Goal: Task Accomplishment & Management: Use online tool/utility

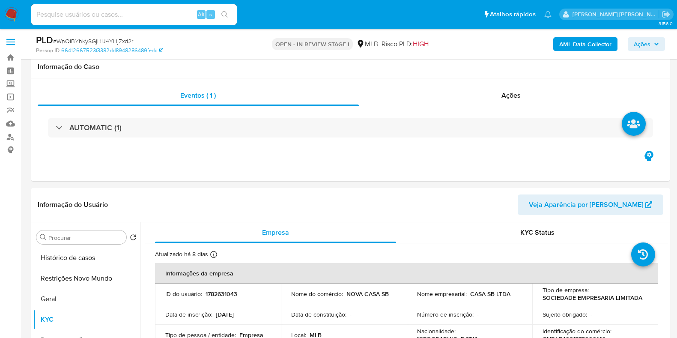
select select "10"
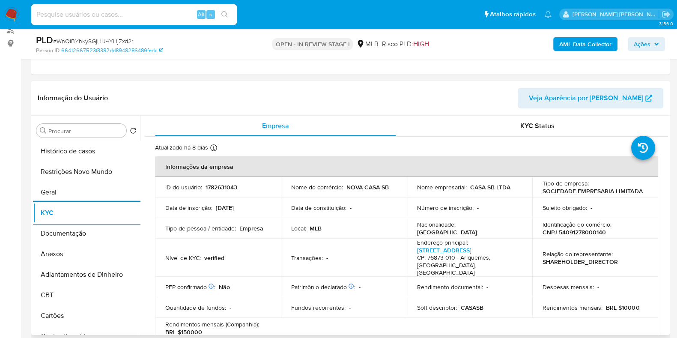
click at [585, 230] on p "CNPJ 54091278000140" at bounding box center [574, 232] width 63 height 8
copy p "54091278000140"
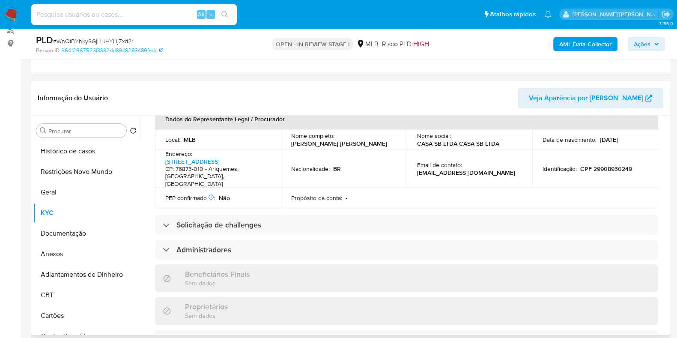
scroll to position [214, 0]
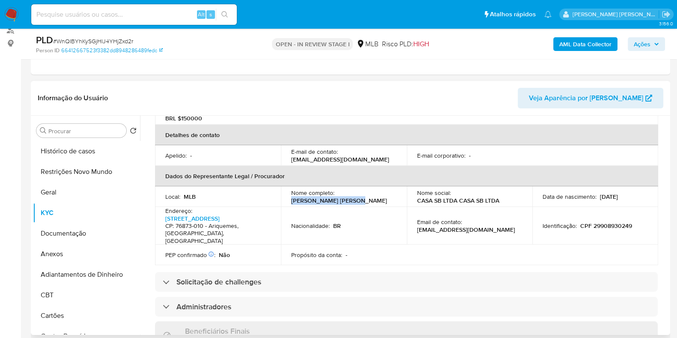
drag, startPoint x: 329, startPoint y: 191, endPoint x: 287, endPoint y: 191, distance: 42.4
click at [287, 191] on td "Nome completo : Maria Izabel da Costa" at bounding box center [344, 196] width 126 height 21
copy p "Maria Izabel da Costa"
click at [615, 222] on p "CPF 29908930249" at bounding box center [606, 226] width 52 height 8
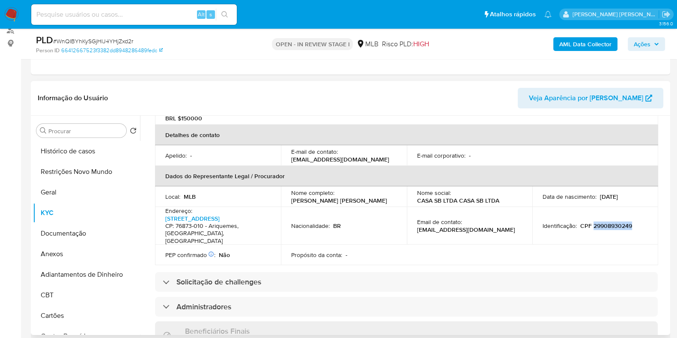
copy p "29908930249"
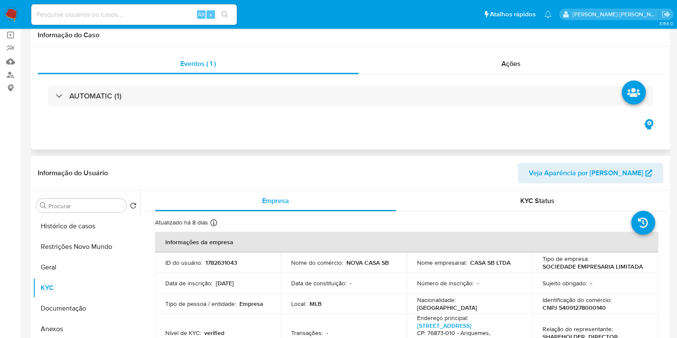
scroll to position [0, 0]
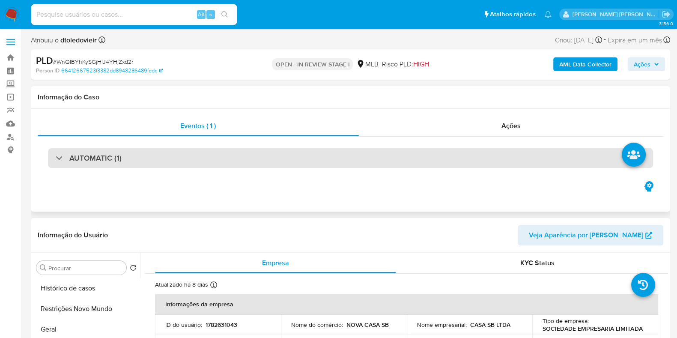
click at [439, 154] on div "AUTOMATIC (1)" at bounding box center [350, 158] width 605 height 20
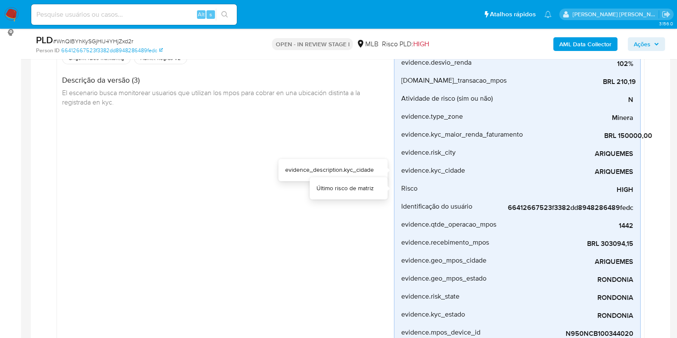
scroll to position [107, 0]
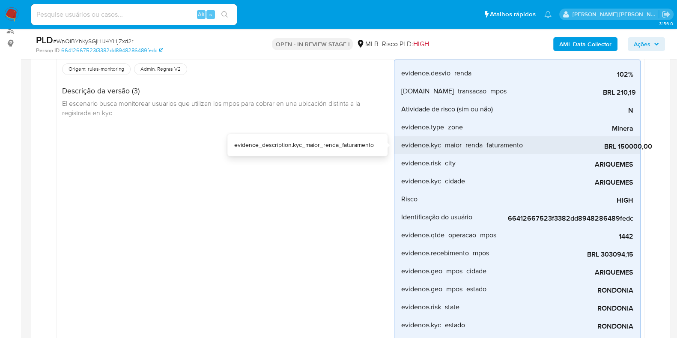
drag, startPoint x: 620, startPoint y: 147, endPoint x: 641, endPoint y: 145, distance: 21.1
click at [641, 145] on span "BRL 150000,00" at bounding box center [588, 146] width 129 height 9
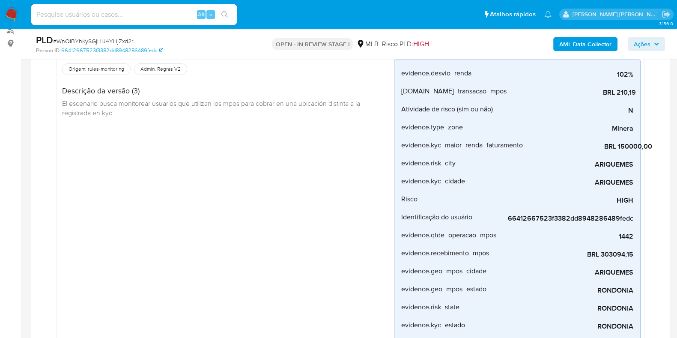
click at [649, 185] on div "Mpos_geolocalização Criado há 15 dias Criado: 12/08/2025 00:26:36 Origem: rules…" at bounding box center [350, 220] width 605 height 379
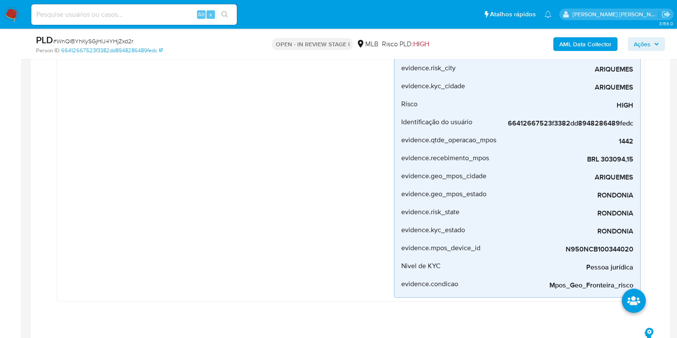
scroll to position [214, 0]
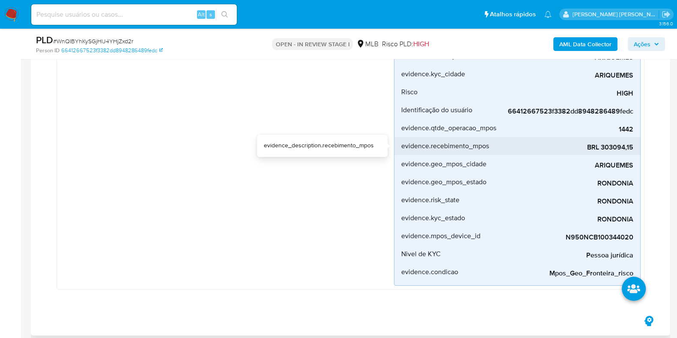
drag, startPoint x: 638, startPoint y: 146, endPoint x: 603, endPoint y: 150, distance: 35.7
click at [603, 150] on li "evidence.recebimento_mpos BRL 303094,15" at bounding box center [518, 146] width 246 height 18
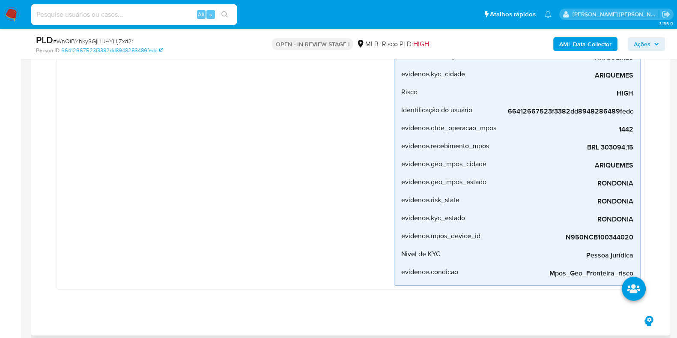
click at [647, 150] on div "Mpos_geolocalização Criado há 15 dias Criado: 12/08/2025 00:26:36 Origem: rules…" at bounding box center [350, 113] width 605 height 379
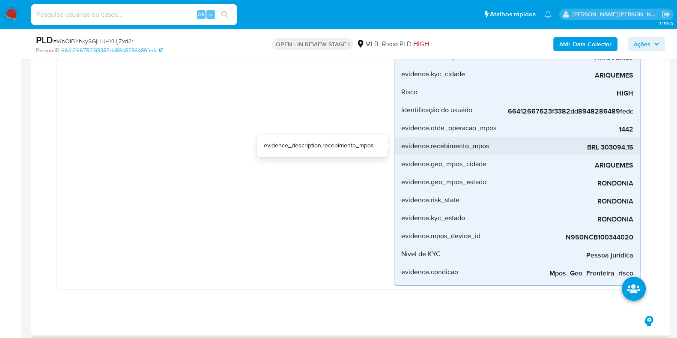
drag, startPoint x: 638, startPoint y: 146, endPoint x: 602, endPoint y: 149, distance: 36.5
click at [602, 149] on li "evidence.recebimento_mpos BRL 303094,15" at bounding box center [518, 146] width 246 height 18
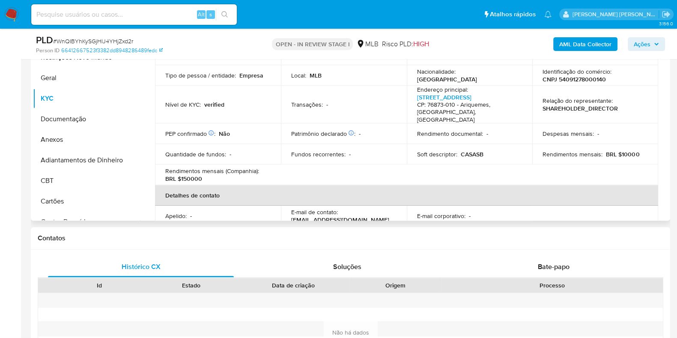
scroll to position [0, 0]
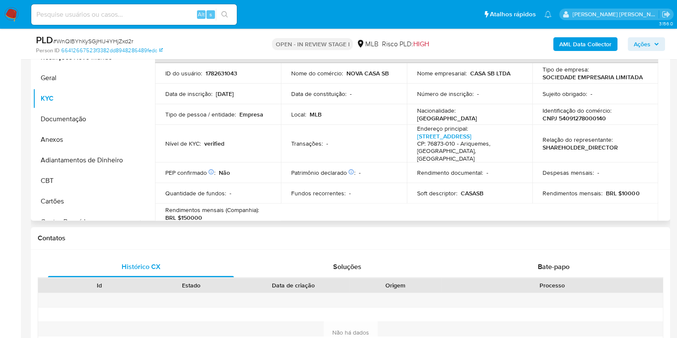
click at [580, 117] on p "CNPJ 54091278000140" at bounding box center [574, 118] width 63 height 8
copy p "54091278000140"
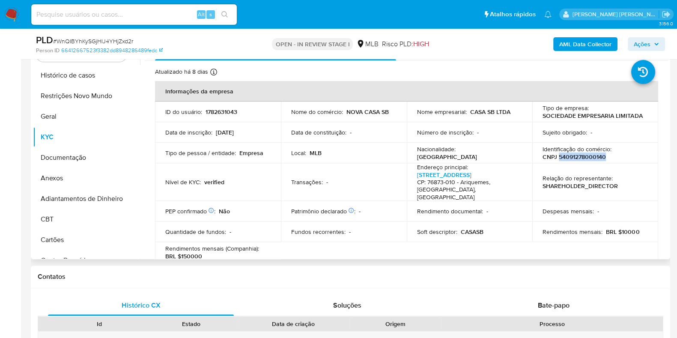
scroll to position [535, 0]
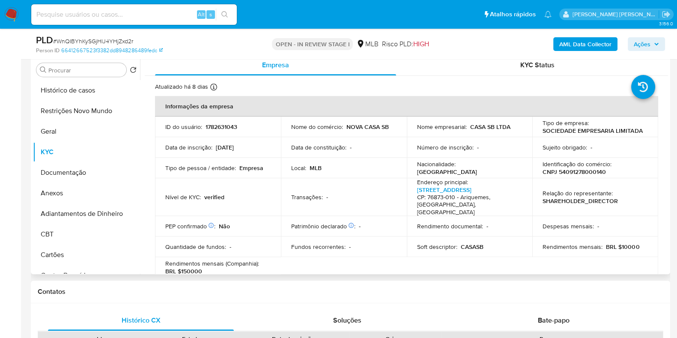
click at [509, 142] on td "Número de inscrição : -" at bounding box center [470, 147] width 126 height 21
drag, startPoint x: 493, startPoint y: 126, endPoint x: 469, endPoint y: 127, distance: 24.9
click at [470, 127] on p "CASA SB LTDA" at bounding box center [490, 127] width 40 height 8
copy p "CASA SB"
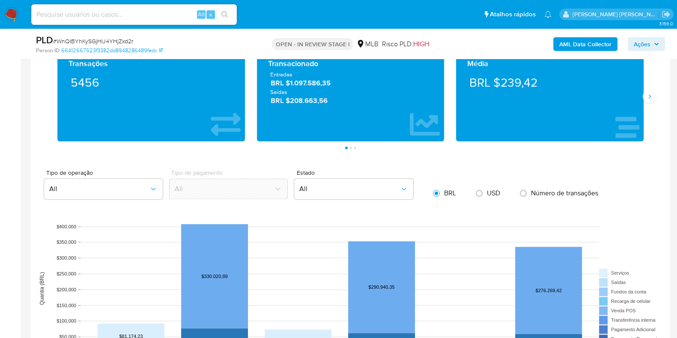
scroll to position [1017, 0]
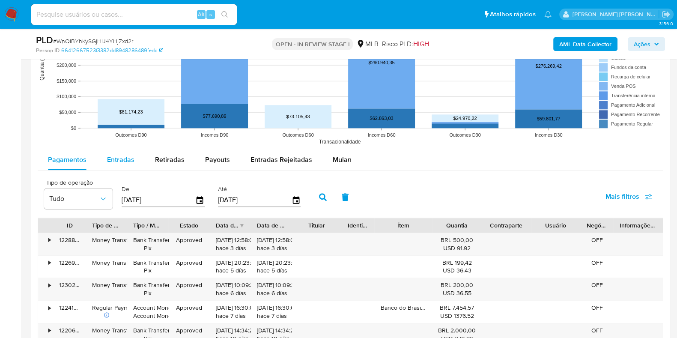
click at [115, 152] on div "Entradas" at bounding box center [120, 159] width 27 height 21
select select "10"
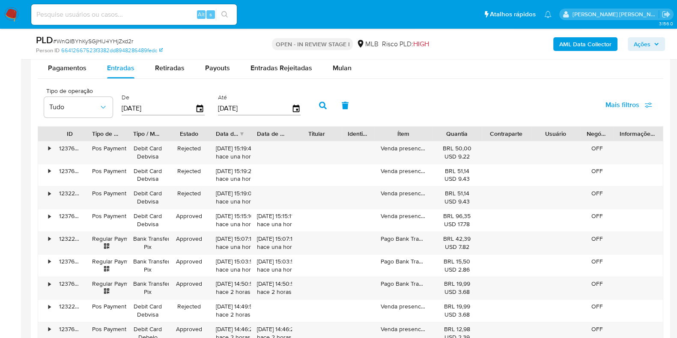
scroll to position [1338, 0]
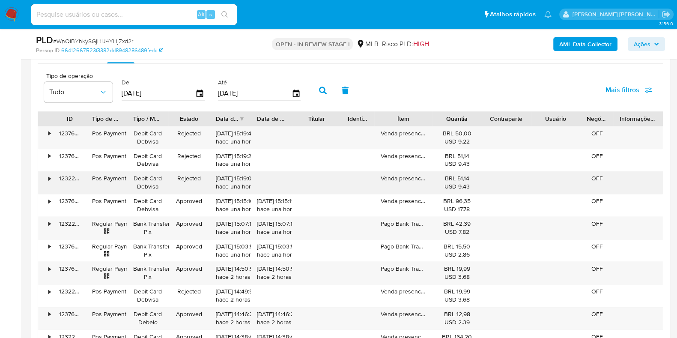
click at [50, 179] on div "•" at bounding box center [49, 178] width 2 height 8
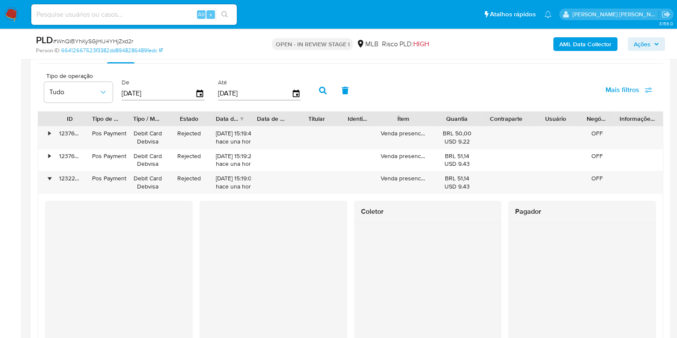
click at [663, 45] on button "Ações" at bounding box center [646, 44] width 37 height 14
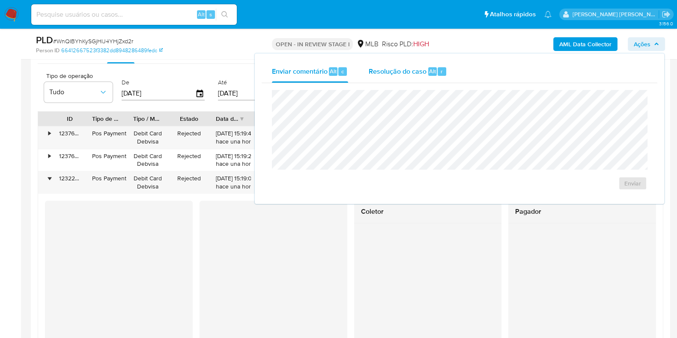
click at [411, 80] on div "Resolução do caso Alt r" at bounding box center [408, 71] width 78 height 22
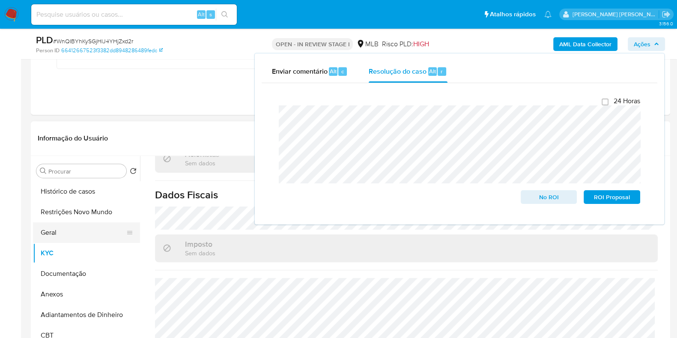
scroll to position [482, 0]
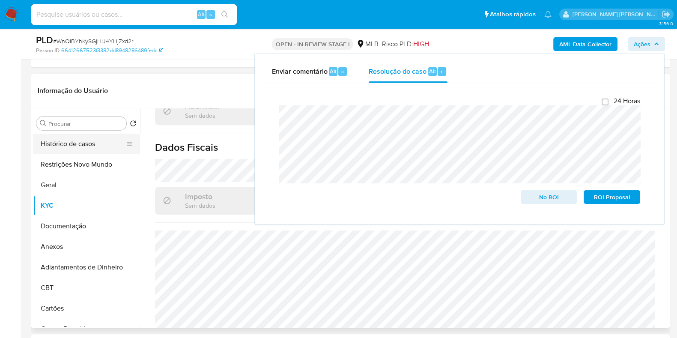
click at [75, 138] on button "Histórico de casos" at bounding box center [83, 144] width 100 height 21
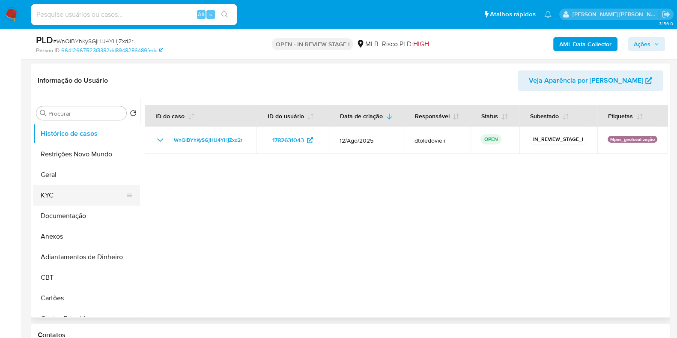
click at [81, 183] on button "Geral" at bounding box center [86, 174] width 107 height 21
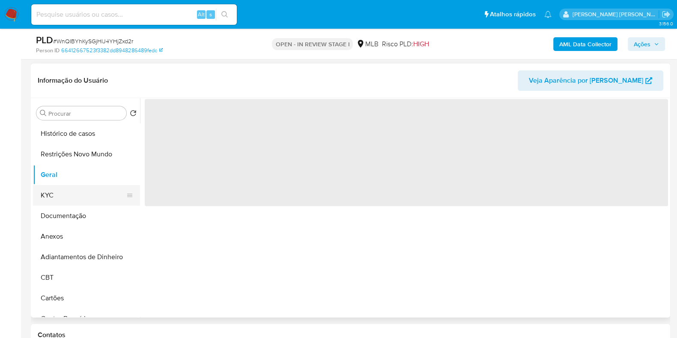
click at [76, 196] on button "KYC" at bounding box center [83, 195] width 100 height 21
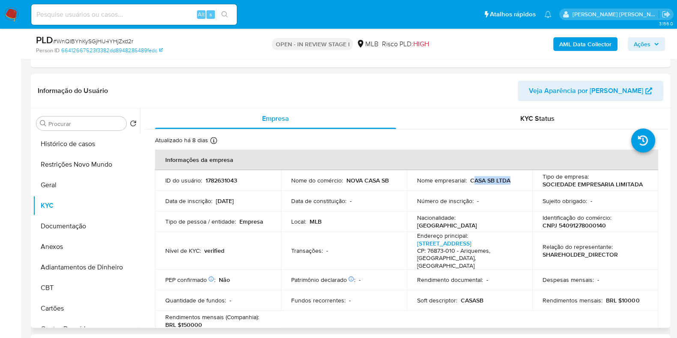
drag, startPoint x: 516, startPoint y: 181, endPoint x: 470, endPoint y: 182, distance: 45.8
click at [470, 182] on div "Nome empresarial : CASA SB LTDA" at bounding box center [469, 180] width 105 height 8
click at [575, 222] on p "CNPJ 54091278000140" at bounding box center [574, 225] width 63 height 8
copy p "54091278000140"
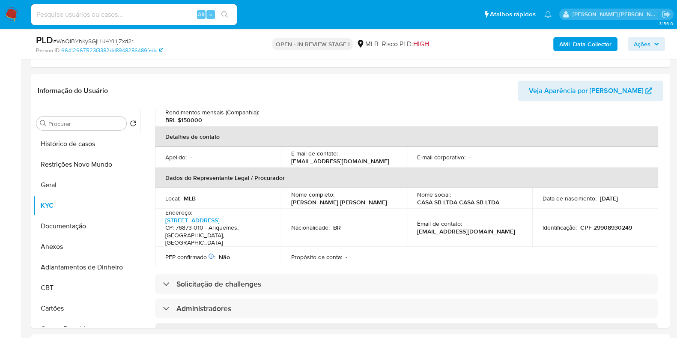
scroll to position [0, 0]
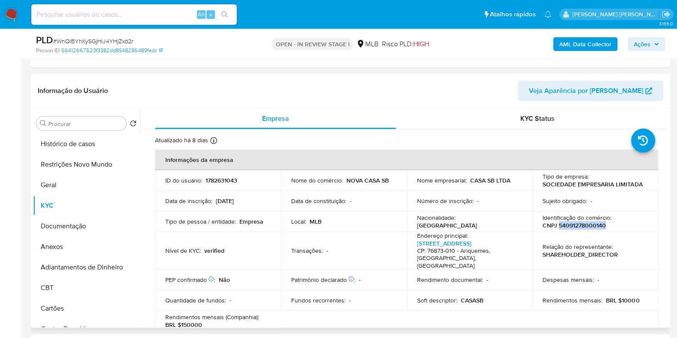
copy p "54091278000140"
click at [53, 160] on button "Restrições Novo Mundo" at bounding box center [83, 164] width 100 height 21
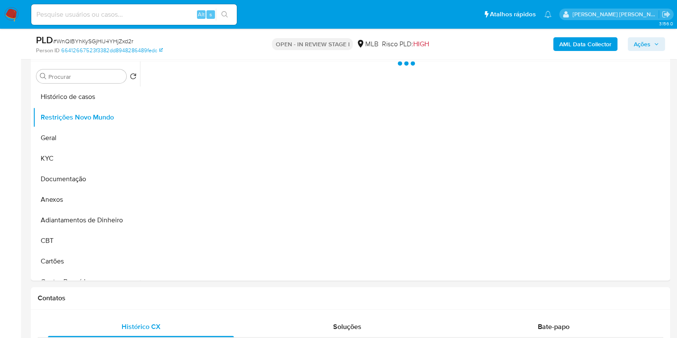
scroll to position [535, 0]
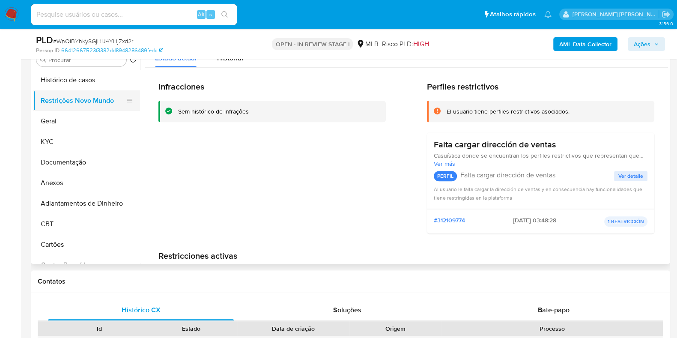
click at [65, 109] on button "Restrições Novo Mundo" at bounding box center [83, 100] width 100 height 21
click at [62, 123] on button "Geral" at bounding box center [83, 121] width 100 height 21
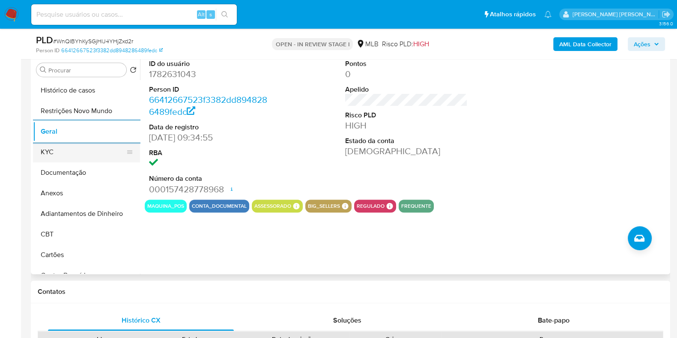
click at [76, 147] on button "KYC" at bounding box center [83, 152] width 100 height 21
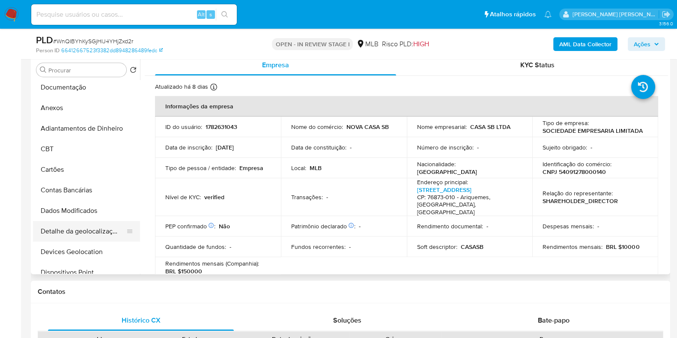
scroll to position [161, 0]
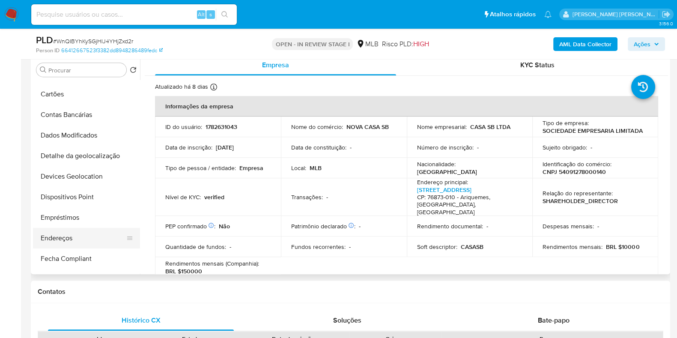
click at [63, 238] on button "Endereços" at bounding box center [83, 238] width 100 height 21
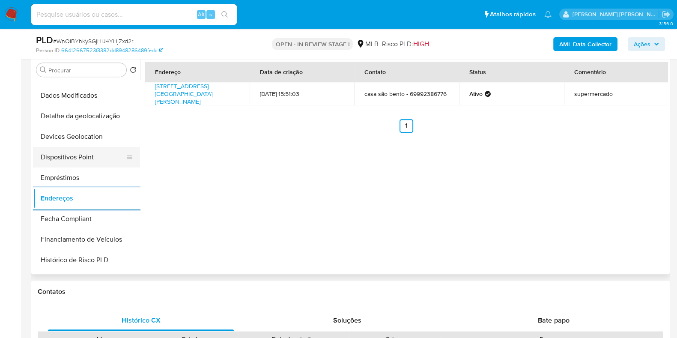
scroll to position [214, 0]
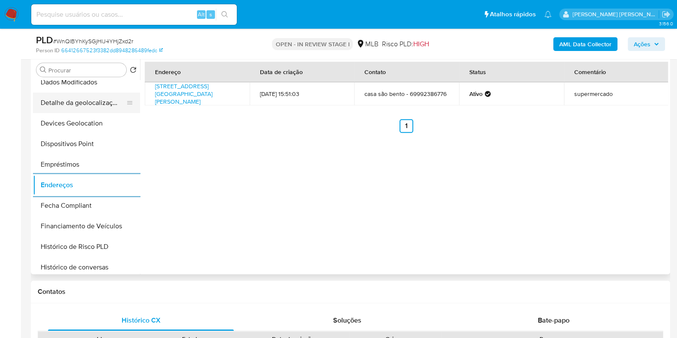
click at [96, 102] on button "Detalhe da geolocalização" at bounding box center [83, 103] width 100 height 21
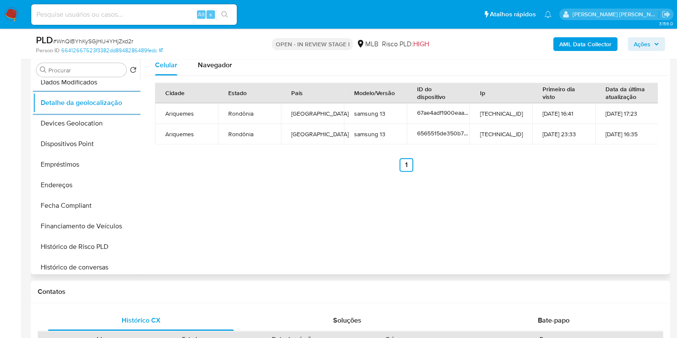
scroll to position [0, 0]
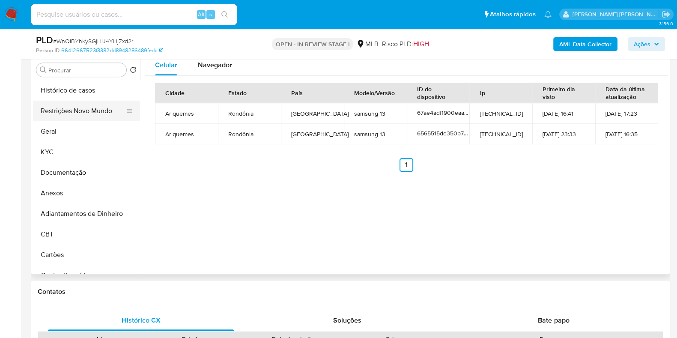
click at [92, 112] on button "Restrições Novo Mundo" at bounding box center [83, 111] width 100 height 21
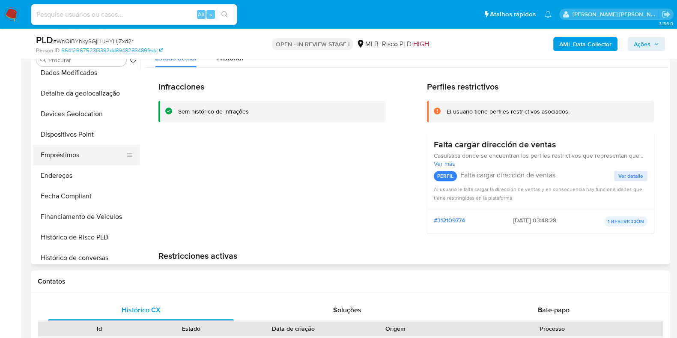
scroll to position [214, 0]
click at [96, 132] on button "Dispositivos Point" at bounding box center [83, 133] width 100 height 21
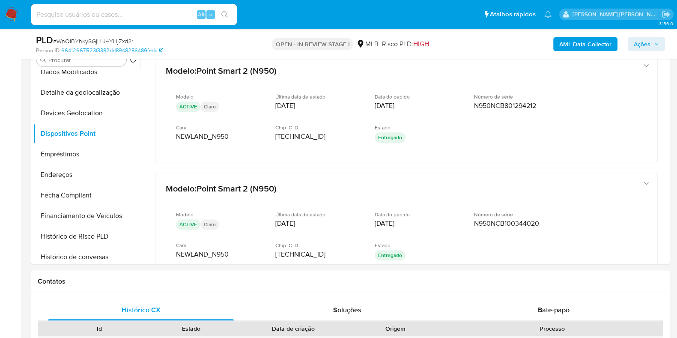
click at [577, 45] on b "AML Data Collector" at bounding box center [585, 44] width 52 height 14
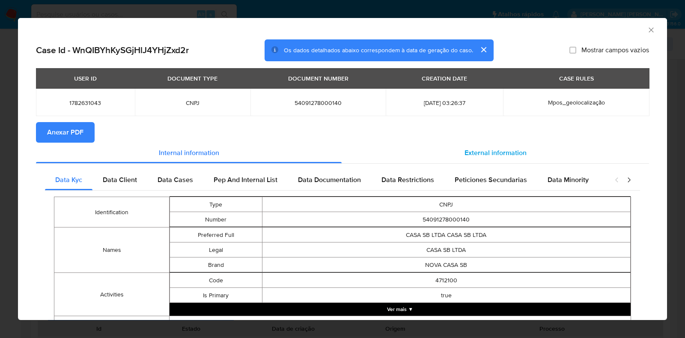
click at [495, 153] on span "External information" at bounding box center [496, 153] width 62 height 10
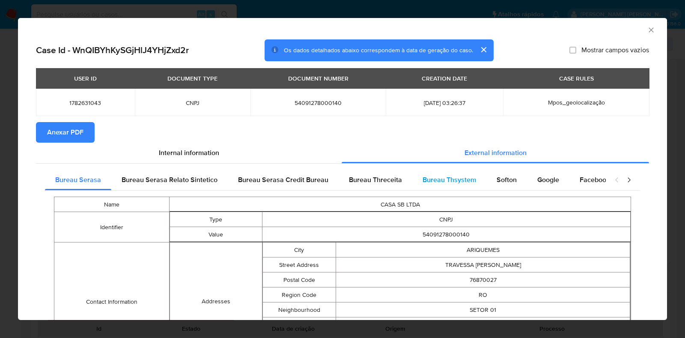
click at [442, 182] on span "Bureau Thsystem" at bounding box center [450, 180] width 54 height 10
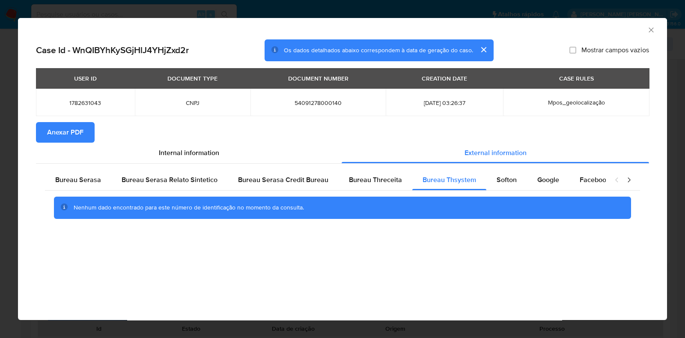
drag, startPoint x: 66, startPoint y: 131, endPoint x: 61, endPoint y: 132, distance: 4.9
click at [66, 131] on span "Anexar PDF" at bounding box center [65, 132] width 36 height 19
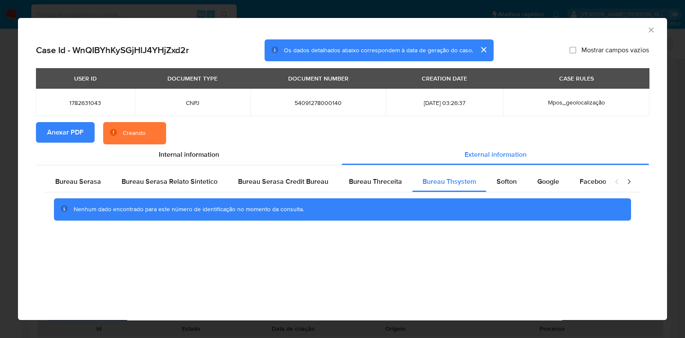
click at [0, 150] on div "AML Data Collector Case Id - WnQIBYhKySGjHlJ4YHjZxd2r Os dados detalhados abaix…" at bounding box center [342, 169] width 685 height 338
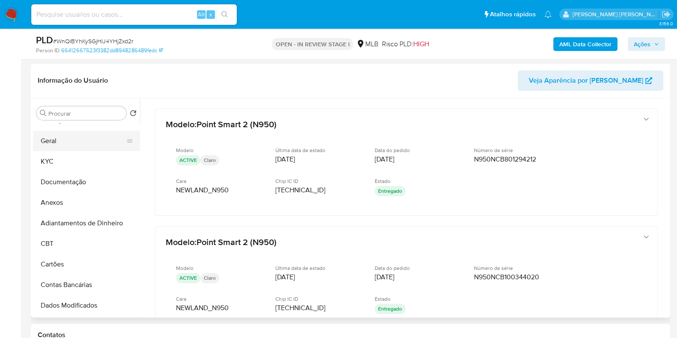
scroll to position [0, 0]
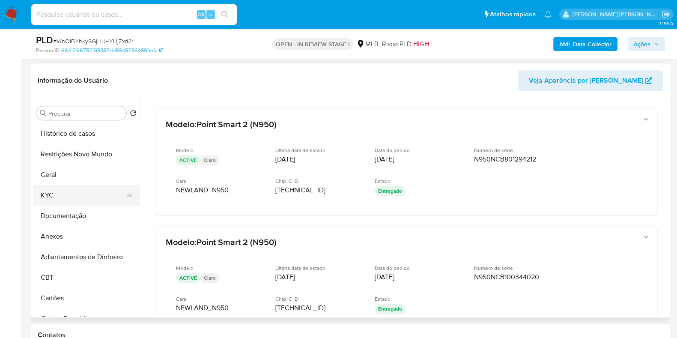
click at [60, 194] on button "KYC" at bounding box center [83, 195] width 100 height 21
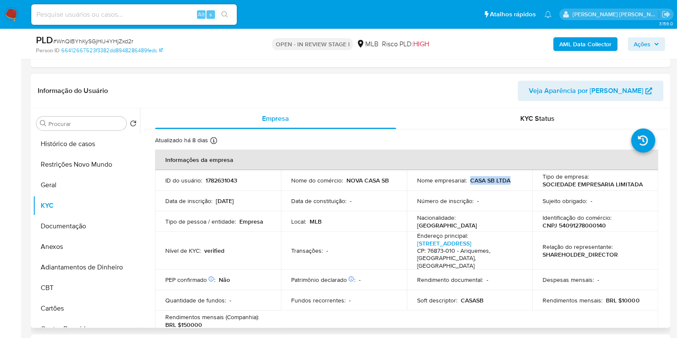
drag, startPoint x: 509, startPoint y: 179, endPoint x: 468, endPoint y: 181, distance: 41.2
click at [468, 181] on div "Nome empresarial : CASA SB LTDA" at bounding box center [469, 180] width 105 height 8
copy p "CASA SB LTDA"
click at [71, 248] on button "Anexos" at bounding box center [83, 246] width 100 height 21
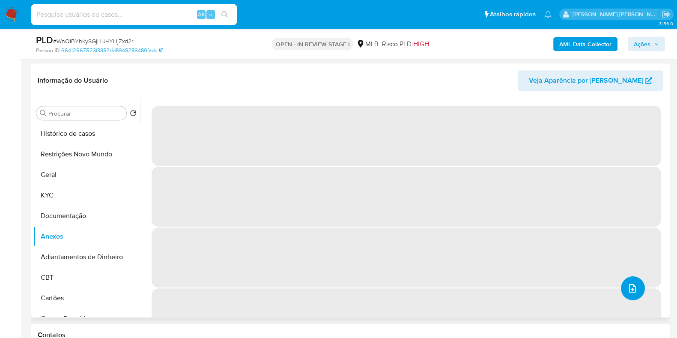
click at [622, 282] on button "upload-file" at bounding box center [633, 288] width 24 height 24
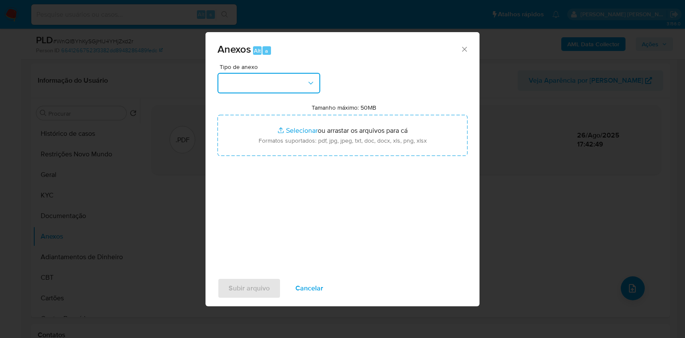
click at [274, 74] on button "button" at bounding box center [269, 83] width 103 height 21
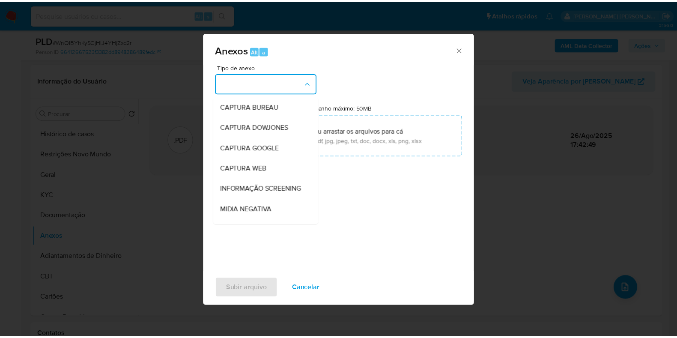
scroll to position [132, 0]
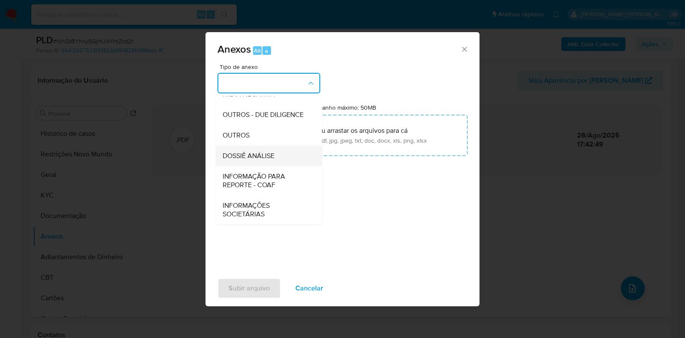
click at [250, 155] on span "DOSSIÊ ANÁLISE" at bounding box center [249, 156] width 52 height 9
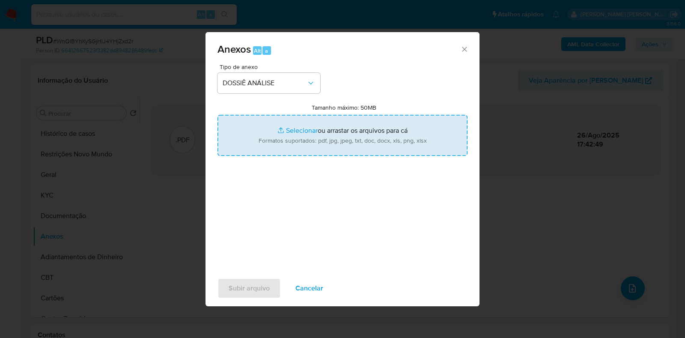
type input "C:\fakepath\CNPJ 54091278000140 - CASA SB LTDA.pdf"
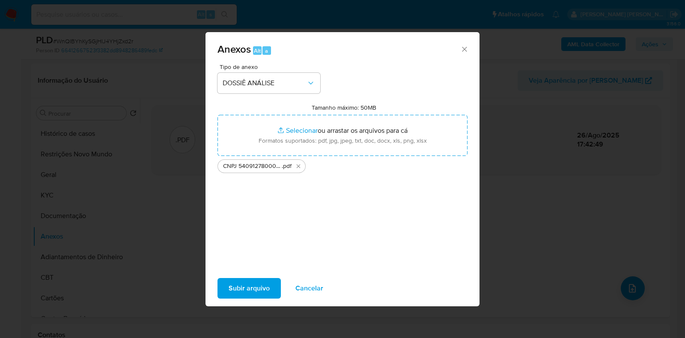
click at [265, 279] on span "Subir arquivo" at bounding box center [249, 288] width 41 height 19
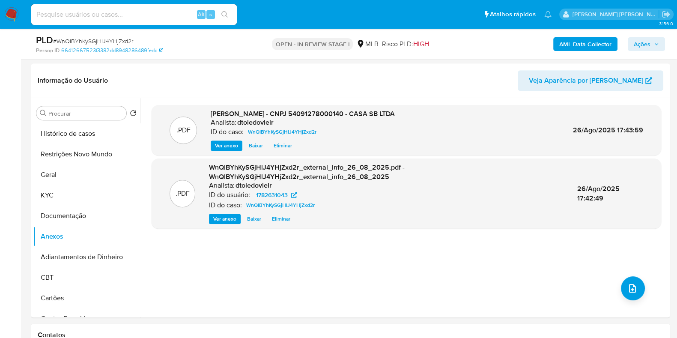
click at [648, 42] on span "Ações" at bounding box center [642, 44] width 17 height 14
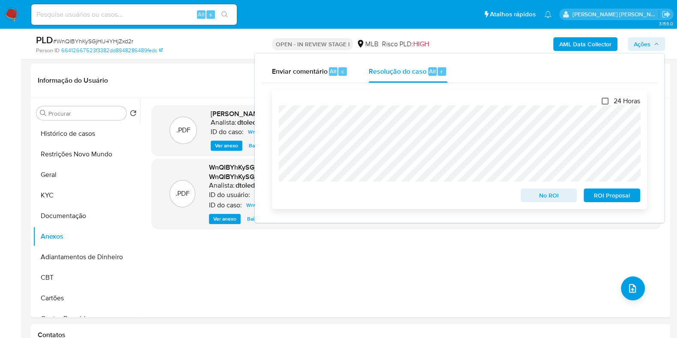
scroll to position [589, 0]
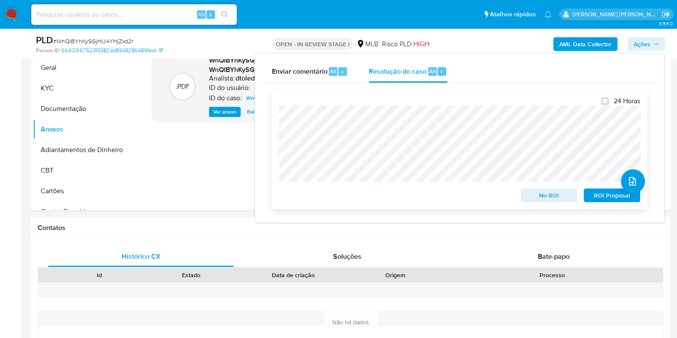
click at [536, 194] on span "No ROI" at bounding box center [549, 195] width 45 height 12
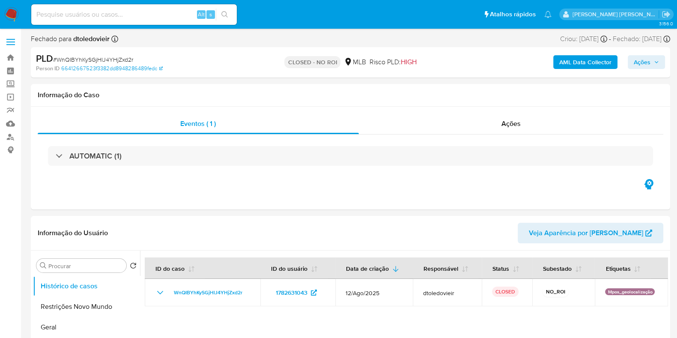
select select "10"
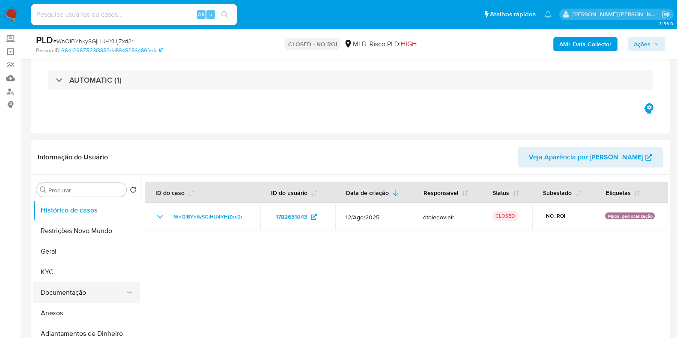
scroll to position [161, 0]
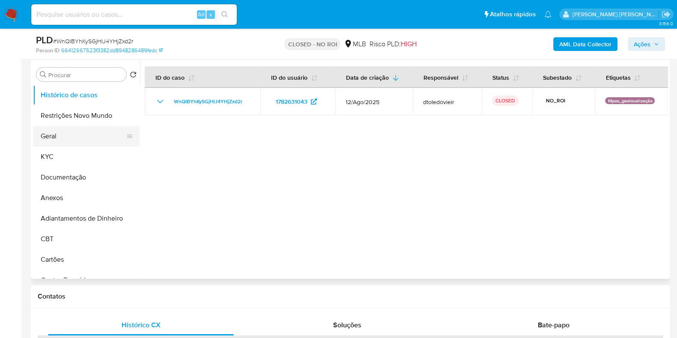
click at [54, 140] on button "Geral" at bounding box center [83, 136] width 100 height 21
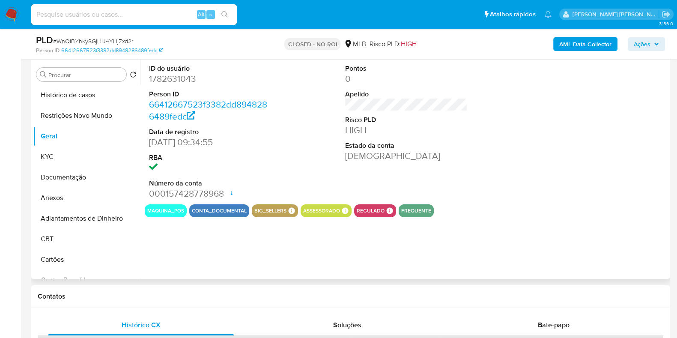
click at [180, 79] on dd "1782631043" at bounding box center [210, 79] width 123 height 12
copy dd "1782631043"
click at [165, 14] on input at bounding box center [134, 14] width 206 height 11
paste input "283760609"
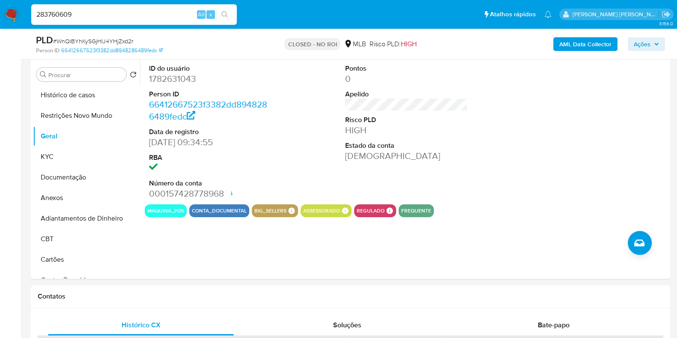
type input "283760609"
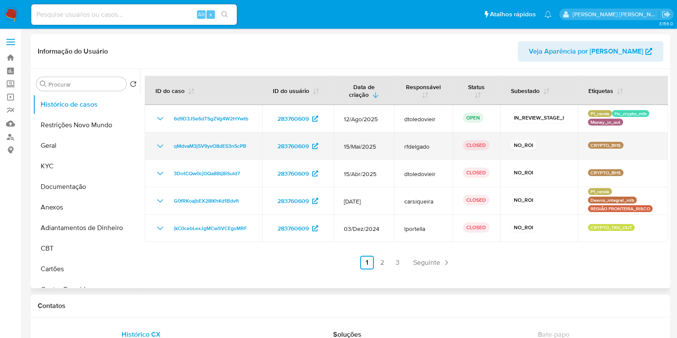
select select "10"
drag, startPoint x: 339, startPoint y: 147, endPoint x: 376, endPoint y: 146, distance: 36.4
click at [374, 146] on td "15/Mai/2025" at bounding box center [364, 145] width 60 height 27
click at [383, 146] on span "15/Mai/2025" at bounding box center [364, 147] width 40 height 8
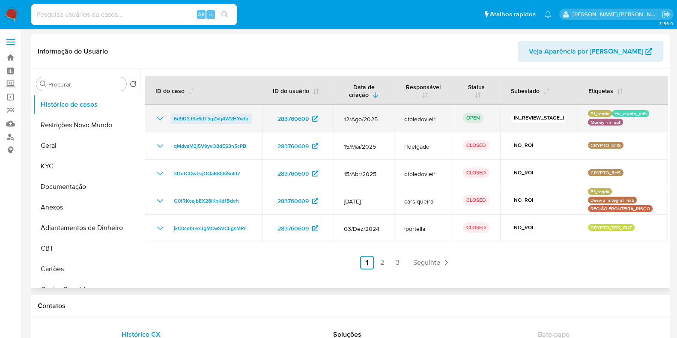
click at [212, 116] on span "6d9D3JSe6dT5gZVg4W2HYwtb" at bounding box center [211, 119] width 75 height 10
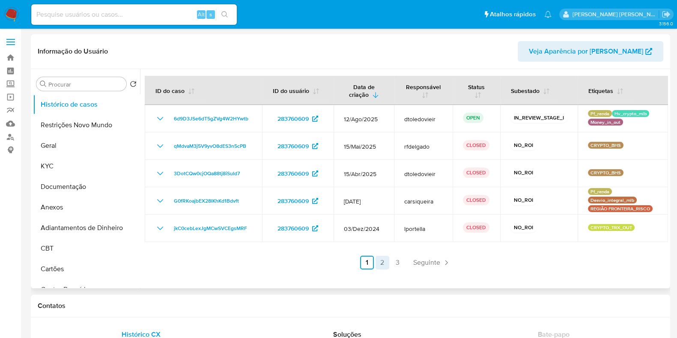
click at [378, 266] on link "2" at bounding box center [383, 263] width 14 height 14
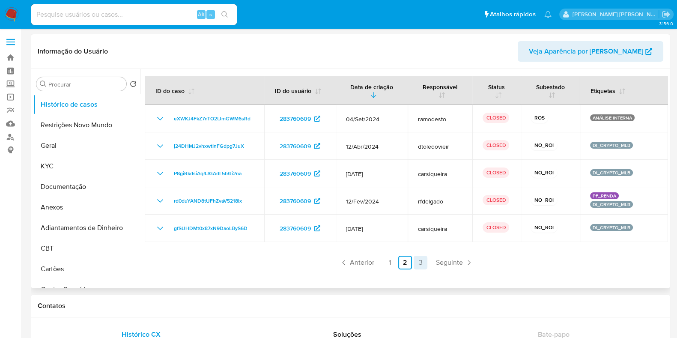
click at [417, 261] on link "3" at bounding box center [421, 263] width 14 height 14
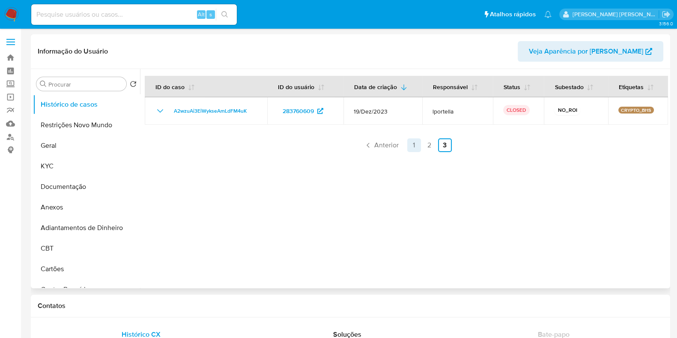
click at [409, 148] on link "1" at bounding box center [414, 145] width 14 height 14
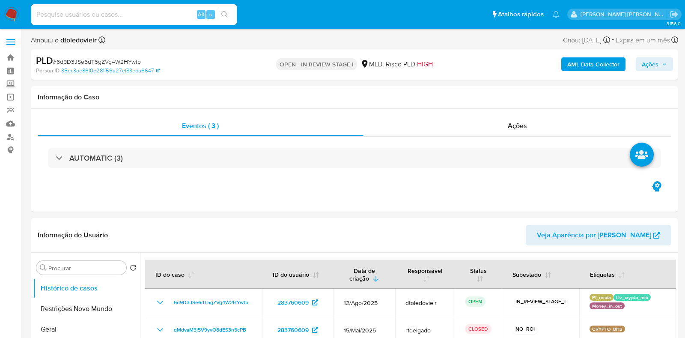
select select "10"
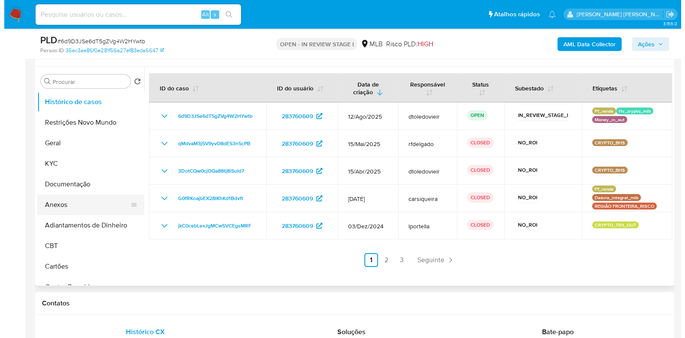
scroll to position [161, 0]
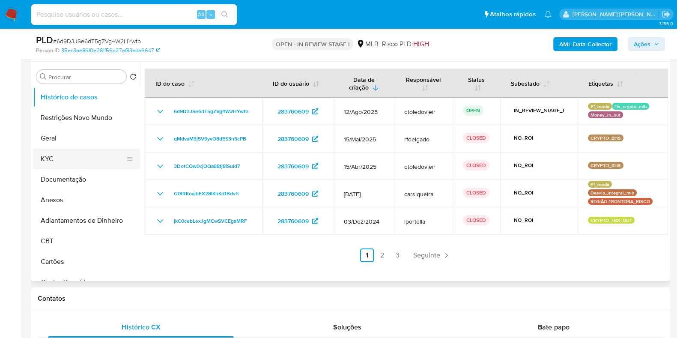
click at [77, 160] on button "KYC" at bounding box center [83, 159] width 100 height 21
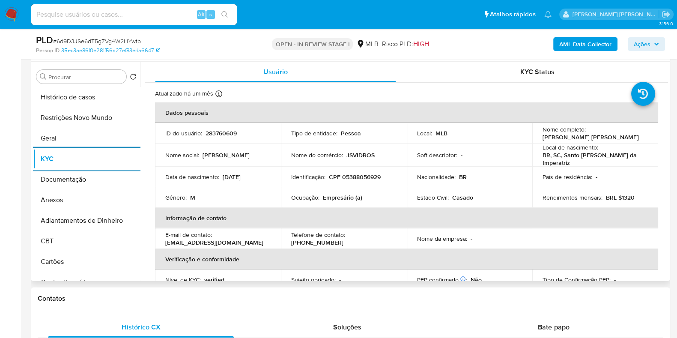
click at [336, 194] on p "Empresário (a)" at bounding box center [342, 198] width 39 height 8
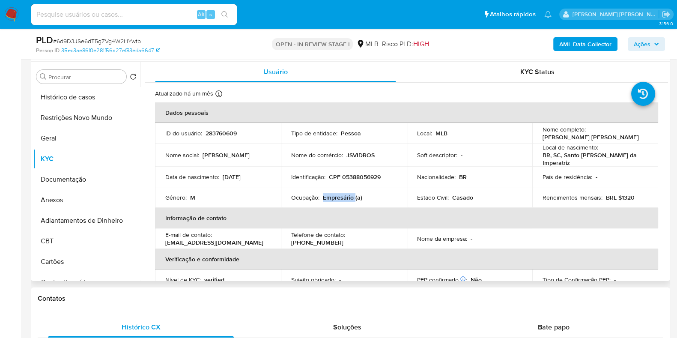
click at [336, 194] on p "Empresário (a)" at bounding box center [342, 198] width 39 height 8
copy p "Empresário"
click at [583, 46] on b "AML Data Collector" at bounding box center [585, 44] width 52 height 14
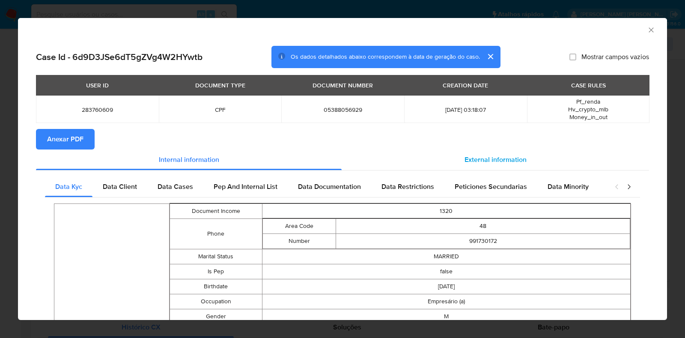
click at [475, 153] on div "External information" at bounding box center [496, 159] width 308 height 21
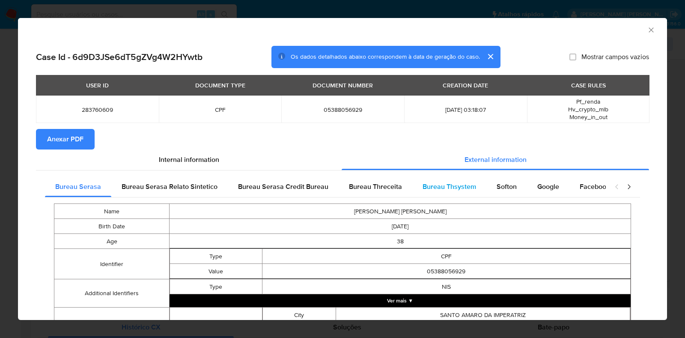
click at [464, 180] on div "Bureau Thsystem" at bounding box center [449, 186] width 74 height 21
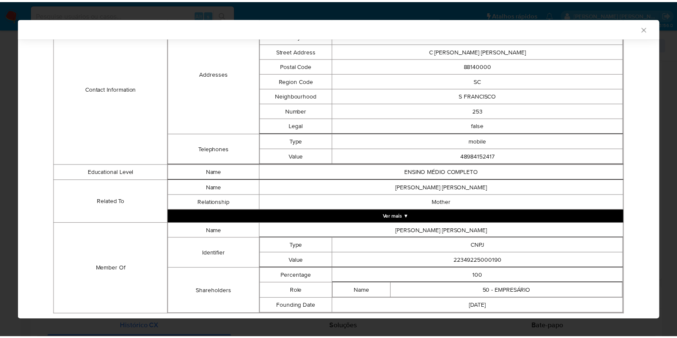
scroll to position [397, 0]
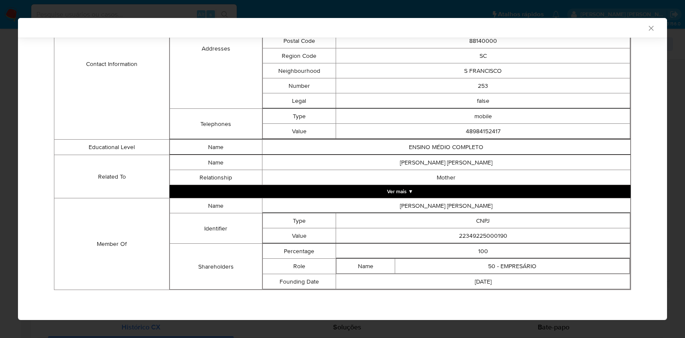
click at [469, 238] on td "22349225000190" at bounding box center [483, 235] width 294 height 15
copy td "22349225000190"
click at [11, 177] on div "AML Data Collector Case Id - 6d9D3JSe6dT5gZVg4W2HYwtb Os dados detalhados abaix…" at bounding box center [342, 169] width 685 height 338
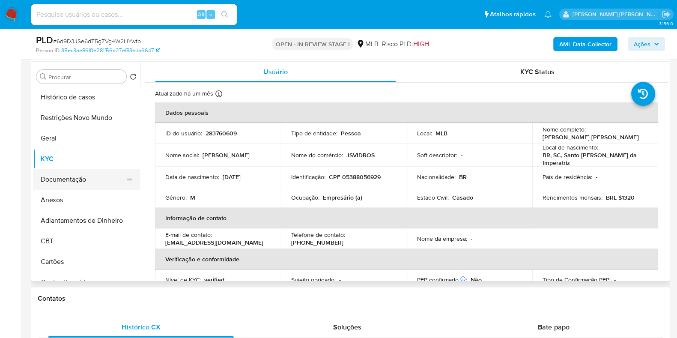
click at [73, 175] on button "Documentação" at bounding box center [83, 179] width 100 height 21
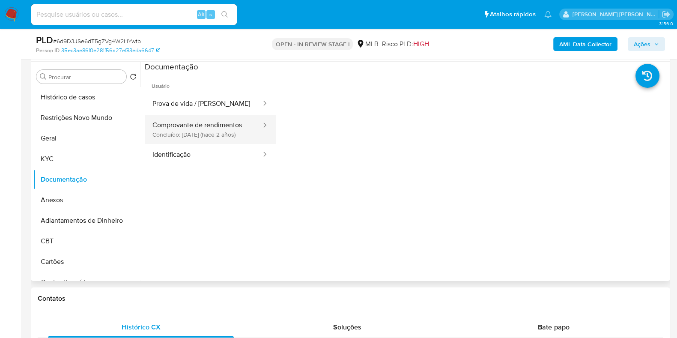
click at [234, 129] on button "Comprovante de rendimentos Concluído: 15/01/2024 (hace 2 años)" at bounding box center [203, 129] width 117 height 29
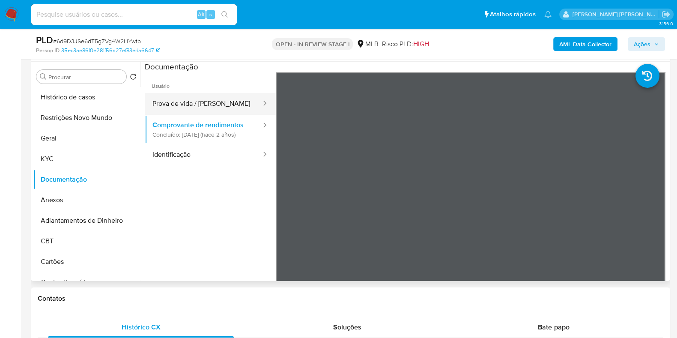
click at [197, 112] on button "Prova de vida / Selfie" at bounding box center [203, 104] width 117 height 22
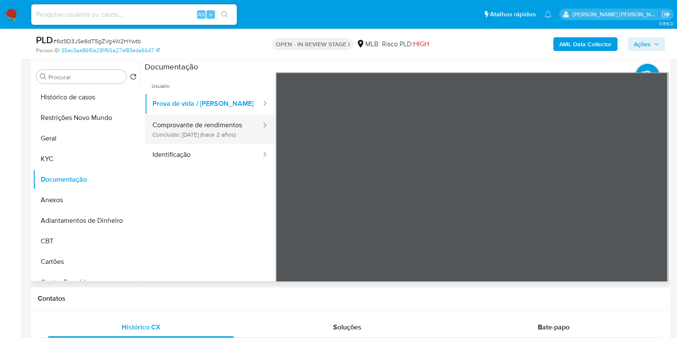
click at [189, 129] on button "Comprovante de rendimentos Concluído: 15/01/2024 (hace 2 años)" at bounding box center [203, 129] width 117 height 29
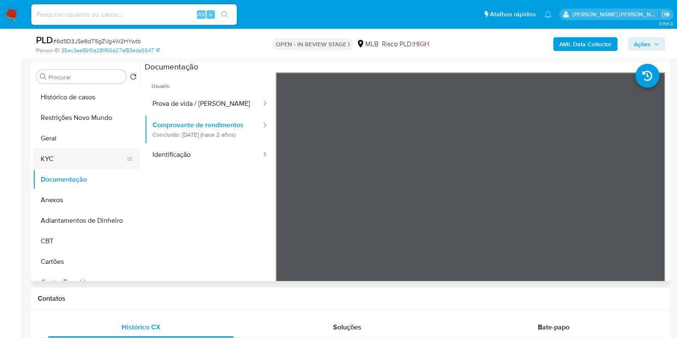
click at [59, 157] on button "KYC" at bounding box center [83, 159] width 100 height 21
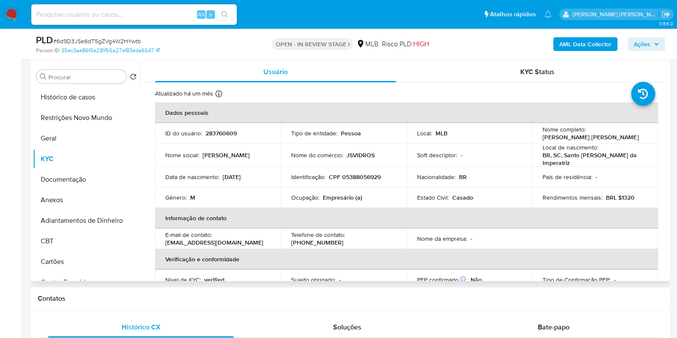
click at [373, 173] on p "CPF 05388056929" at bounding box center [355, 177] width 52 height 8
copy p "05388056929"
click at [62, 176] on button "Documentação" at bounding box center [83, 179] width 100 height 21
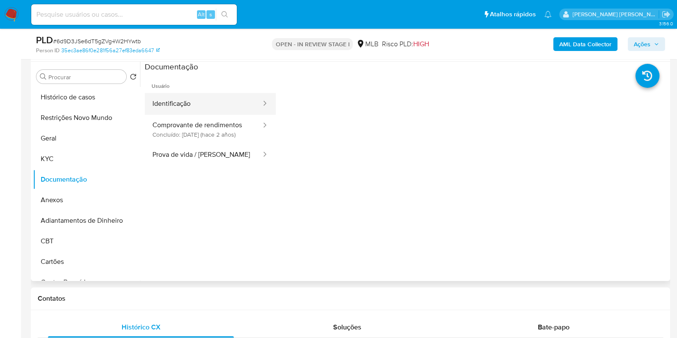
click at [209, 104] on button "Identificação" at bounding box center [203, 104] width 117 height 22
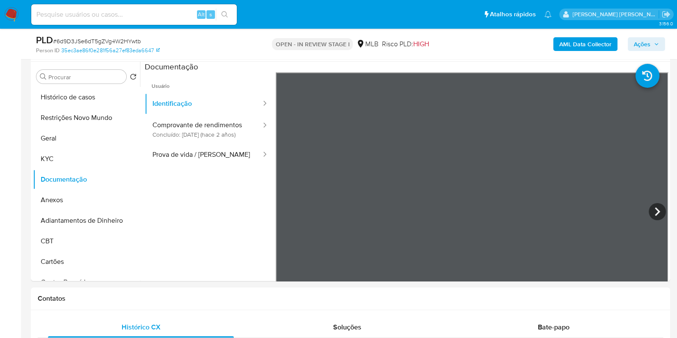
click at [171, 17] on input at bounding box center [134, 14] width 206 height 11
paste input "2115676376"
type input "2115676376"
click at [90, 125] on button "Restrições Novo Mundo" at bounding box center [83, 118] width 100 height 21
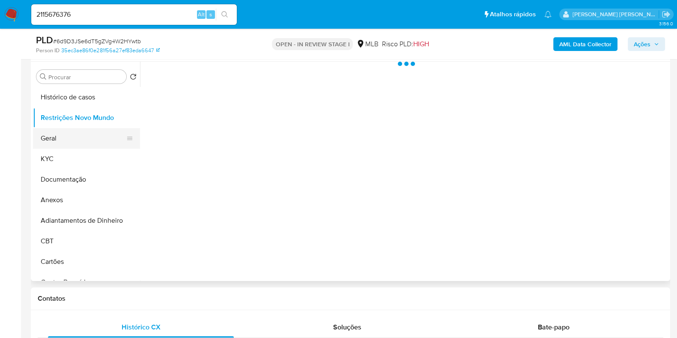
click at [75, 140] on button "Geral" at bounding box center [83, 138] width 100 height 21
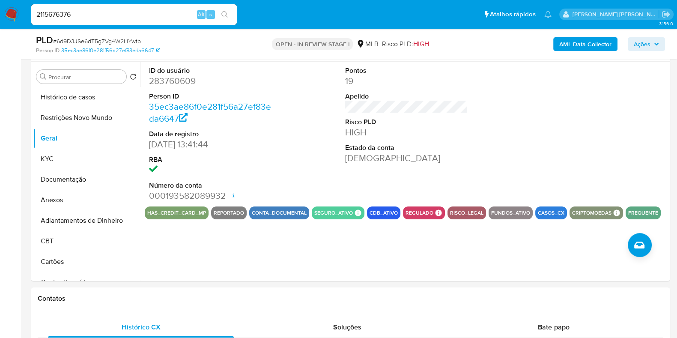
click at [647, 45] on span "Ações" at bounding box center [642, 44] width 17 height 14
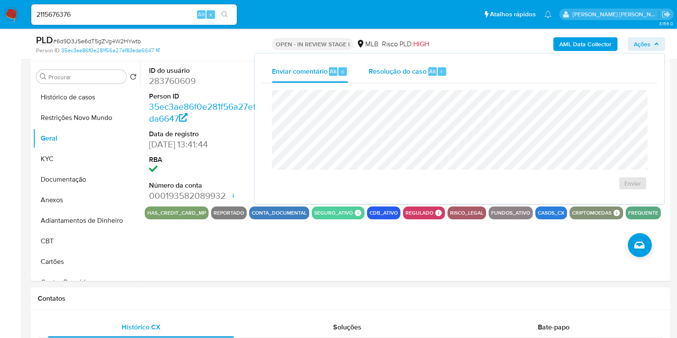
drag, startPoint x: 385, startPoint y: 71, endPoint x: 391, endPoint y: 77, distance: 8.5
click at [385, 70] on span "Resolução do caso" at bounding box center [398, 71] width 58 height 10
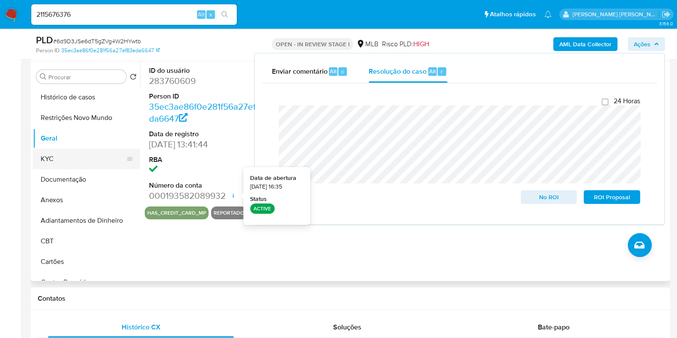
click at [72, 165] on button "KYC" at bounding box center [83, 159] width 100 height 21
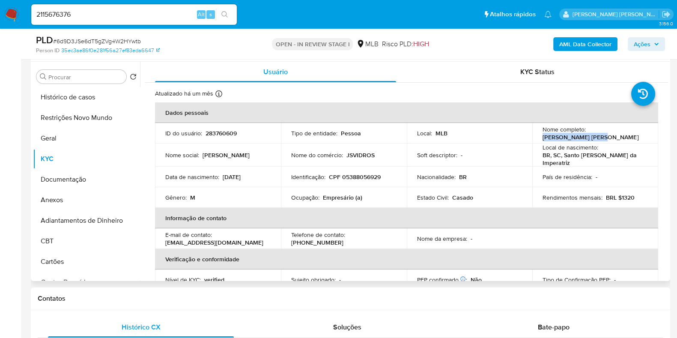
drag, startPoint x: 598, startPoint y: 138, endPoint x: 536, endPoint y: 140, distance: 62.1
click at [536, 140] on td "Nome completo : Jackson Cesar Fraga" at bounding box center [595, 133] width 126 height 21
copy p "Jackson Cesar Fraga"
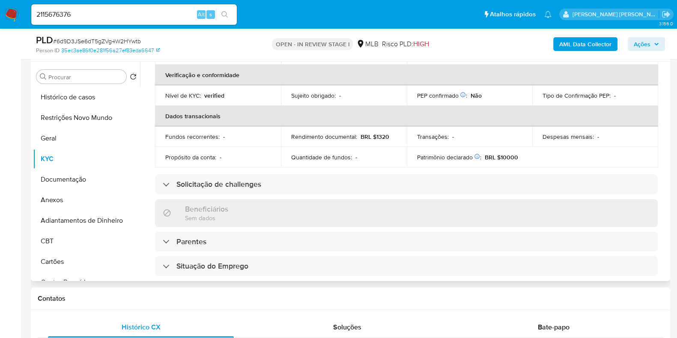
scroll to position [0, 0]
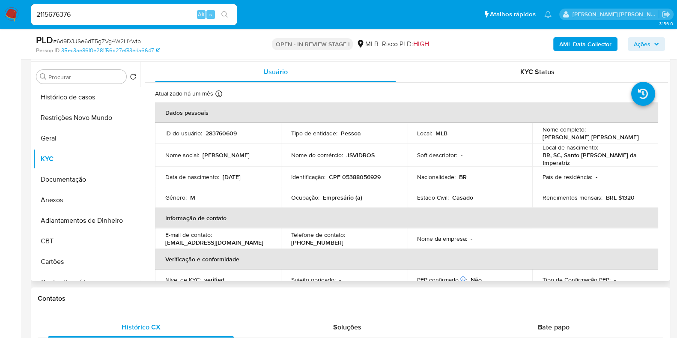
click at [360, 173] on p "CPF 05388056929" at bounding box center [355, 177] width 52 height 8
copy p "05388056929"
click at [74, 109] on button "Restrições Novo Mundo" at bounding box center [83, 118] width 100 height 21
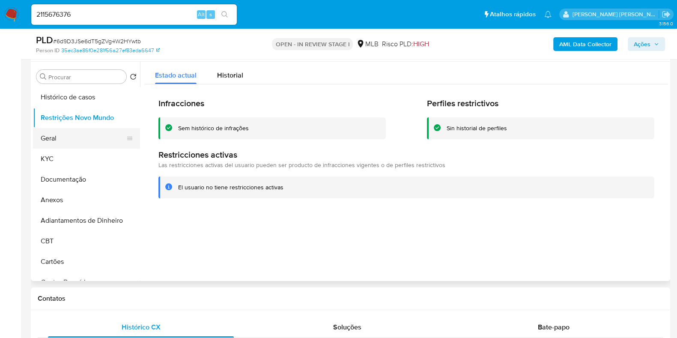
click at [72, 134] on button "Geral" at bounding box center [83, 138] width 100 height 21
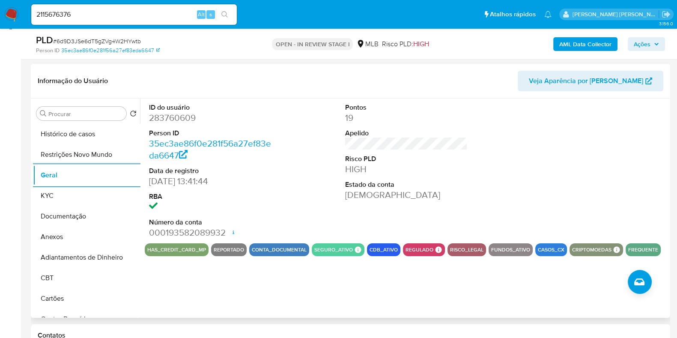
scroll to position [107, 0]
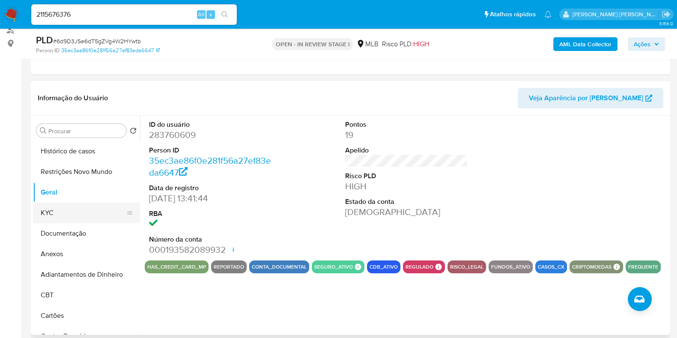
drag, startPoint x: 60, startPoint y: 212, endPoint x: 56, endPoint y: 206, distance: 7.0
click at [60, 212] on button "KYC" at bounding box center [83, 213] width 100 height 21
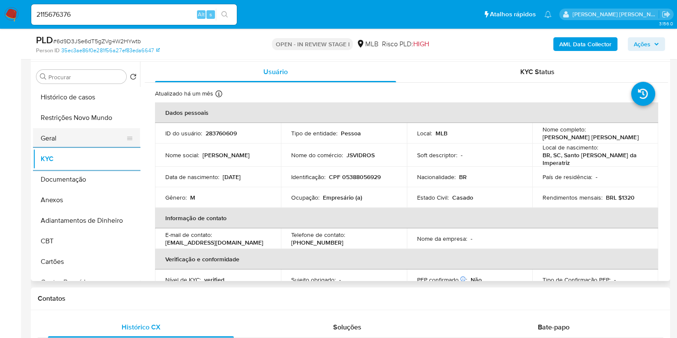
scroll to position [161, 0]
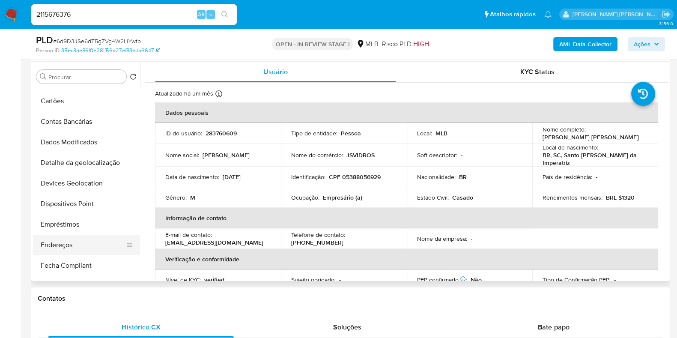
click at [68, 249] on button "Endereços" at bounding box center [83, 245] width 100 height 21
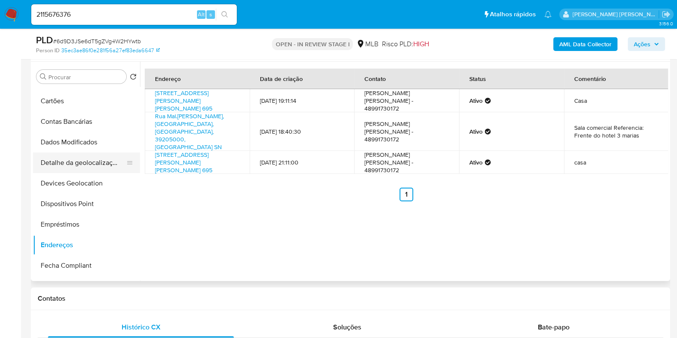
click at [92, 164] on button "Detalhe da geolocalização" at bounding box center [83, 162] width 100 height 21
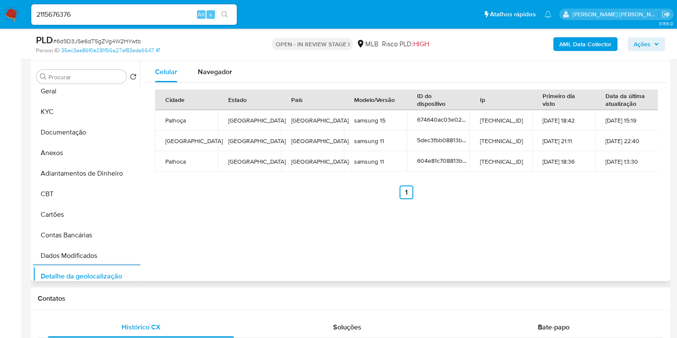
scroll to position [0, 0]
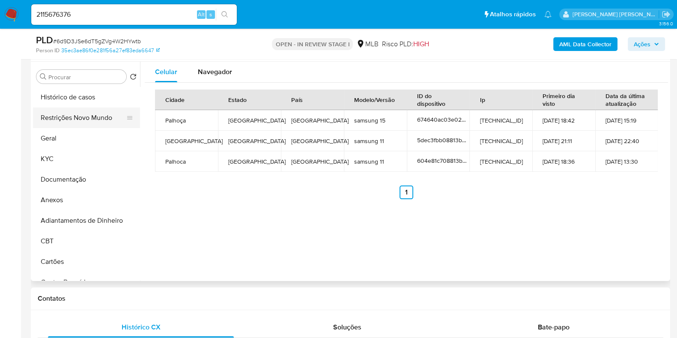
click at [84, 111] on button "Restrições Novo Mundo" at bounding box center [83, 118] width 100 height 21
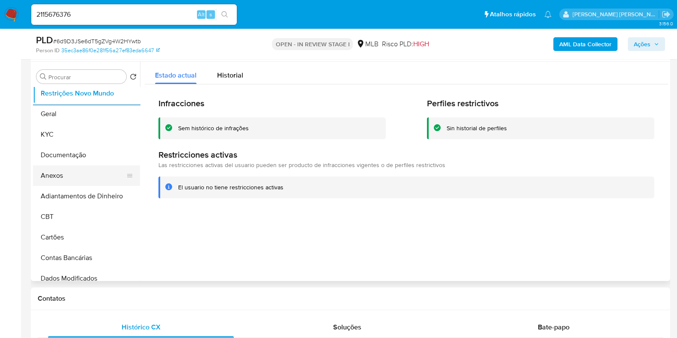
scroll to position [107, 0]
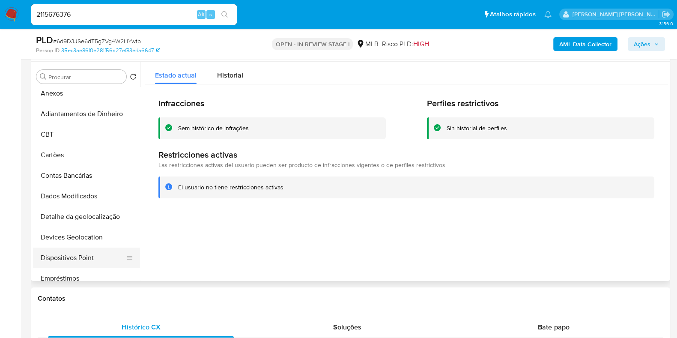
click at [93, 257] on button "Dispositivos Point" at bounding box center [83, 258] width 100 height 21
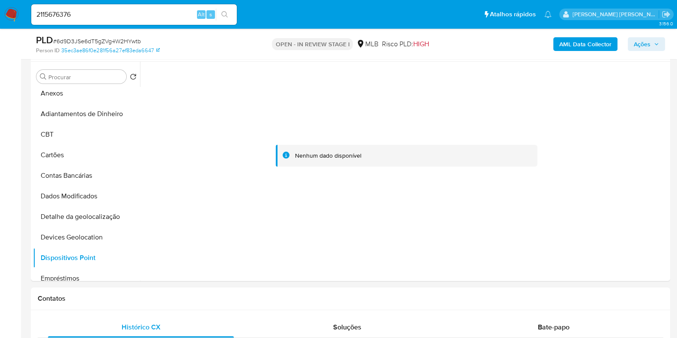
click at [600, 41] on b "AML Data Collector" at bounding box center [585, 44] width 52 height 14
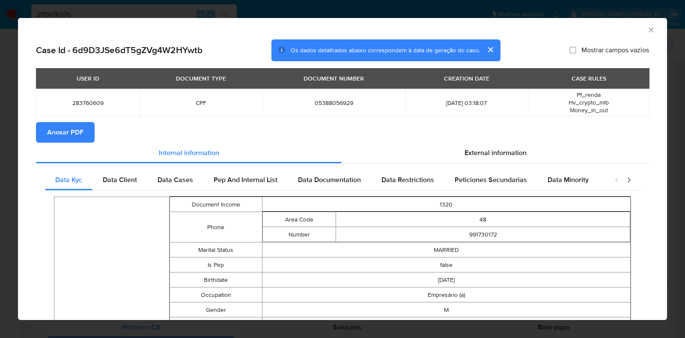
click at [81, 125] on span "Anexar PDF" at bounding box center [65, 132] width 36 height 19
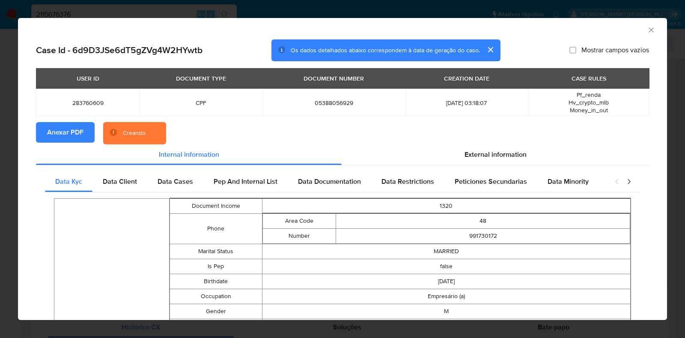
click at [0, 158] on div "AML Data Collector Case Id - 6d9D3JSe6dT5gZVg4W2HYwtb Os dados detalhados abaix…" at bounding box center [342, 169] width 685 height 338
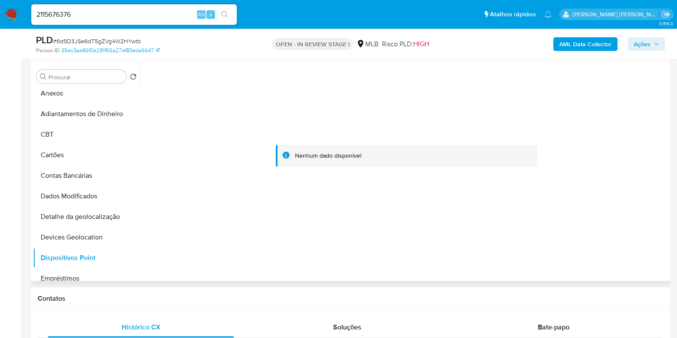
scroll to position [0, 0]
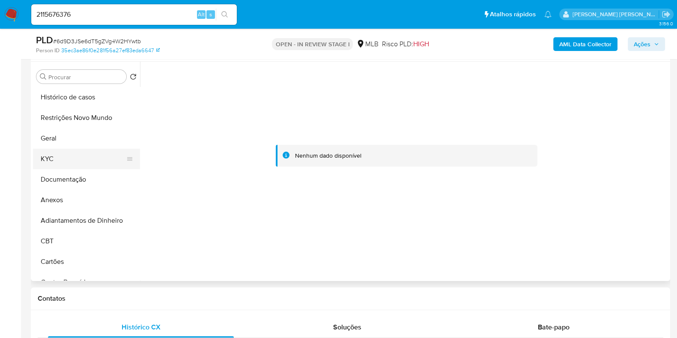
click at [77, 157] on button "KYC" at bounding box center [83, 159] width 100 height 21
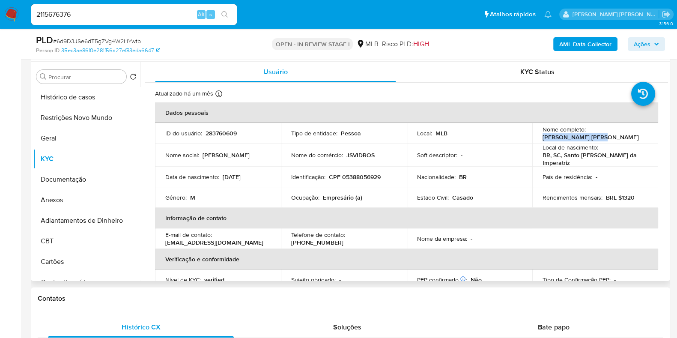
drag, startPoint x: 602, startPoint y: 137, endPoint x: 538, endPoint y: 138, distance: 64.3
click at [538, 138] on td "Nome completo : Jackson Cesar Fraga" at bounding box center [595, 133] width 126 height 21
copy p "Jackson Cesar Fraga"
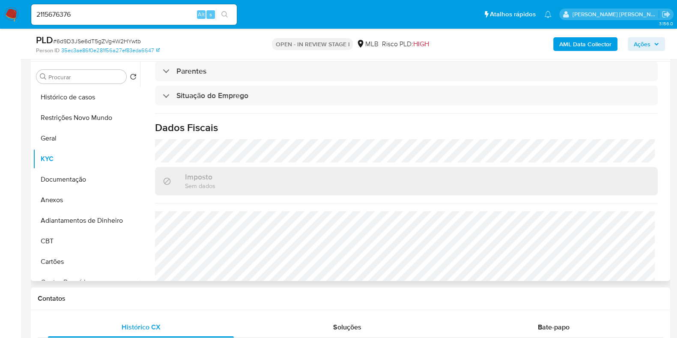
scroll to position [372, 0]
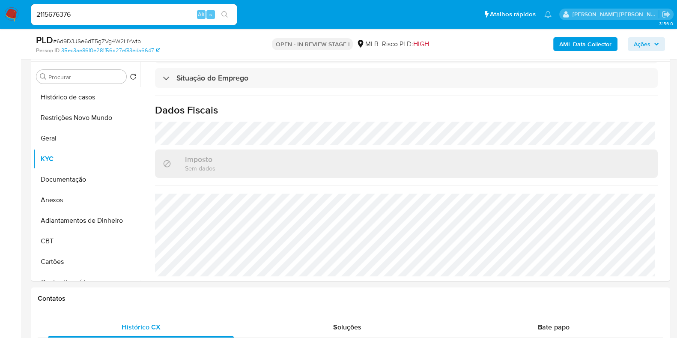
click at [645, 44] on span "Ações" at bounding box center [642, 44] width 17 height 14
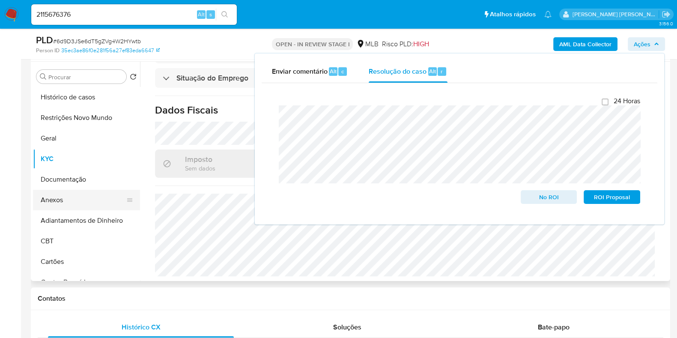
click at [78, 206] on button "Anexos" at bounding box center [83, 200] width 100 height 21
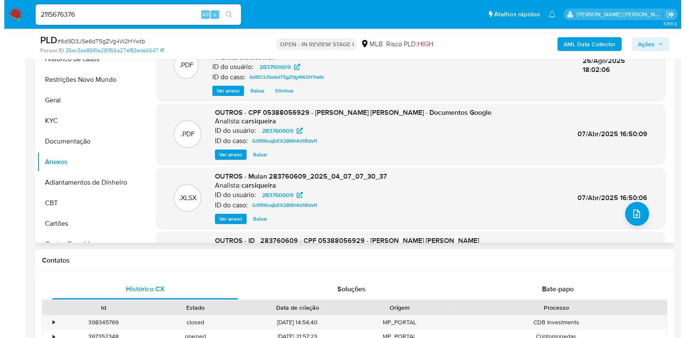
scroll to position [161, 0]
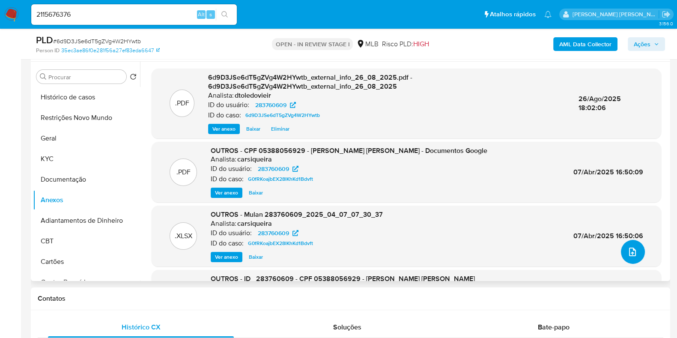
click at [634, 251] on icon "upload-file" at bounding box center [633, 252] width 10 height 10
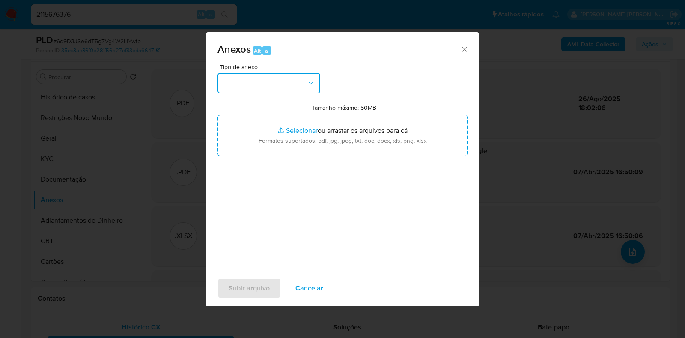
click at [256, 78] on button "button" at bounding box center [269, 83] width 103 height 21
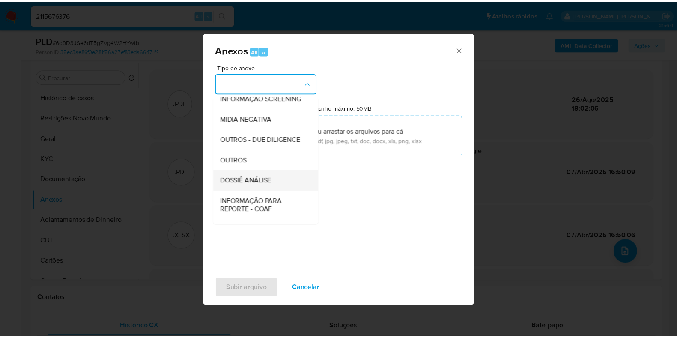
scroll to position [132, 0]
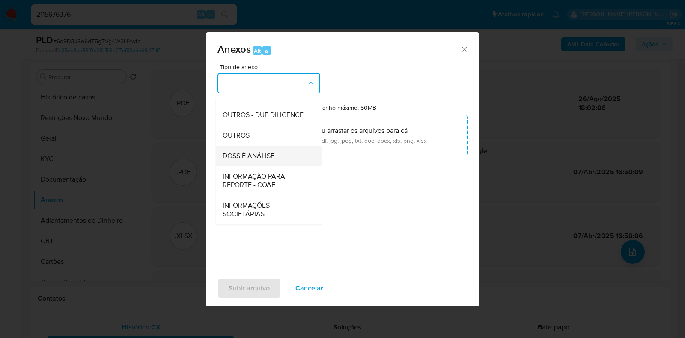
click at [265, 152] on span "DOSSIÊ ANÁLISE" at bounding box center [249, 156] width 52 height 9
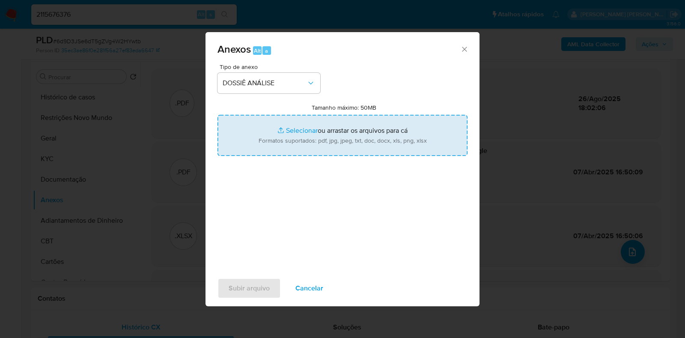
type input "C:\fakepath\CPF 05388056929 - JACKSON CESAR FRAGA.pdf"
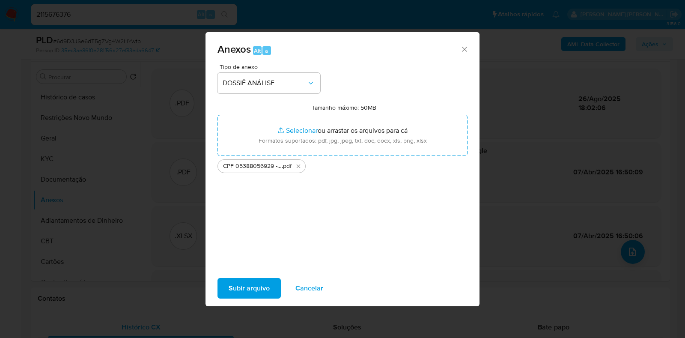
click at [242, 290] on span "Subir arquivo" at bounding box center [249, 288] width 41 height 19
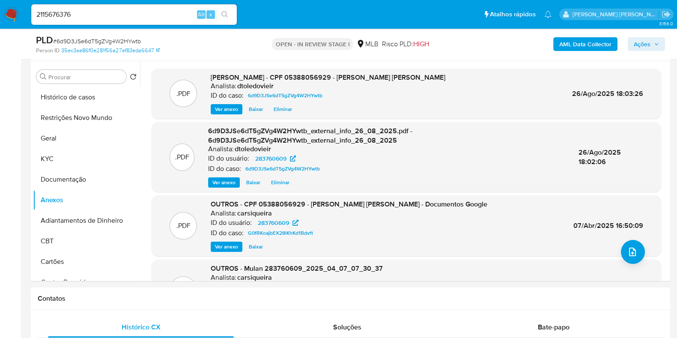
click at [646, 48] on span "Ações" at bounding box center [642, 44] width 17 height 14
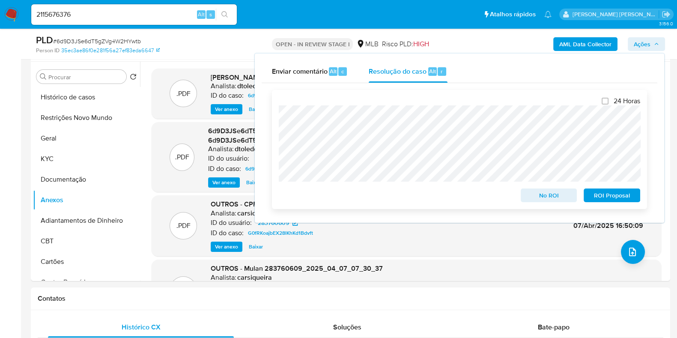
click at [530, 200] on span "No ROI" at bounding box center [549, 195] width 45 height 12
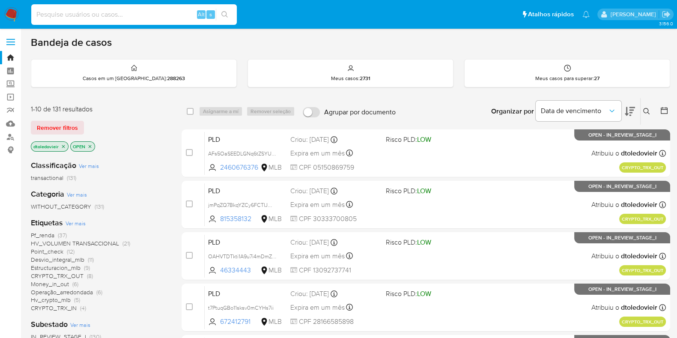
click at [124, 14] on input at bounding box center [134, 14] width 206 height 11
paste input "2230560168"
type input "2230560168"
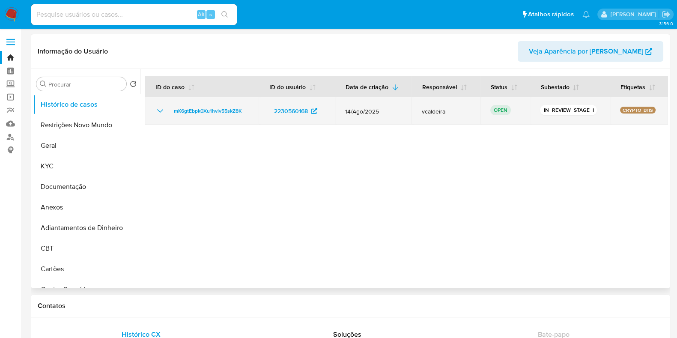
select select "10"
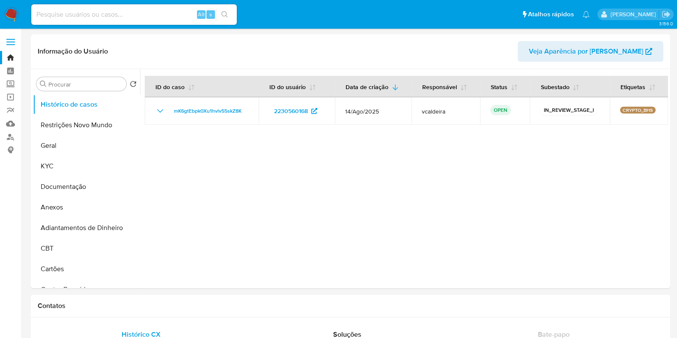
click at [173, 15] on input at bounding box center [134, 14] width 206 height 11
paste input "2115676376"
type input "2115676376"
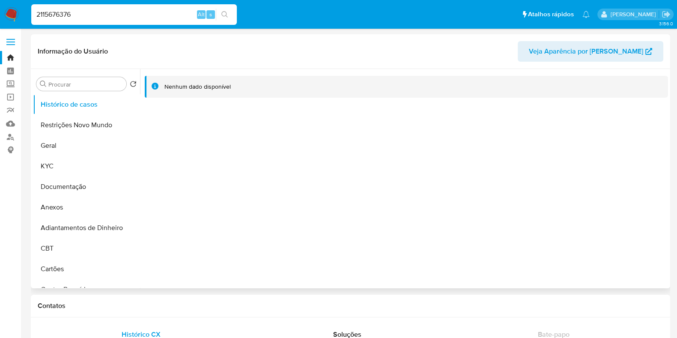
select select "10"
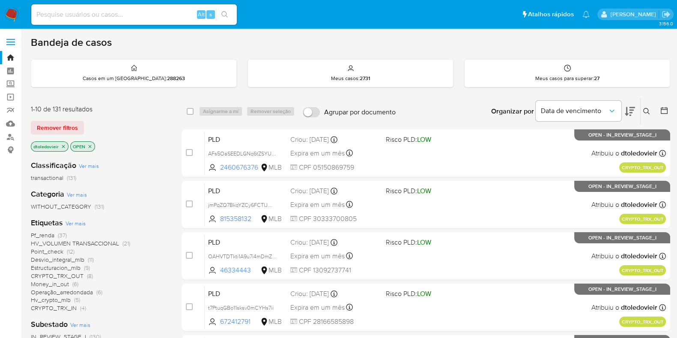
click at [135, 10] on input at bounding box center [134, 14] width 206 height 11
paste input "2115676376"
type input "2115676376"
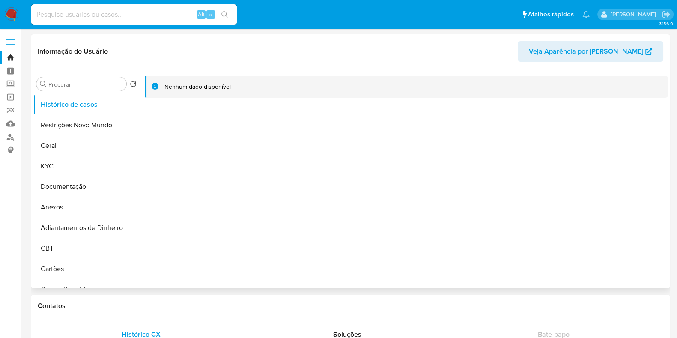
select select "10"
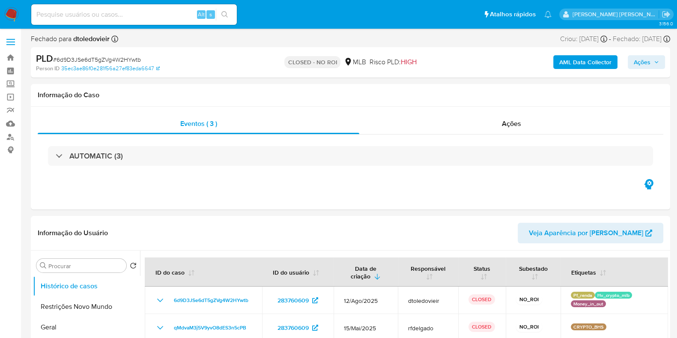
select select "10"
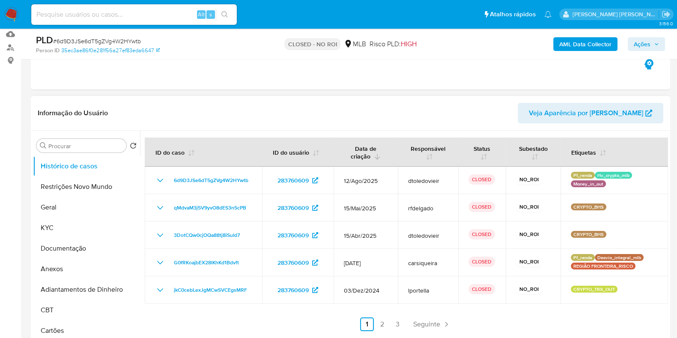
scroll to position [107, 0]
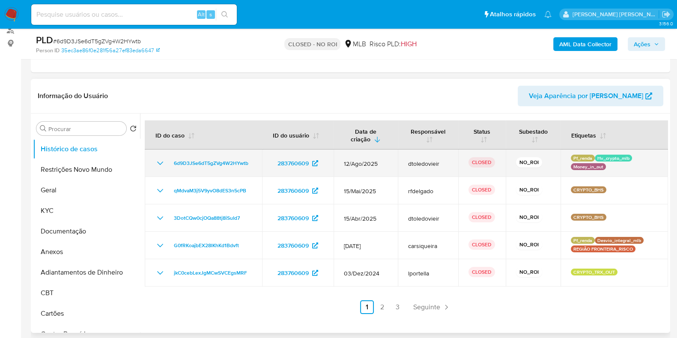
drag, startPoint x: 511, startPoint y: 163, endPoint x: 546, endPoint y: 161, distance: 34.8
click at [544, 161] on td "NO_ROI" at bounding box center [533, 162] width 54 height 27
click at [550, 159] on td "NO_ROI" at bounding box center [533, 162] width 54 height 27
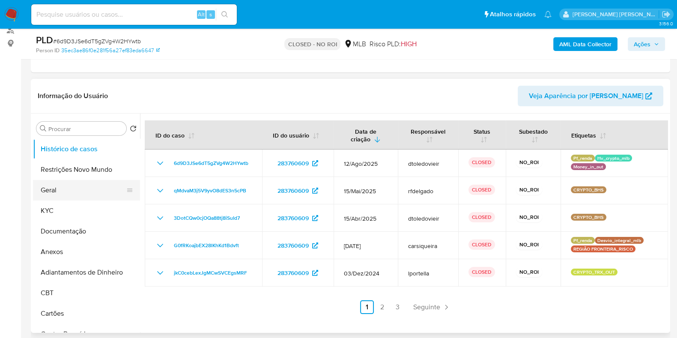
click at [63, 190] on button "Geral" at bounding box center [83, 190] width 100 height 21
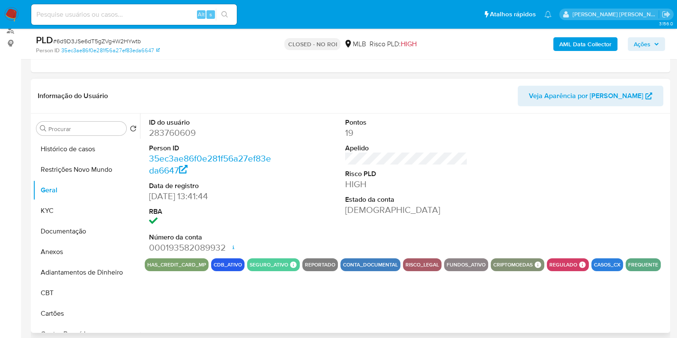
click at [187, 136] on dd "283760609" at bounding box center [210, 133] width 123 height 12
copy dd "283760609"
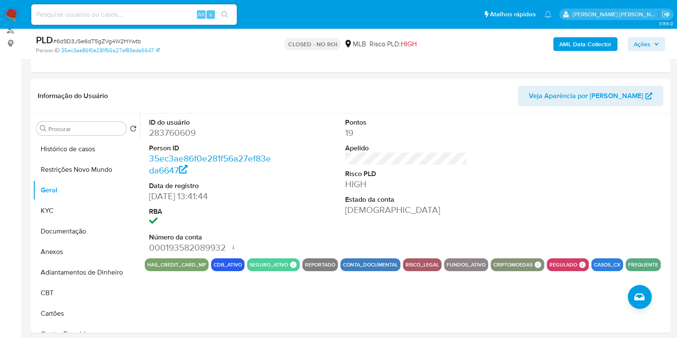
click at [150, 13] on input at bounding box center [134, 14] width 206 height 11
paste input "749491157"
type input "749491157"
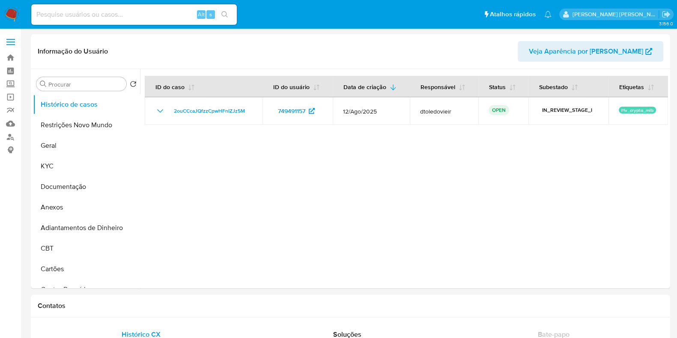
select select "10"
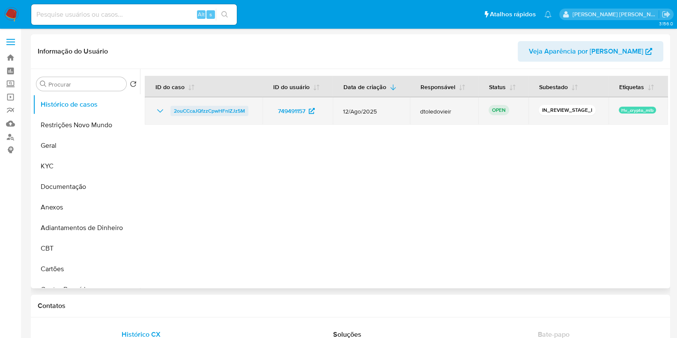
click at [224, 110] on span "2ouCCcaJQfzzCpwHFnIZJz5M" at bounding box center [209, 111] width 71 height 10
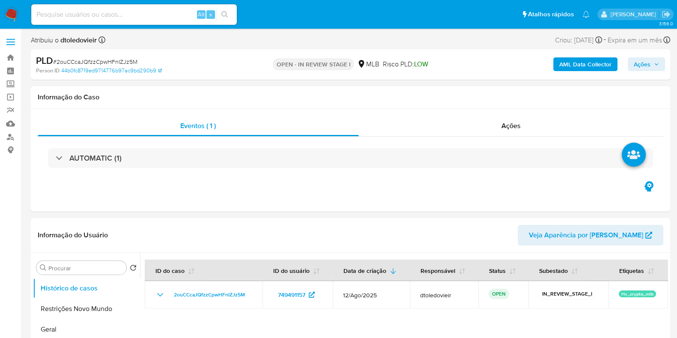
select select "10"
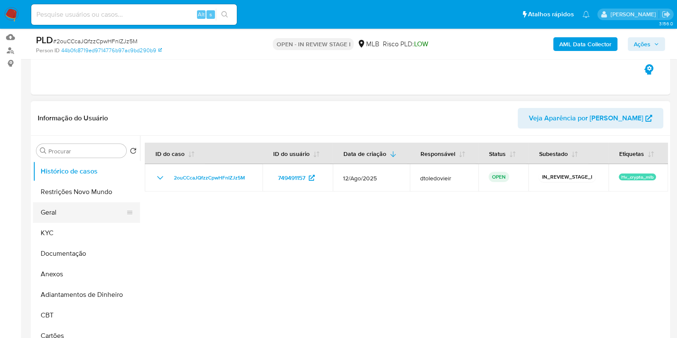
scroll to position [107, 0]
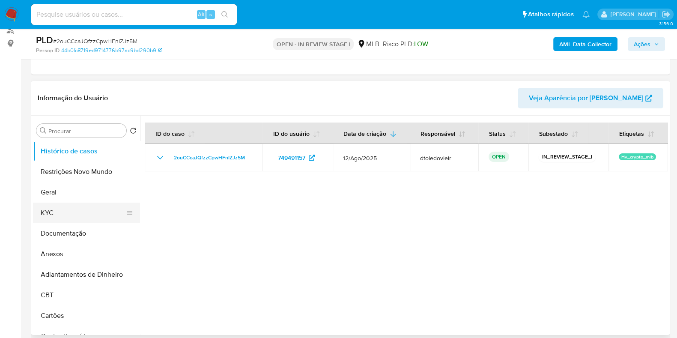
click at [63, 213] on button "KYC" at bounding box center [83, 213] width 100 height 21
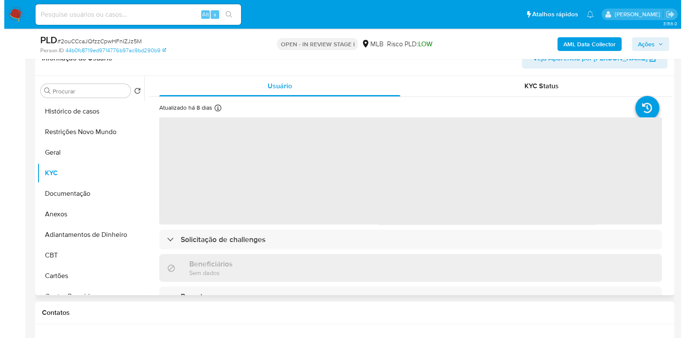
scroll to position [161, 0]
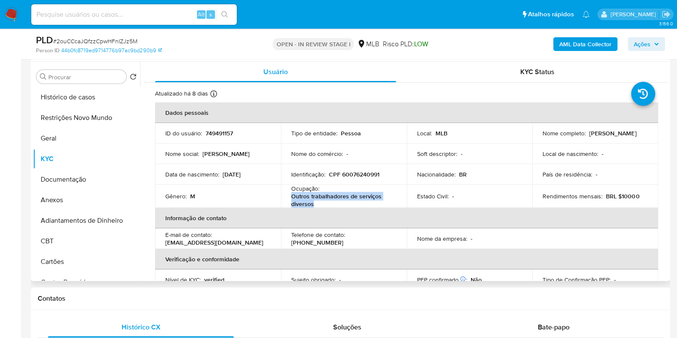
drag, startPoint x: 310, startPoint y: 203, endPoint x: 290, endPoint y: 197, distance: 20.6
click at [291, 197] on p "Outros trabalhadores de serviços diversos" at bounding box center [342, 199] width 102 height 15
copy p "Outros trabalhadores de serviços diversos"
click at [78, 179] on button "Documentação" at bounding box center [83, 179] width 100 height 21
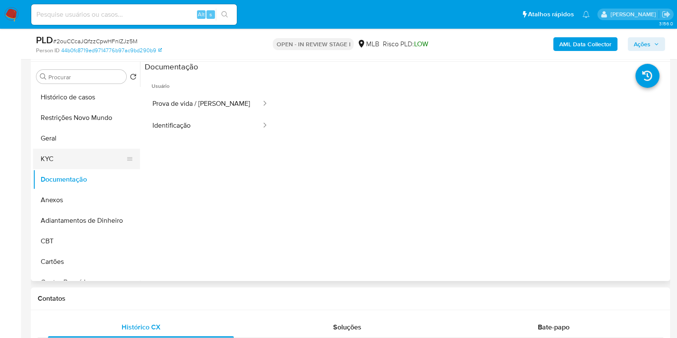
click at [79, 161] on button "KYC" at bounding box center [83, 159] width 100 height 21
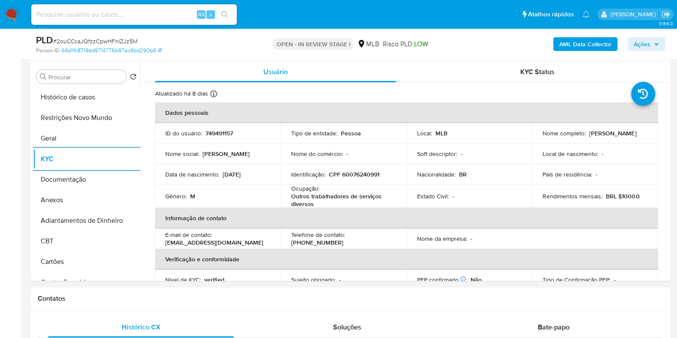
click at [578, 40] on b "AML Data Collector" at bounding box center [585, 44] width 52 height 14
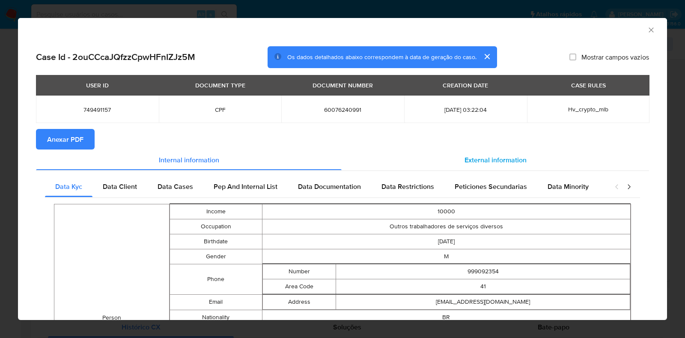
click at [480, 159] on span "External information" at bounding box center [496, 160] width 62 height 10
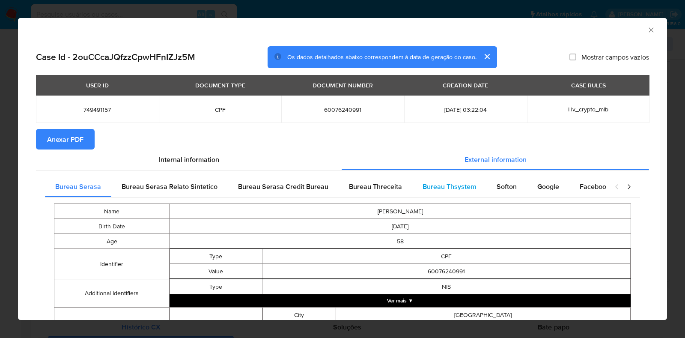
click at [459, 187] on span "Bureau Thsystem" at bounding box center [450, 187] width 54 height 10
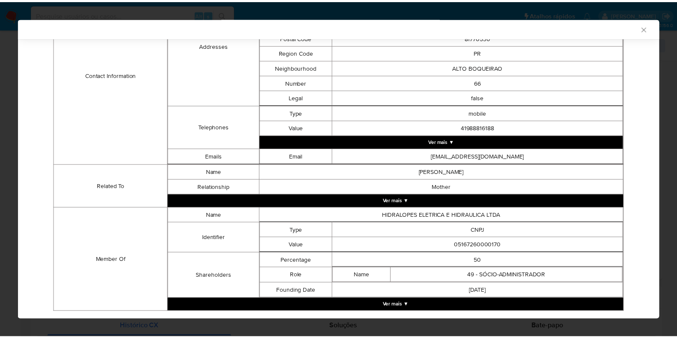
scroll to position [379, 0]
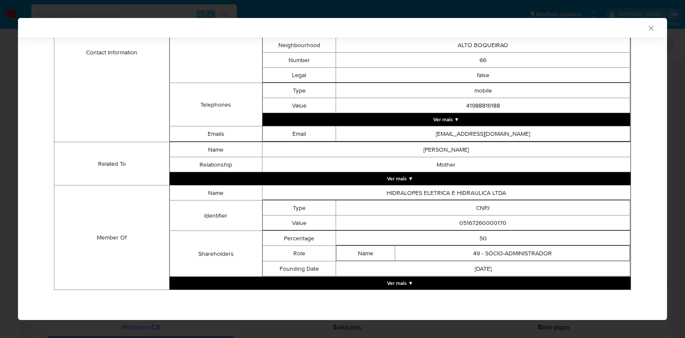
click at [464, 221] on td "05167260000170" at bounding box center [483, 222] width 294 height 15
click at [465, 221] on td "05167260000170" at bounding box center [483, 222] width 294 height 15
copy td "05167260000170"
click at [10, 200] on div "AML Data Collector Case Id - 2ouCCcaJQfzzCpwHFnIZJz5M Os dados detalhados abaix…" at bounding box center [342, 169] width 685 height 338
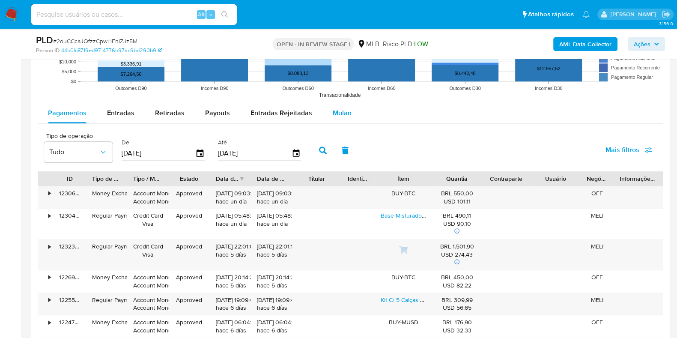
click at [352, 115] on button "Mulan" at bounding box center [342, 113] width 39 height 21
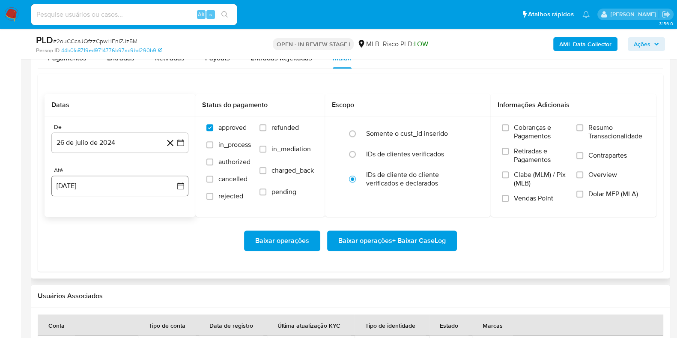
scroll to position [1017, 0]
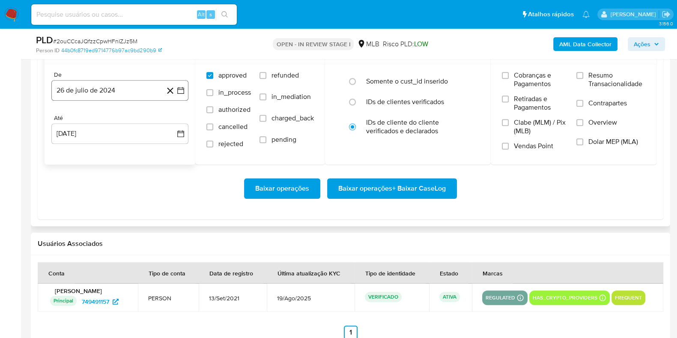
click at [124, 91] on button "26 de julio de 2024" at bounding box center [119, 90] width 137 height 21
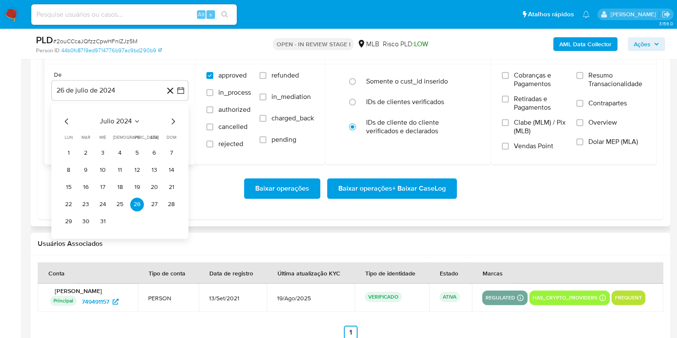
click at [171, 122] on icon "Mes siguiente" at bounding box center [173, 121] width 10 height 10
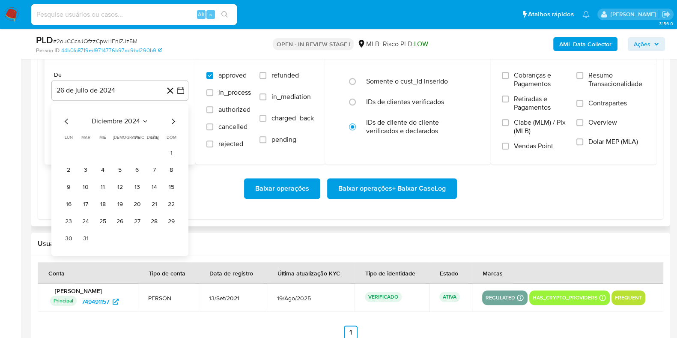
click at [171, 122] on icon "Mes siguiente" at bounding box center [173, 121] width 10 height 10
click at [67, 118] on icon "Mes anterior" at bounding box center [66, 121] width 3 height 6
click at [86, 150] on button "1" at bounding box center [86, 153] width 14 height 14
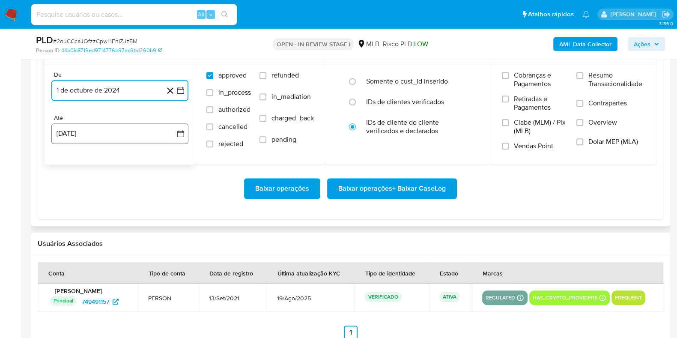
click at [87, 133] on button "26 de agosto de 2025" at bounding box center [119, 133] width 137 height 21
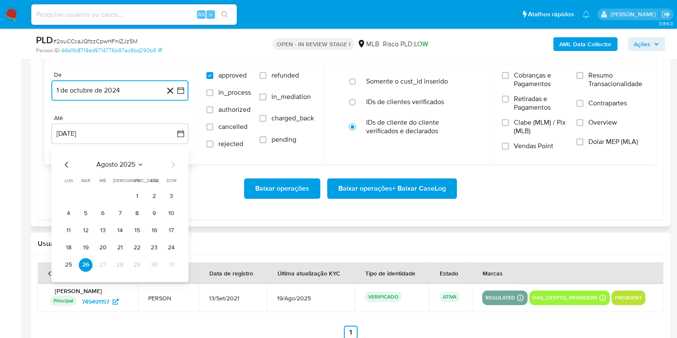
click at [65, 162] on icon "Mes anterior" at bounding box center [67, 164] width 10 height 10
click at [173, 164] on icon "Mes siguiente" at bounding box center [173, 164] width 10 height 10
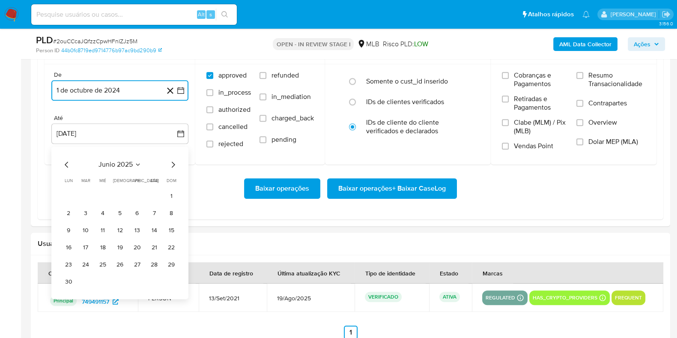
click at [67, 281] on button "30" at bounding box center [69, 282] width 14 height 14
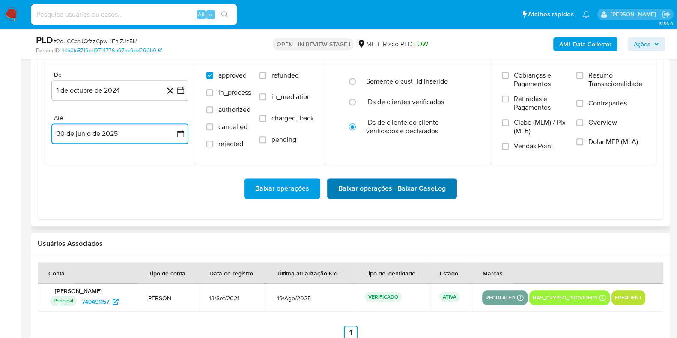
click at [344, 188] on span "Baixar operações + Baixar CaseLog" at bounding box center [392, 188] width 108 height 19
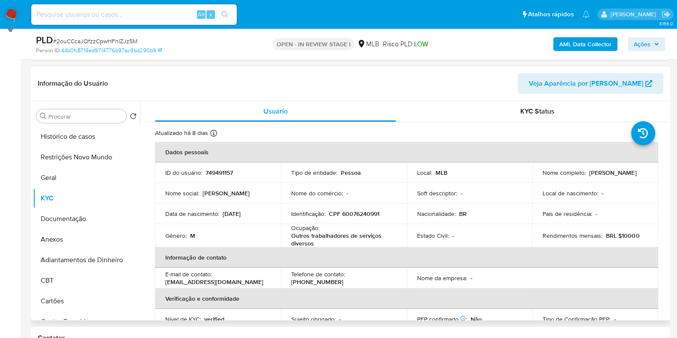
scroll to position [107, 0]
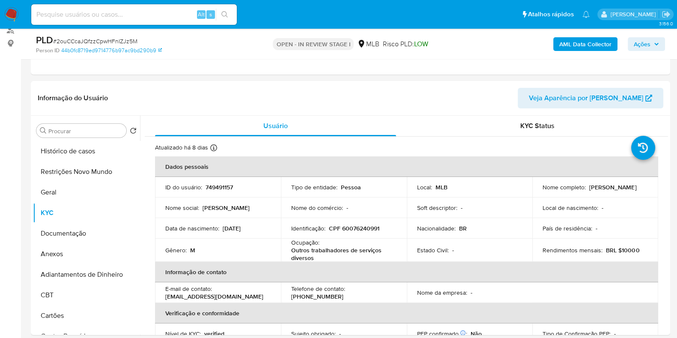
click at [84, 197] on button "Geral" at bounding box center [83, 192] width 100 height 21
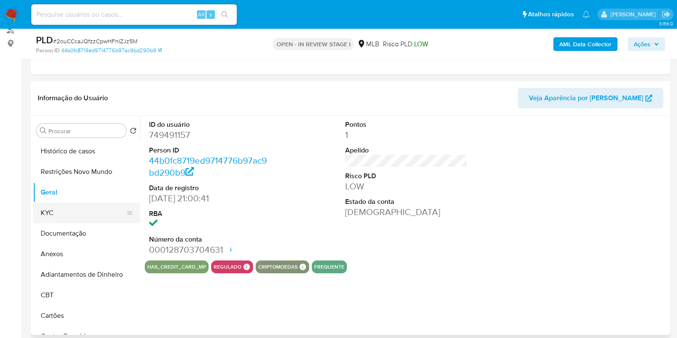
click at [56, 209] on button "KYC" at bounding box center [83, 213] width 100 height 21
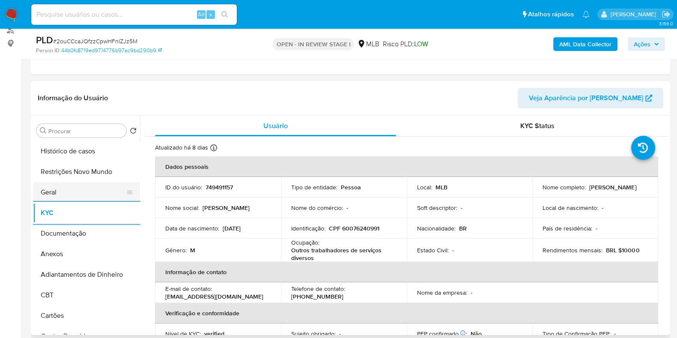
click at [75, 191] on button "Geral" at bounding box center [83, 192] width 100 height 21
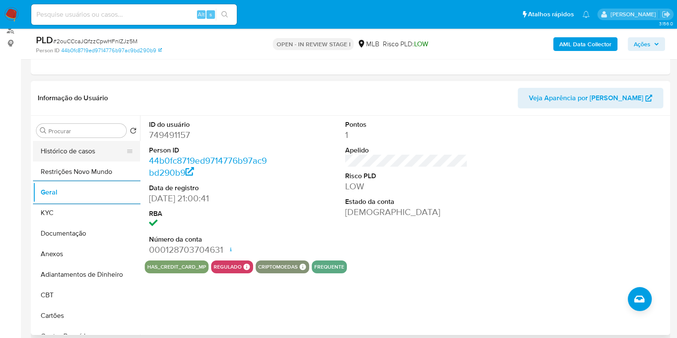
click at [73, 154] on button "Histórico de casos" at bounding box center [83, 151] width 100 height 21
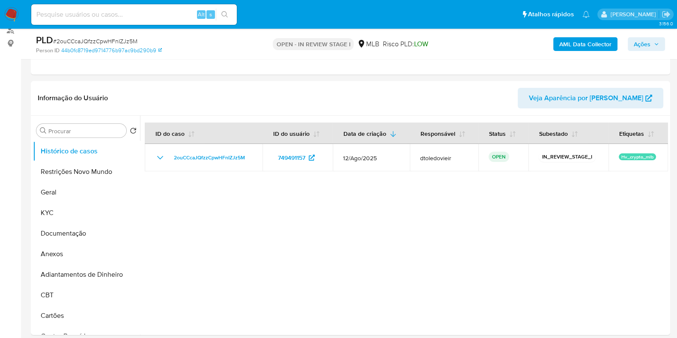
drag, startPoint x: 647, startPoint y: 42, endPoint x: 617, endPoint y: 51, distance: 31.7
click at [648, 42] on span "Ações" at bounding box center [642, 44] width 17 height 14
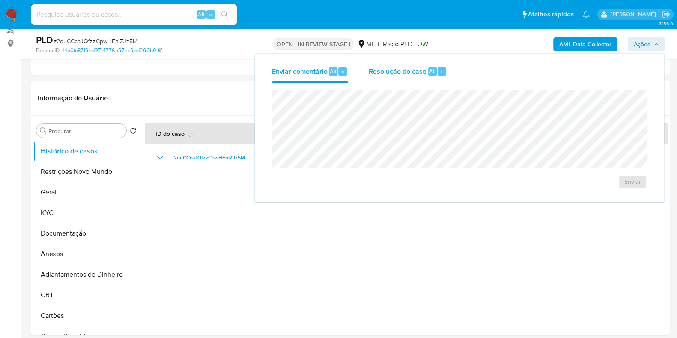
click at [428, 72] on div "Alt" at bounding box center [432, 71] width 9 height 9
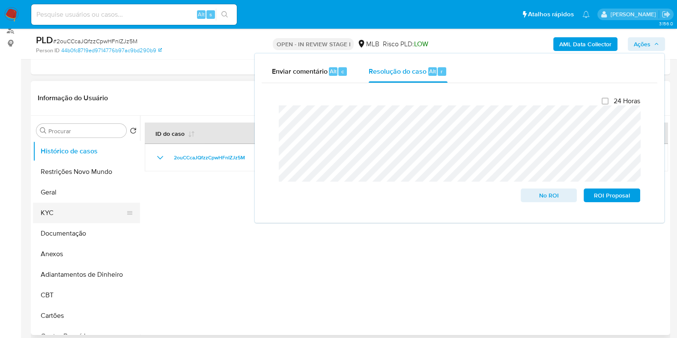
click at [49, 214] on button "KYC" at bounding box center [83, 213] width 100 height 21
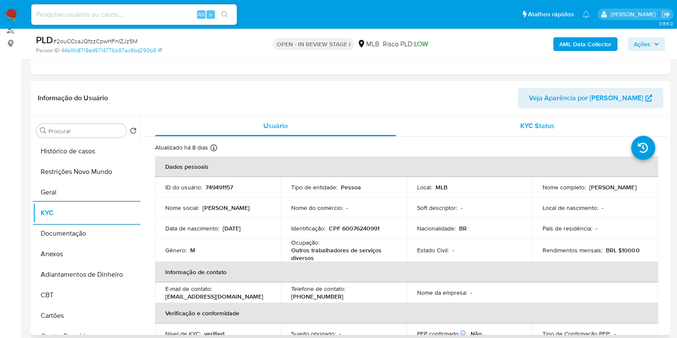
click at [548, 130] on div "KYC Status" at bounding box center [537, 126] width 241 height 21
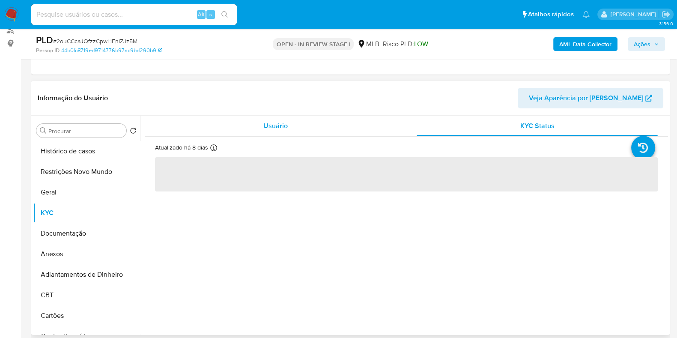
click at [326, 132] on div "Usuário" at bounding box center [275, 126] width 241 height 21
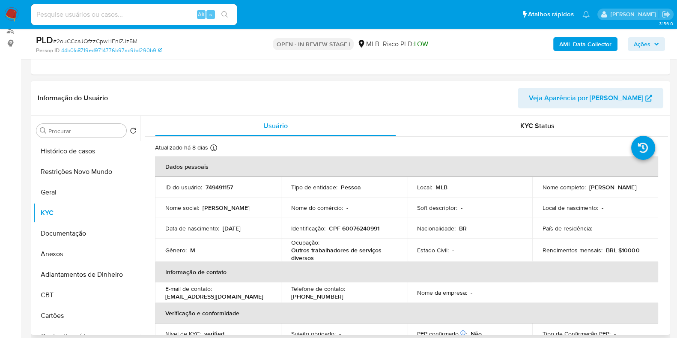
drag, startPoint x: 644, startPoint y: 188, endPoint x: 588, endPoint y: 188, distance: 56.1
click at [588, 188] on div "Nome completo : Ailton Batista Lopes" at bounding box center [595, 187] width 105 height 8
copy p "Ailton Batista Lopes"
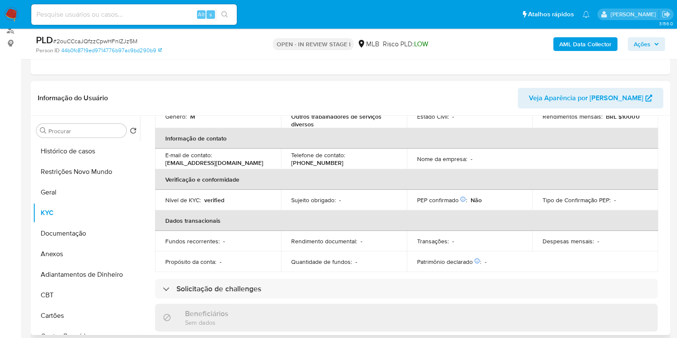
scroll to position [0, 0]
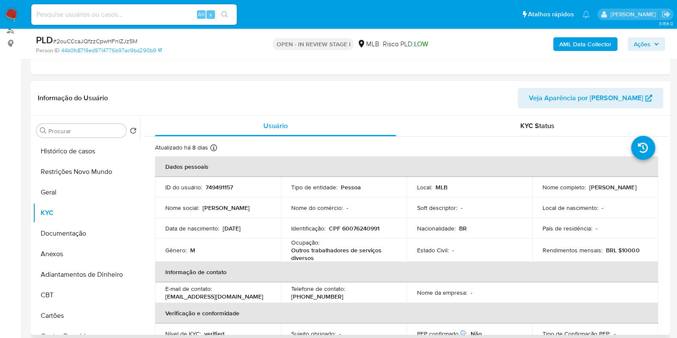
click at [356, 228] on p "CPF 60076240991" at bounding box center [354, 228] width 51 height 8
copy p "60076240991"
click at [69, 173] on button "Restrições Novo Mundo" at bounding box center [83, 171] width 100 height 21
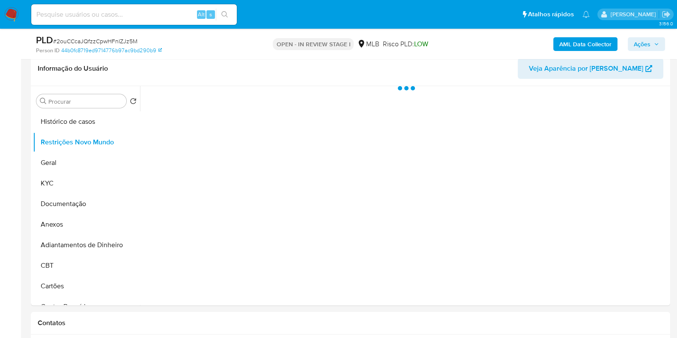
scroll to position [161, 0]
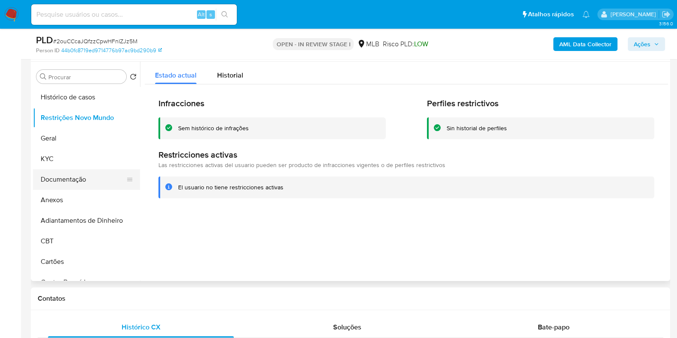
click at [77, 187] on button "Documentação" at bounding box center [83, 179] width 100 height 21
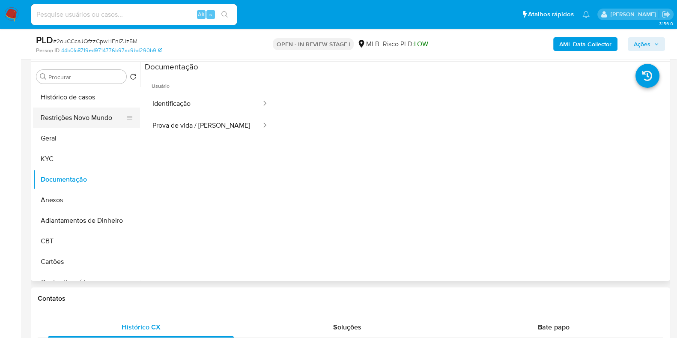
click at [73, 117] on button "Restrições Novo Mundo" at bounding box center [83, 118] width 100 height 21
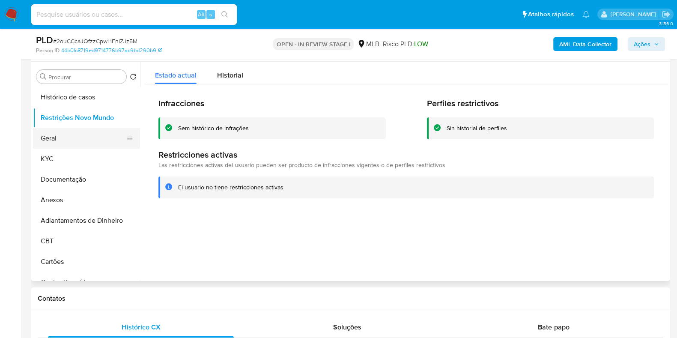
click at [51, 141] on button "Geral" at bounding box center [83, 138] width 100 height 21
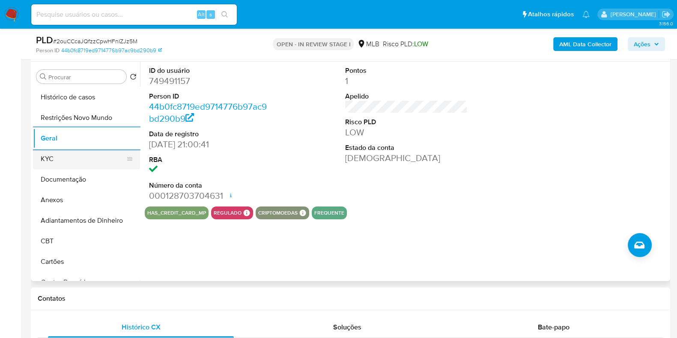
click at [81, 159] on button "KYC" at bounding box center [83, 159] width 100 height 21
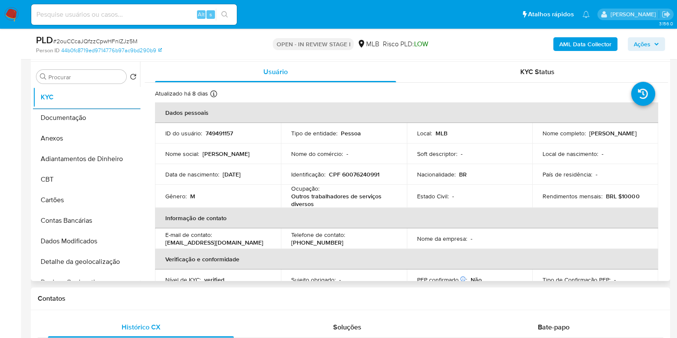
scroll to position [160, 0]
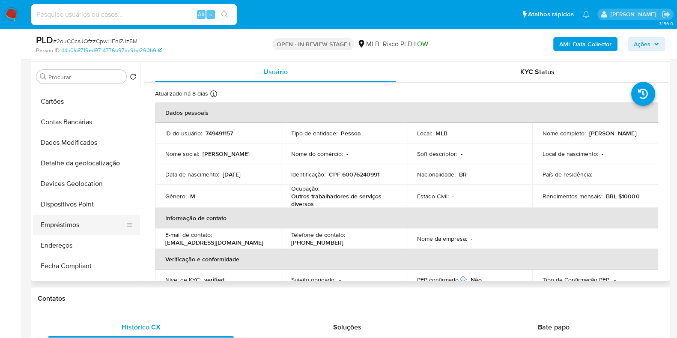
click at [72, 230] on button "Empréstimos" at bounding box center [83, 225] width 100 height 21
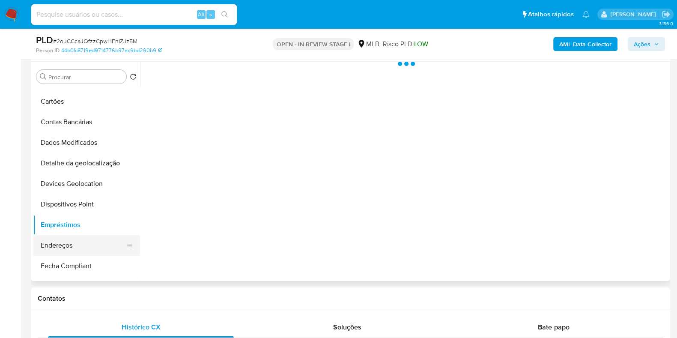
click at [71, 245] on button "Endereços" at bounding box center [83, 245] width 100 height 21
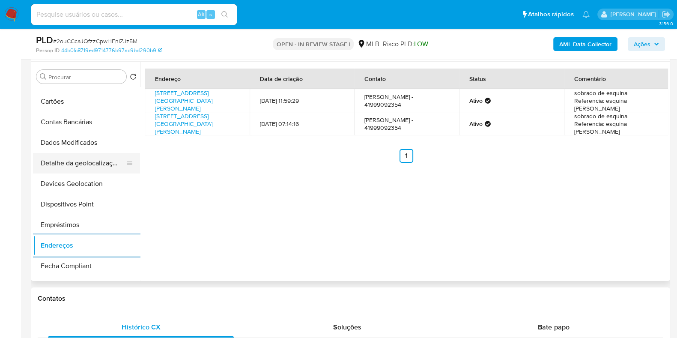
click at [93, 164] on button "Detalhe da geolocalização" at bounding box center [83, 163] width 100 height 21
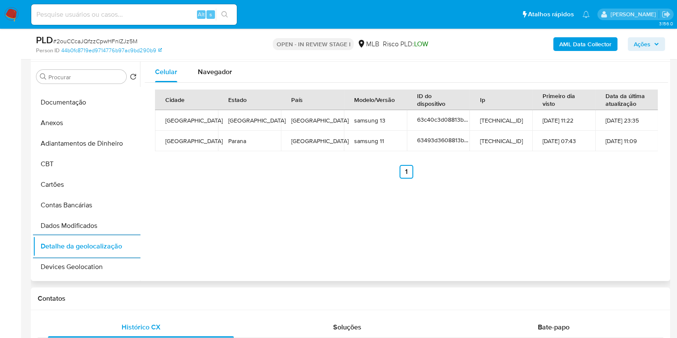
scroll to position [0, 0]
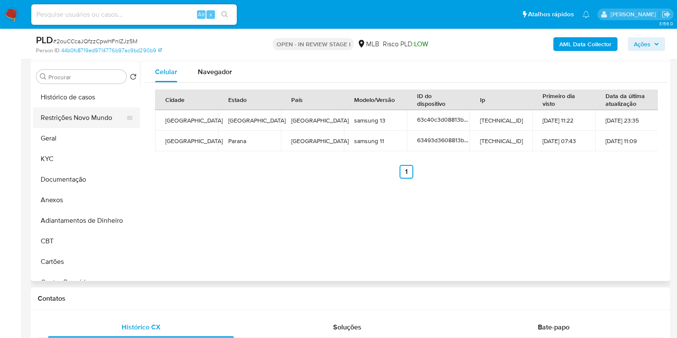
click at [80, 116] on button "Restrições Novo Mundo" at bounding box center [83, 118] width 100 height 21
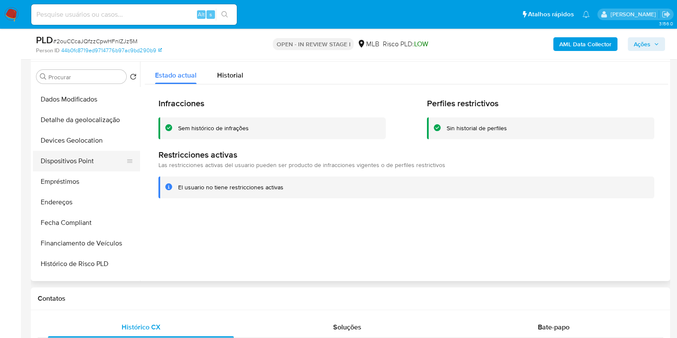
scroll to position [214, 0]
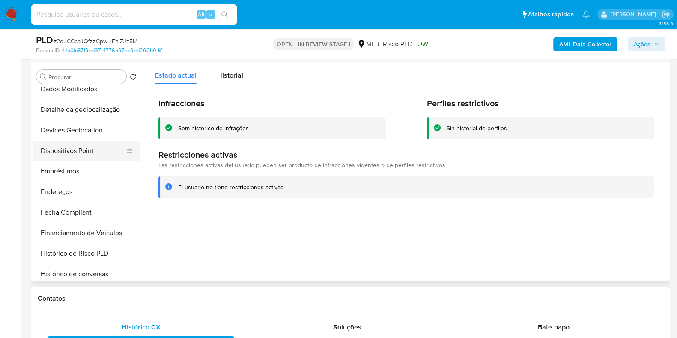
click at [88, 155] on button "Dispositivos Point" at bounding box center [83, 150] width 100 height 21
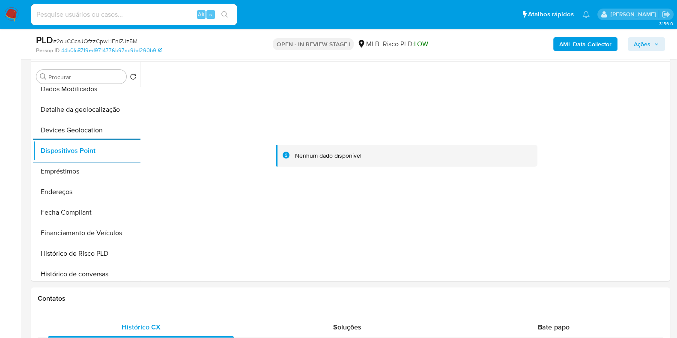
click at [563, 54] on div "AML Data Collector Ações" at bounding box center [561, 44] width 207 height 20
click at [569, 48] on b "AML Data Collector" at bounding box center [585, 44] width 52 height 14
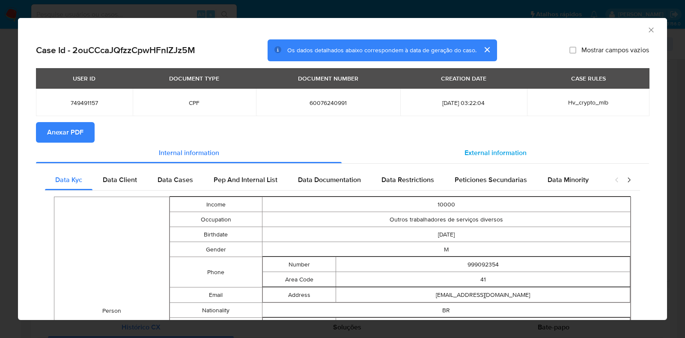
click at [493, 161] on div "External information" at bounding box center [496, 153] width 308 height 21
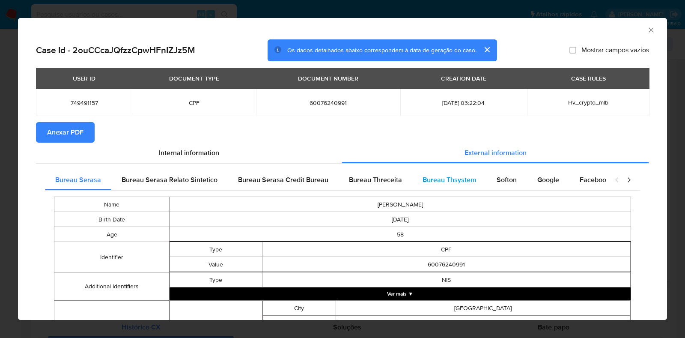
click at [456, 183] on span "Bureau Thsystem" at bounding box center [450, 180] width 54 height 10
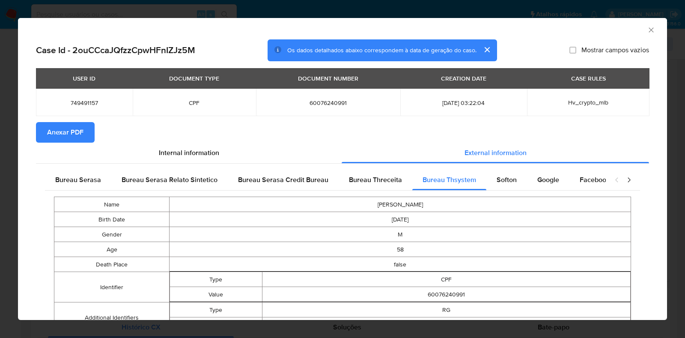
click at [59, 140] on span "Anexar PDF" at bounding box center [65, 132] width 36 height 19
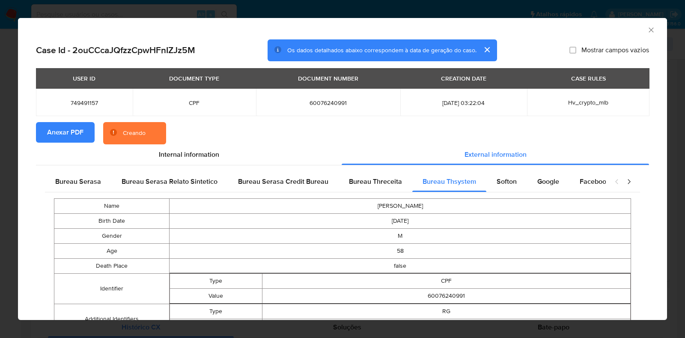
click at [17, 157] on div "AML Data Collector Case Id - 2ouCCcaJQfzzCpwHFnIZJz5M Os dados detalhados abaix…" at bounding box center [342, 169] width 685 height 338
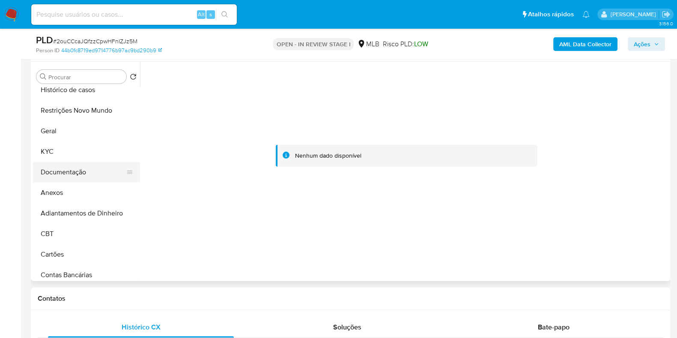
scroll to position [0, 0]
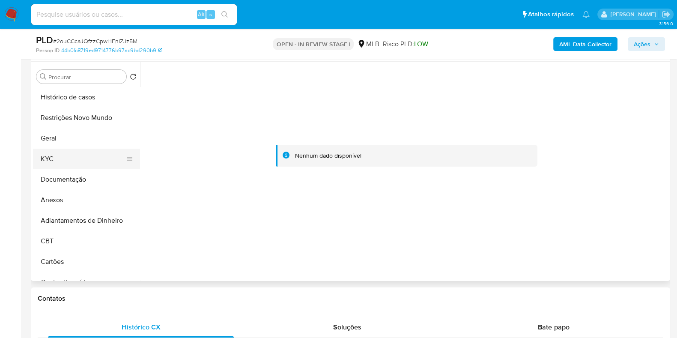
click at [68, 155] on button "KYC" at bounding box center [83, 159] width 100 height 21
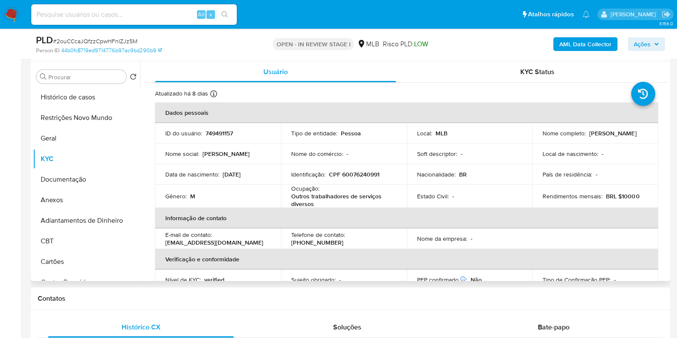
drag, startPoint x: 640, startPoint y: 134, endPoint x: 589, endPoint y: 134, distance: 51.8
click at [589, 134] on div "Nome completo : Ailton Batista Lopes" at bounding box center [595, 133] width 105 height 8
copy p "Ailton Batista Lopes"
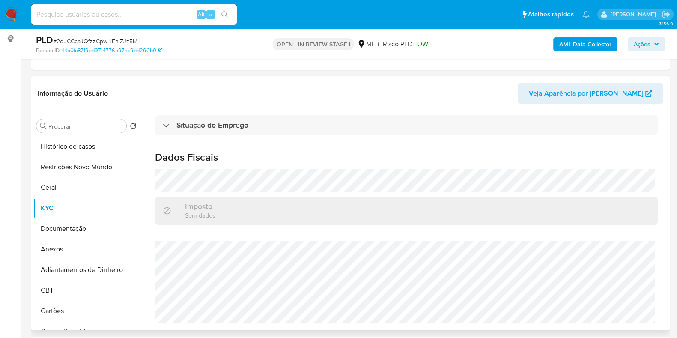
scroll to position [107, 0]
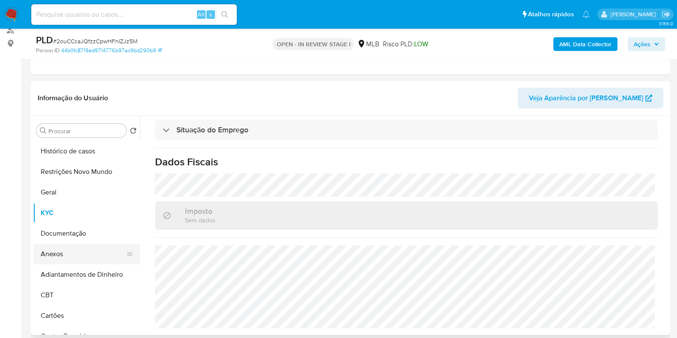
click at [68, 252] on button "Anexos" at bounding box center [83, 254] width 100 height 21
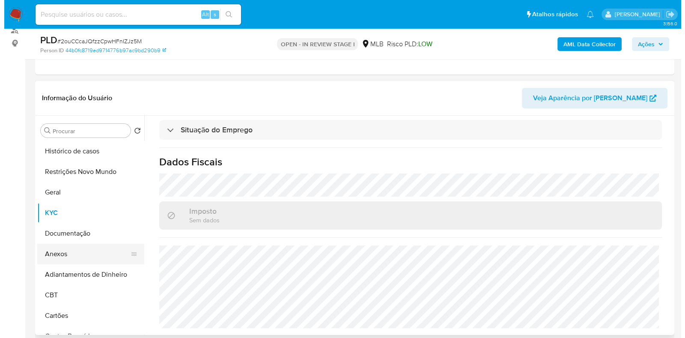
scroll to position [0, 0]
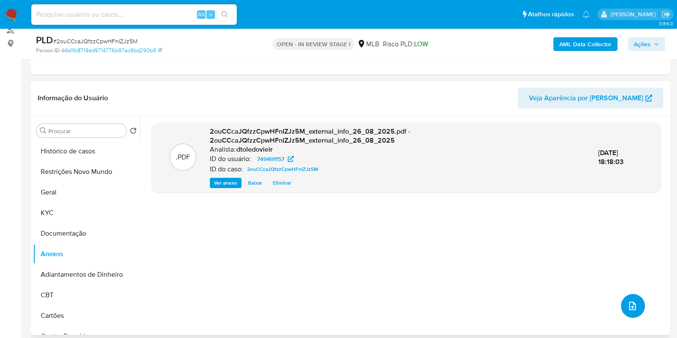
click at [629, 309] on icon "upload-file" at bounding box center [633, 306] width 10 height 10
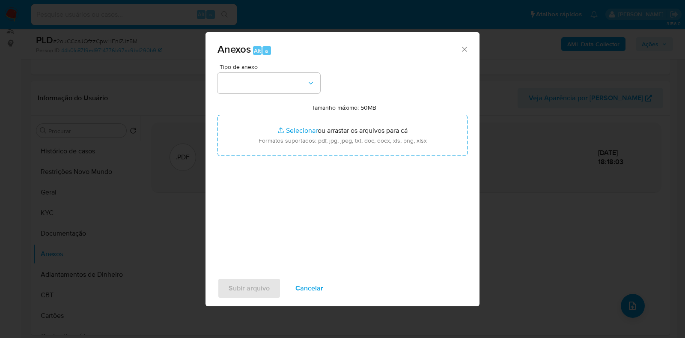
click at [258, 70] on div "Tipo de anexo" at bounding box center [269, 79] width 103 height 30
click at [262, 87] on button "button" at bounding box center [269, 83] width 103 height 21
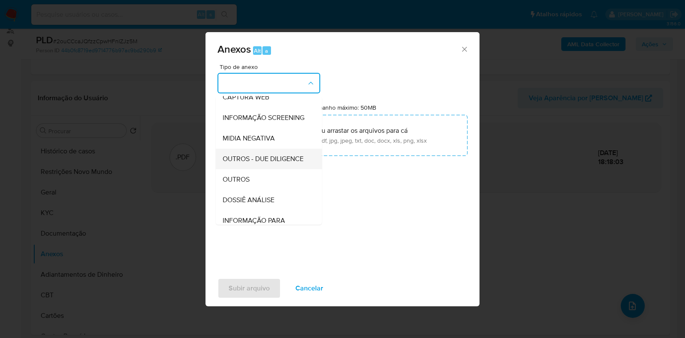
scroll to position [78, 0]
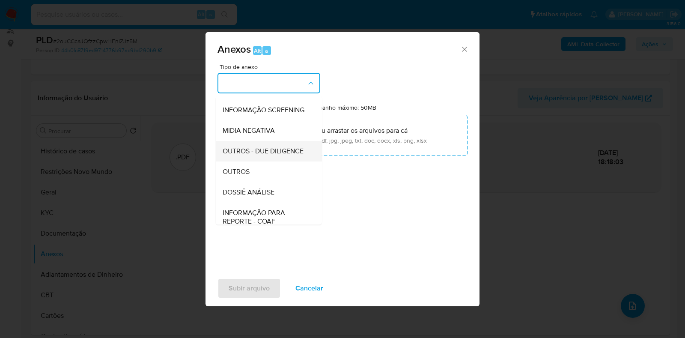
click at [263, 155] on span "OUTROS - DUE DILIGENCE" at bounding box center [263, 151] width 81 height 9
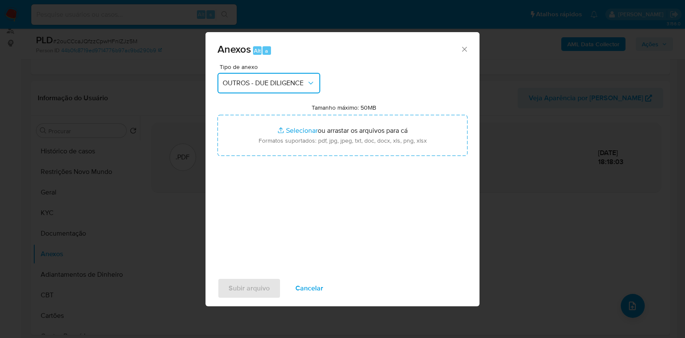
click at [266, 93] on button "OUTROS - DUE DILIGENCE" at bounding box center [269, 83] width 103 height 21
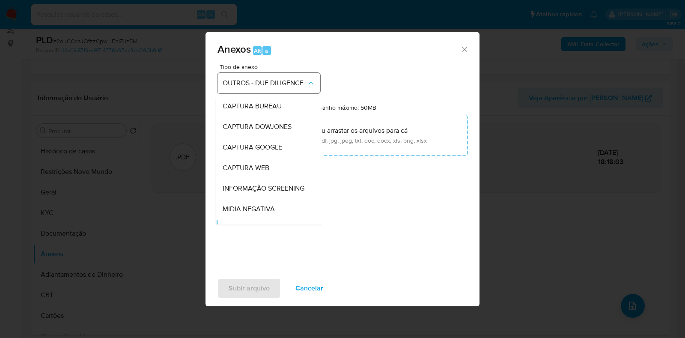
scroll to position [82, 0]
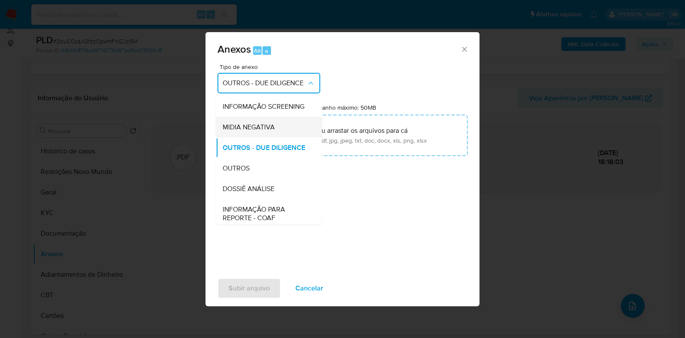
click at [268, 132] on span "MIDIA NEGATIVA" at bounding box center [249, 127] width 52 height 9
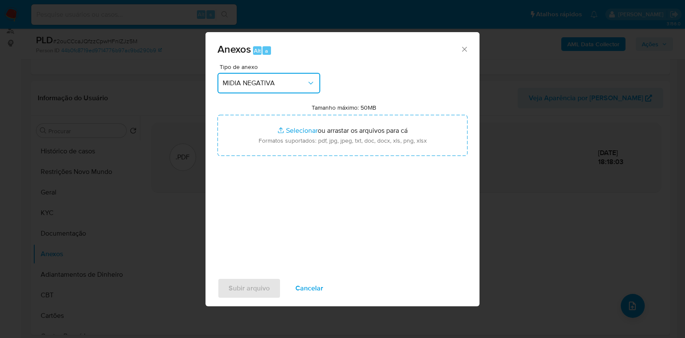
drag, startPoint x: 255, startPoint y: 77, endPoint x: 257, endPoint y: 87, distance: 10.8
click at [255, 78] on button "MIDIA NEGATIVA" at bounding box center [269, 83] width 103 height 21
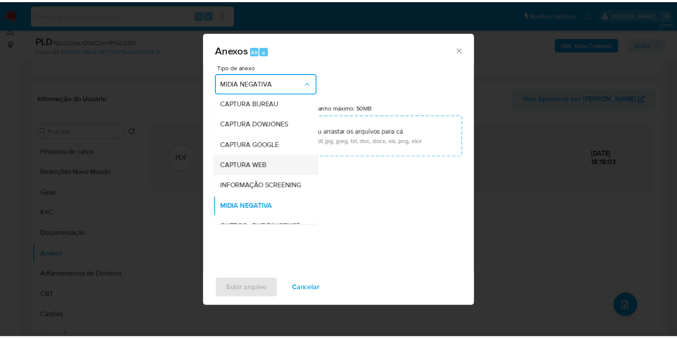
scroll to position [132, 0]
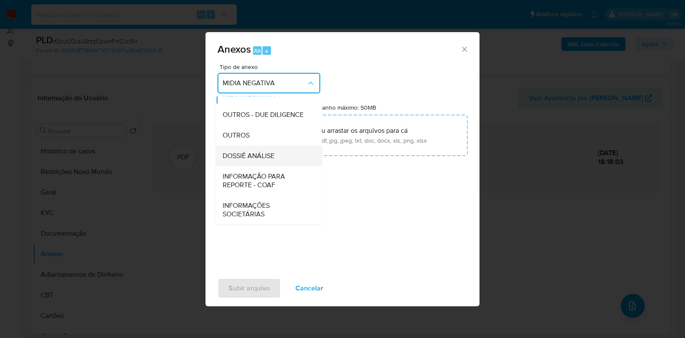
click at [268, 157] on span "DOSSIÊ ANÁLISE" at bounding box center [249, 156] width 52 height 9
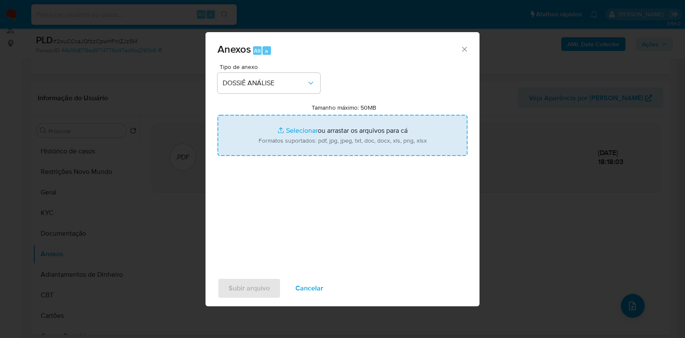
type input "C:\fakepath\CPF 60076240991 - AILTON BATISTA LOPES.pdf"
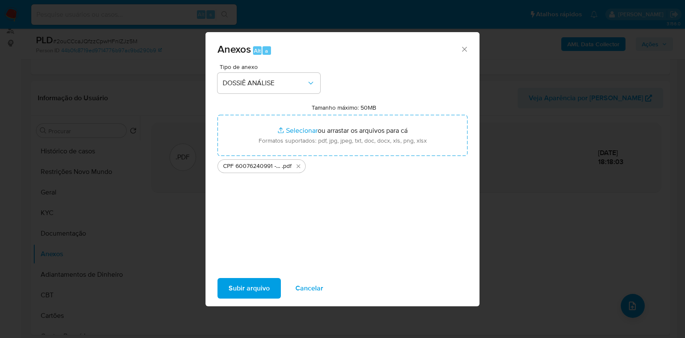
click at [247, 289] on span "Subir arquivo" at bounding box center [249, 288] width 41 height 19
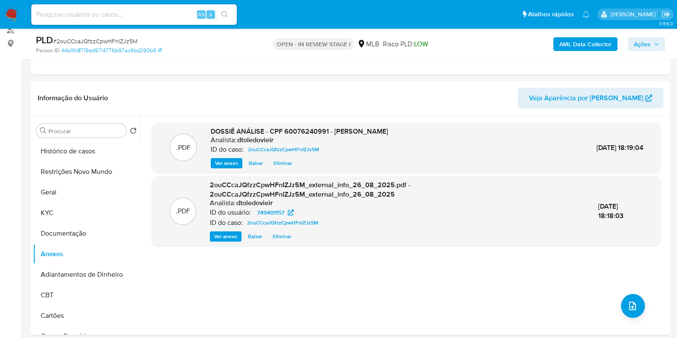
click at [650, 41] on span "Ações" at bounding box center [642, 44] width 17 height 14
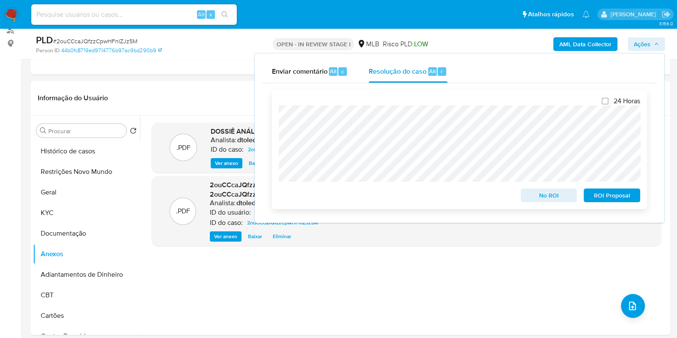
click at [542, 193] on span "No ROI" at bounding box center [549, 195] width 45 height 12
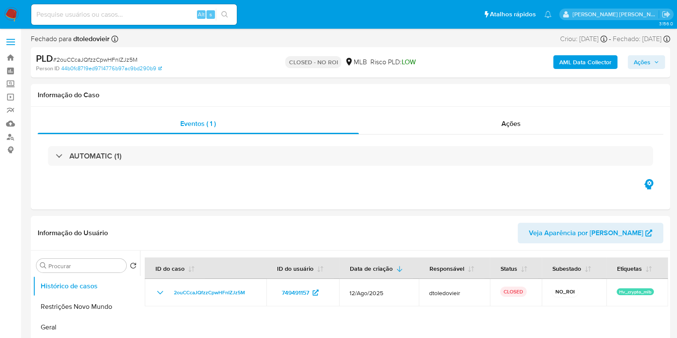
select select "10"
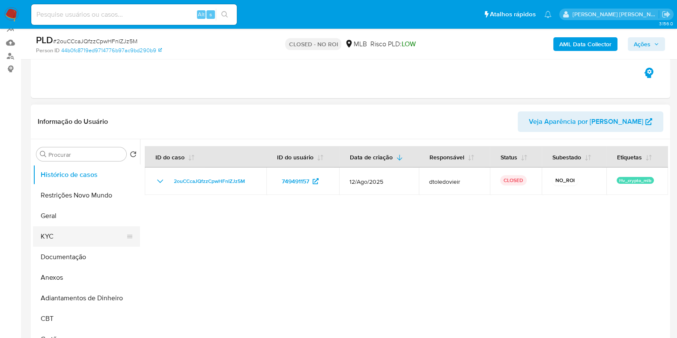
scroll to position [107, 0]
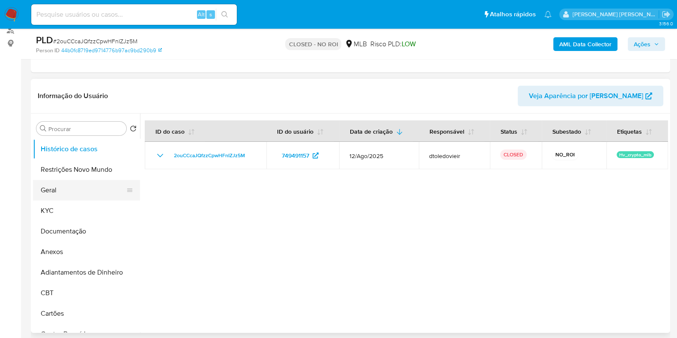
click at [64, 195] on button "Geral" at bounding box center [83, 190] width 100 height 21
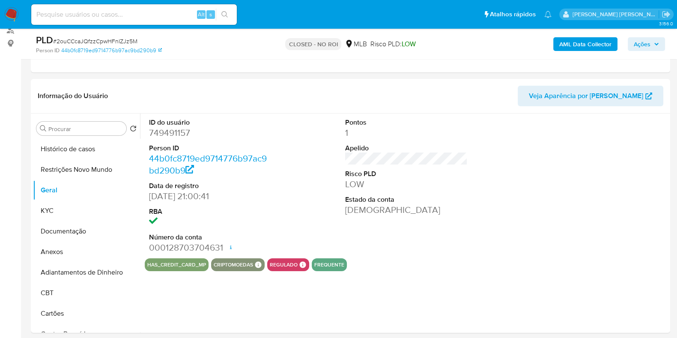
click at [175, 127] on dd "749491157" at bounding box center [210, 133] width 123 height 12
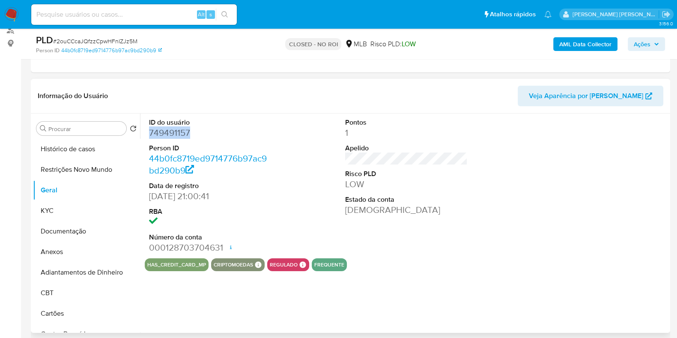
copy dd "749491157"
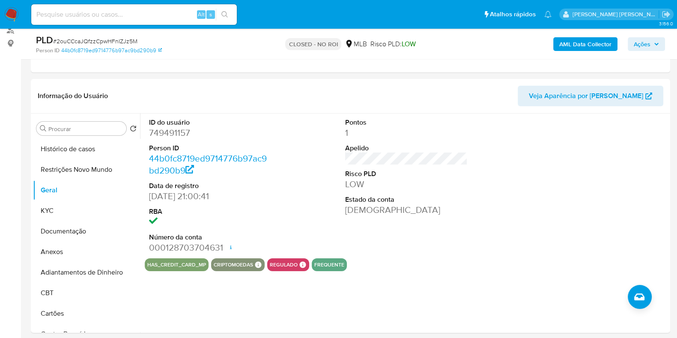
click at [148, 11] on input at bounding box center [134, 14] width 206 height 11
paste input "244705515"
type input "244705515"
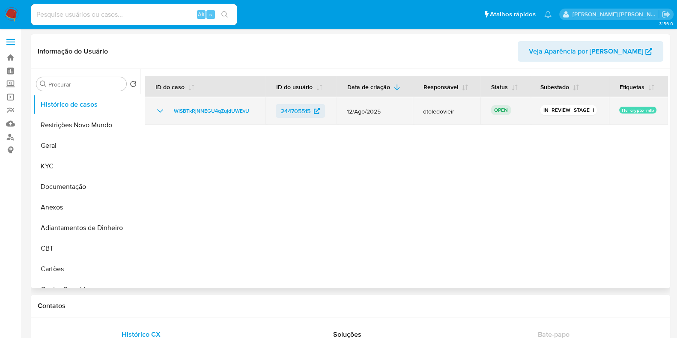
select select "10"
click at [233, 114] on span "WlSBTkRjNNEGU4qZujdUWEvU" at bounding box center [211, 111] width 75 height 10
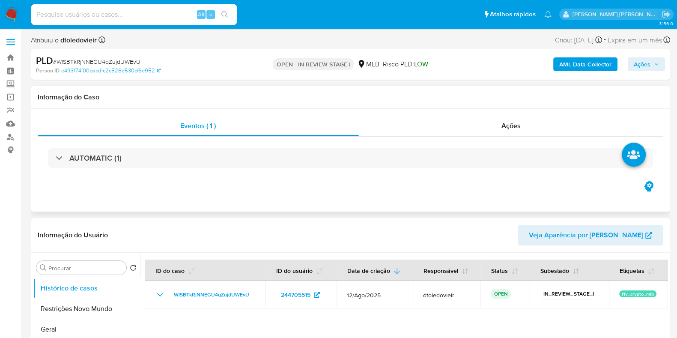
select select "10"
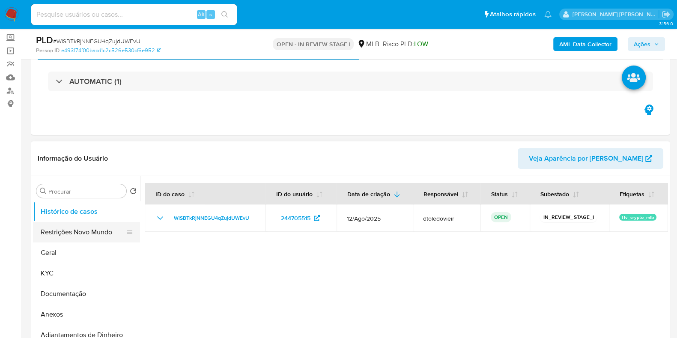
scroll to position [107, 0]
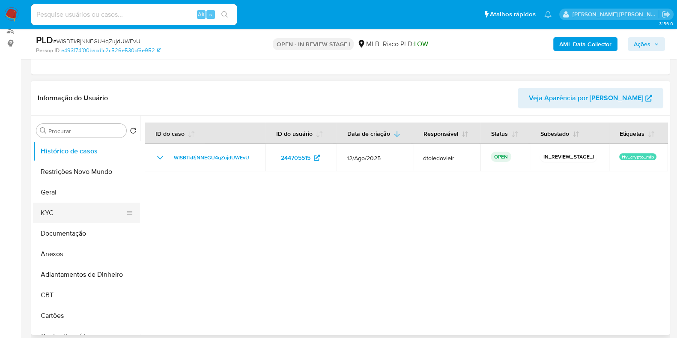
click at [62, 214] on button "KYC" at bounding box center [83, 213] width 100 height 21
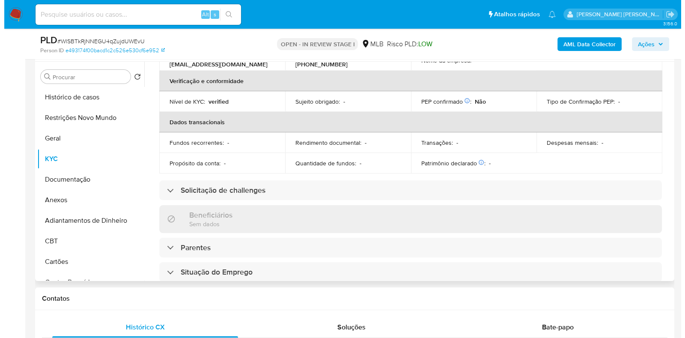
scroll to position [0, 0]
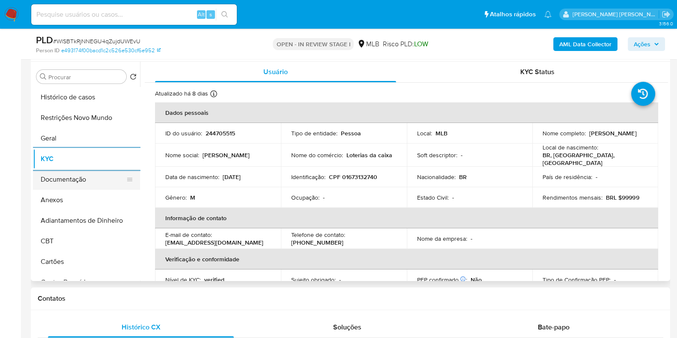
click at [84, 182] on button "Documentação" at bounding box center [83, 179] width 100 height 21
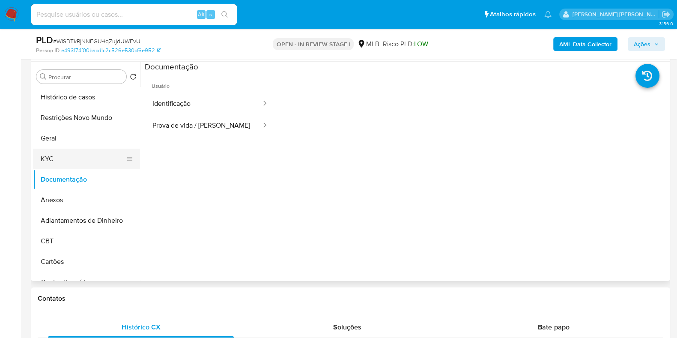
click at [75, 158] on button "KYC" at bounding box center [83, 159] width 100 height 21
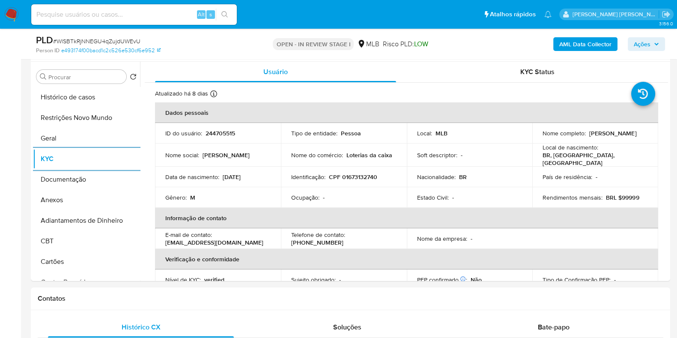
click at [589, 45] on b "AML Data Collector" at bounding box center [585, 44] width 52 height 14
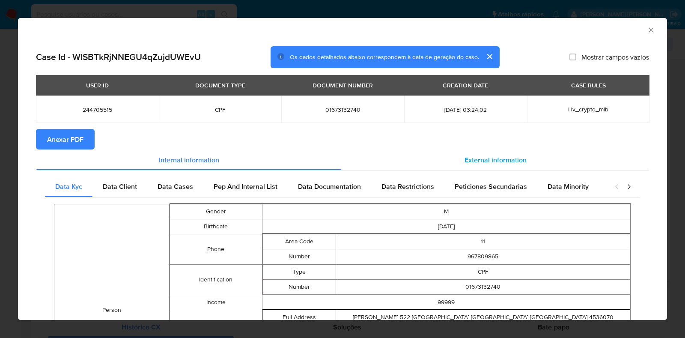
click at [486, 151] on div "External information" at bounding box center [496, 159] width 308 height 21
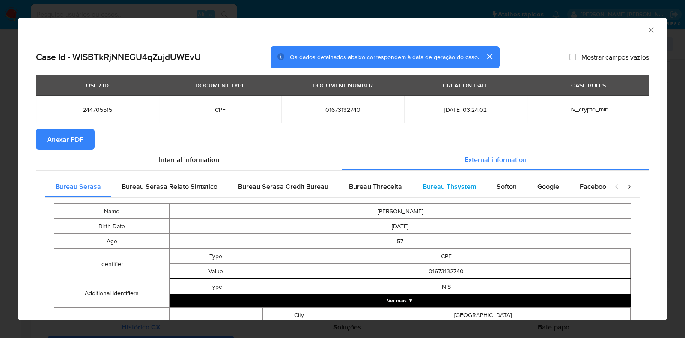
click at [479, 185] on div "Bureau Thsystem" at bounding box center [449, 186] width 74 height 21
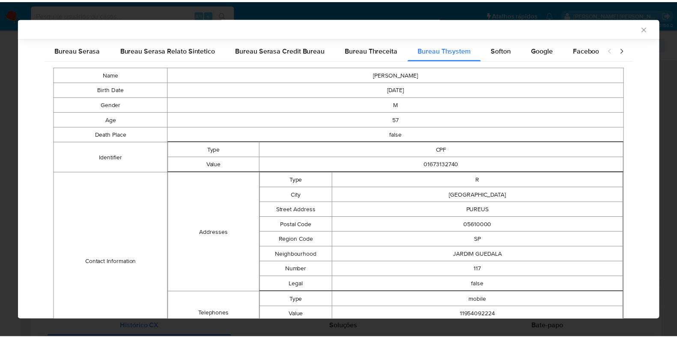
scroll to position [348, 0]
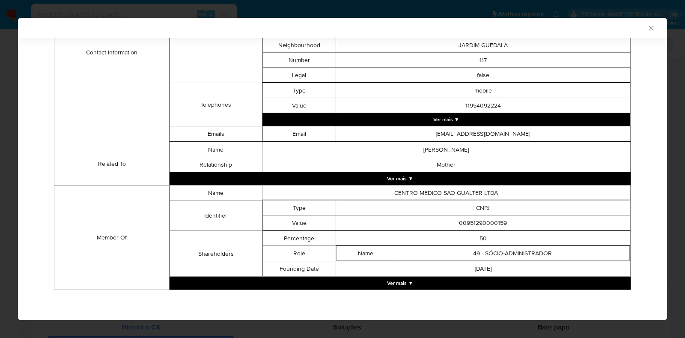
click at [465, 220] on td "00951290000159" at bounding box center [483, 222] width 294 height 15
copy td "00951290000159"
click at [4, 155] on div "AML Data Collector Case Id - WlSBTkRjNNEGU4qZujdUWEvU Os dados detalhados abaix…" at bounding box center [342, 169] width 685 height 338
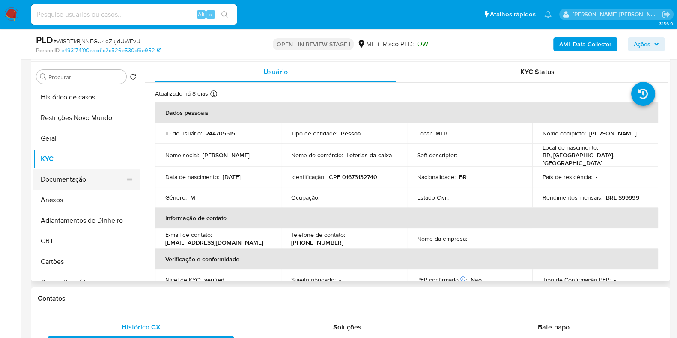
click at [60, 182] on button "Documentação" at bounding box center [83, 179] width 100 height 21
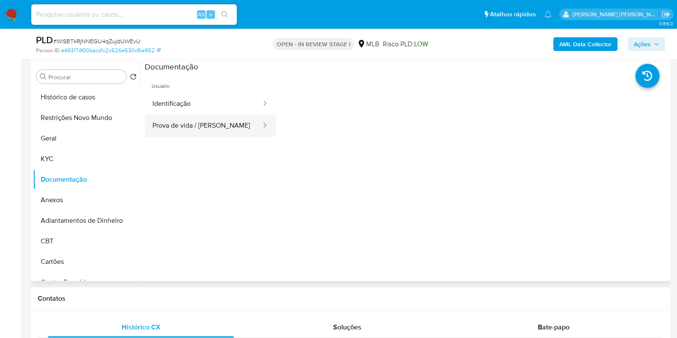
click at [201, 125] on button "Prova de vida / [PERSON_NAME]" at bounding box center [203, 126] width 117 height 22
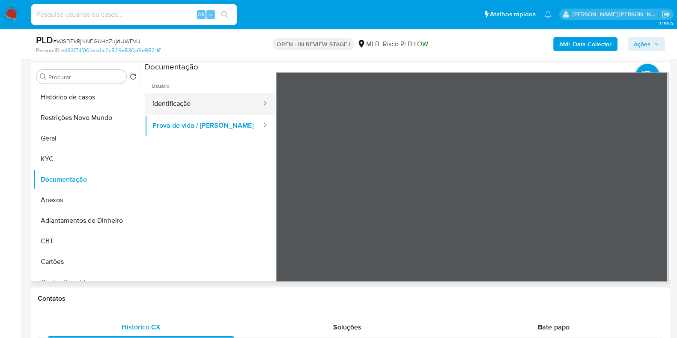
click at [201, 99] on button "Identificação" at bounding box center [203, 104] width 117 height 22
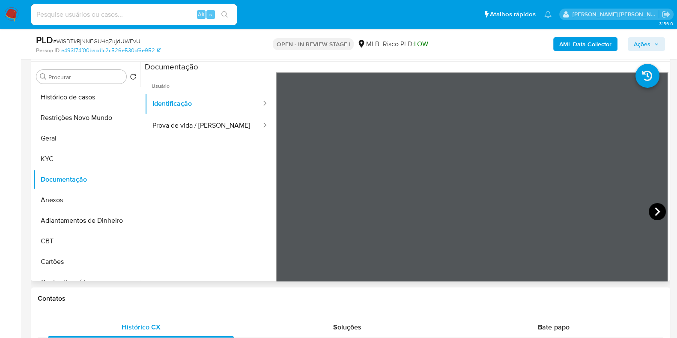
click at [653, 207] on icon at bounding box center [657, 211] width 17 height 17
click at [202, 136] on button "Prova de vida / [PERSON_NAME]" at bounding box center [203, 126] width 117 height 22
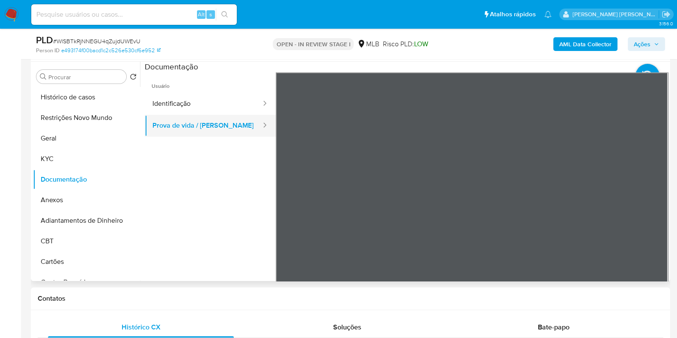
click at [203, 132] on button "Prova de vida / [PERSON_NAME]" at bounding box center [203, 126] width 117 height 22
click at [66, 161] on button "KYC" at bounding box center [83, 159] width 100 height 21
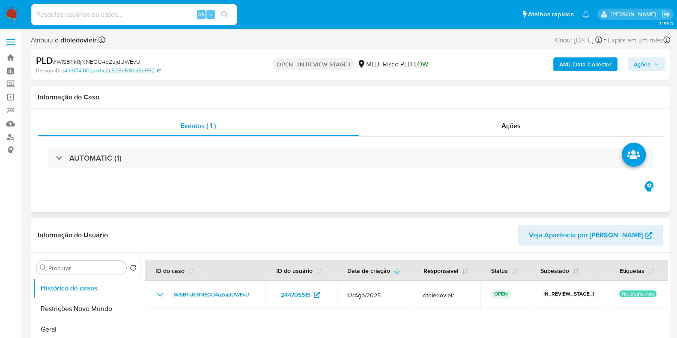
select select "10"
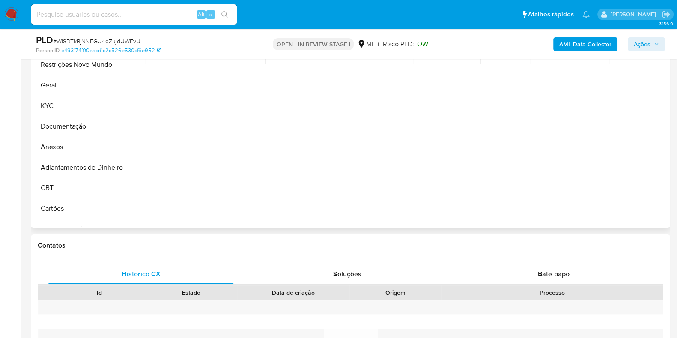
scroll to position [161, 0]
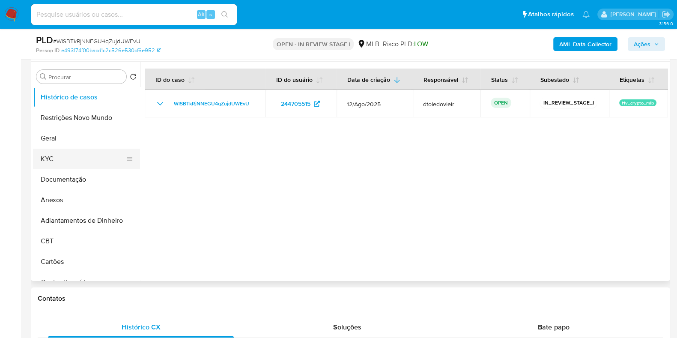
click at [58, 153] on button "KYC" at bounding box center [83, 159] width 100 height 21
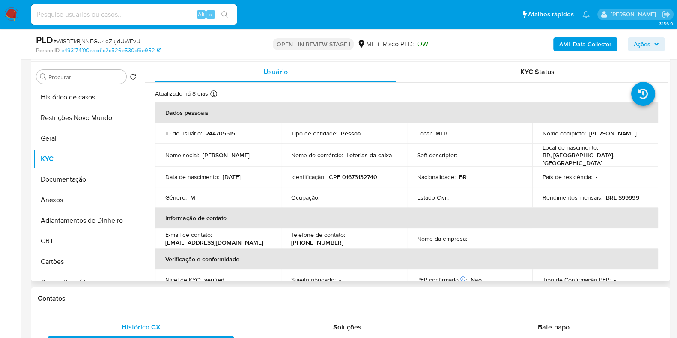
drag, startPoint x: 641, startPoint y: 136, endPoint x: 587, endPoint y: 136, distance: 54.0
click at [587, 136] on div "Nome completo : [PERSON_NAME]" at bounding box center [595, 133] width 105 height 8
copy p "[PERSON_NAME]"
click at [63, 176] on button "Documentação" at bounding box center [83, 179] width 100 height 21
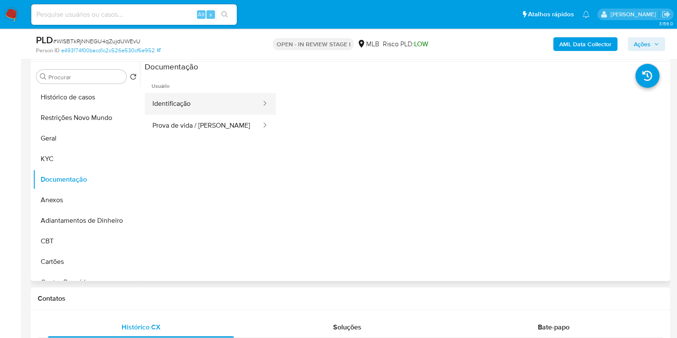
click at [223, 107] on button "Identificação" at bounding box center [203, 104] width 117 height 22
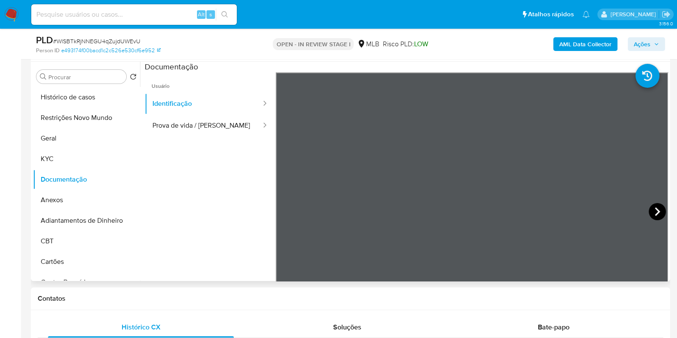
click at [658, 212] on icon at bounding box center [657, 211] width 17 height 17
click at [73, 159] on button "KYC" at bounding box center [83, 159] width 100 height 21
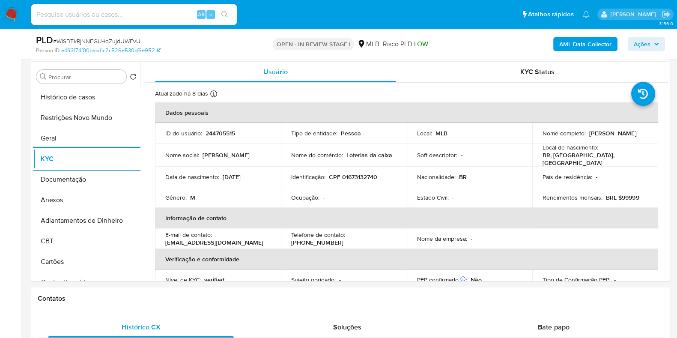
drag, startPoint x: 594, startPoint y: 140, endPoint x: 623, endPoint y: 135, distance: 29.6
click at [619, 135] on td "Nome completo : [PERSON_NAME]" at bounding box center [595, 133] width 126 height 21
click at [628, 134] on p "[PERSON_NAME]" at bounding box center [612, 133] width 47 height 8
click at [642, 134] on div "Nome completo : [PERSON_NAME]" at bounding box center [595, 133] width 105 height 8
click at [66, 156] on button "KYC" at bounding box center [83, 159] width 100 height 21
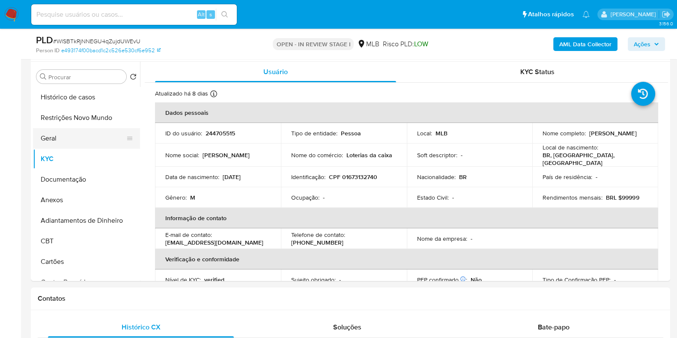
click at [76, 142] on button "Geral" at bounding box center [83, 138] width 100 height 21
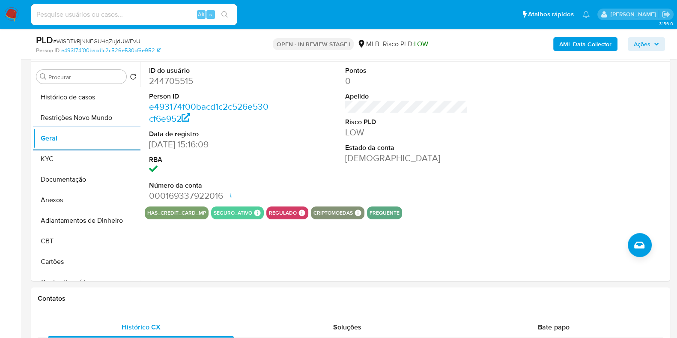
click at [655, 46] on icon "button" at bounding box center [656, 44] width 5 height 5
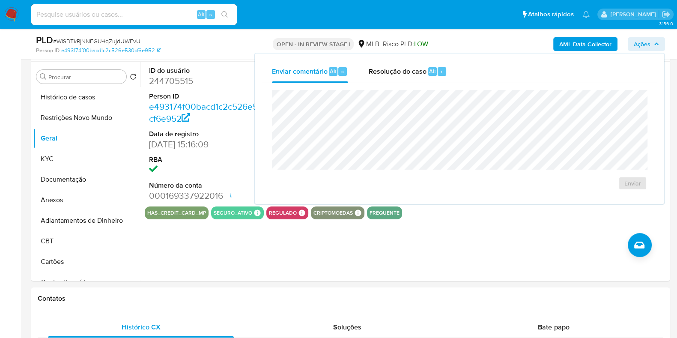
click at [412, 84] on div "Enviar" at bounding box center [460, 140] width 396 height 114
click at [413, 82] on div "Resolução do caso Alt r" at bounding box center [408, 71] width 78 height 22
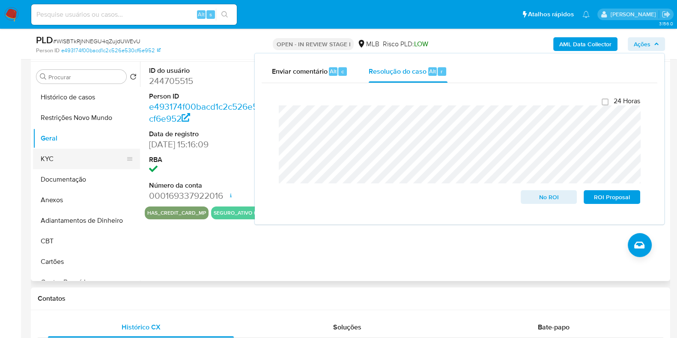
click at [58, 152] on button "KYC" at bounding box center [83, 159] width 100 height 21
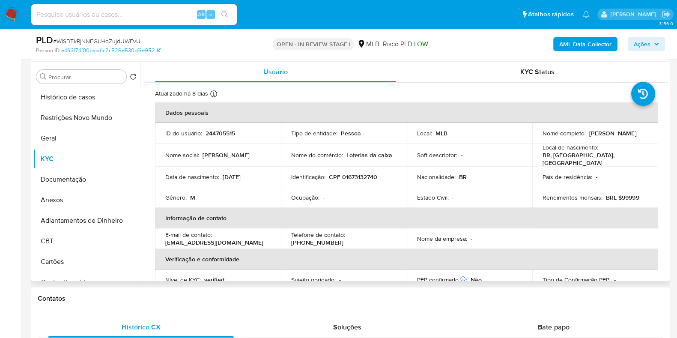
drag, startPoint x: 634, startPoint y: 134, endPoint x: 588, endPoint y: 134, distance: 45.8
click at [588, 134] on div "Nome completo : [PERSON_NAME]" at bounding box center [595, 133] width 105 height 8
copy p "[PERSON_NAME]"
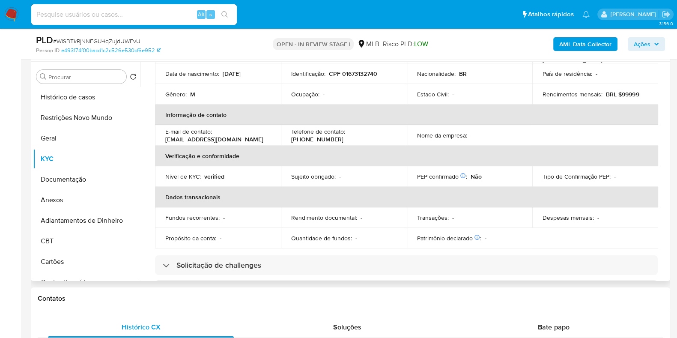
scroll to position [0, 0]
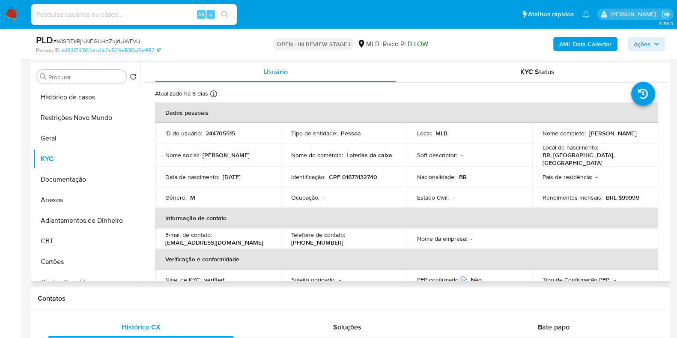
click at [359, 173] on p "CPF 01673132740" at bounding box center [353, 177] width 48 height 8
drag, startPoint x: 359, startPoint y: 172, endPoint x: 393, endPoint y: 134, distance: 51.0
click at [360, 173] on p "CPF 01673132740" at bounding box center [353, 177] width 48 height 8
copy p "01673132740"
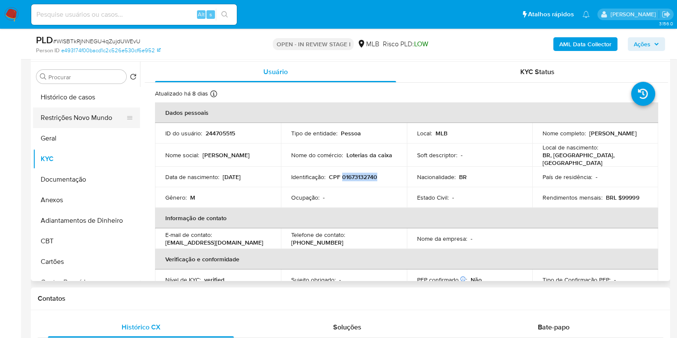
click at [84, 121] on button "Restrições Novo Mundo" at bounding box center [83, 118] width 100 height 21
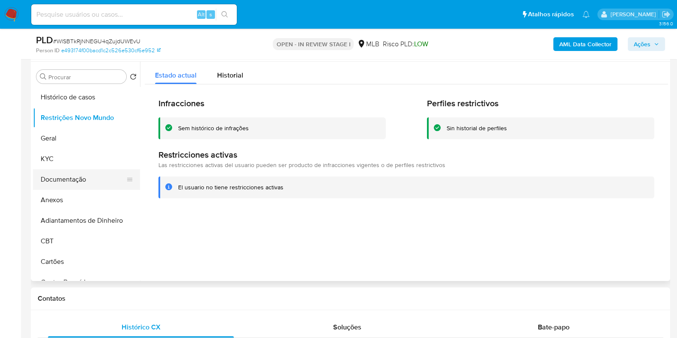
click at [55, 179] on button "Documentação" at bounding box center [83, 179] width 100 height 21
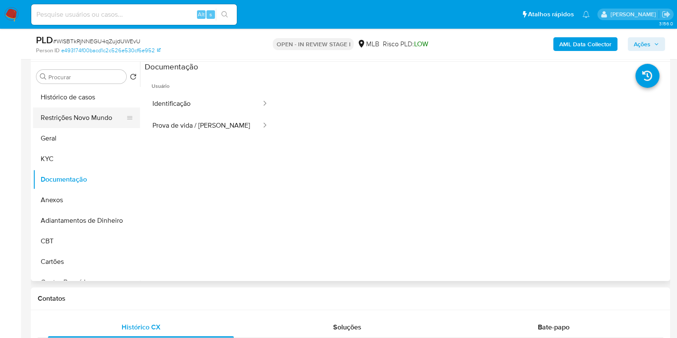
click at [77, 114] on button "Restrições Novo Mundo" at bounding box center [83, 118] width 100 height 21
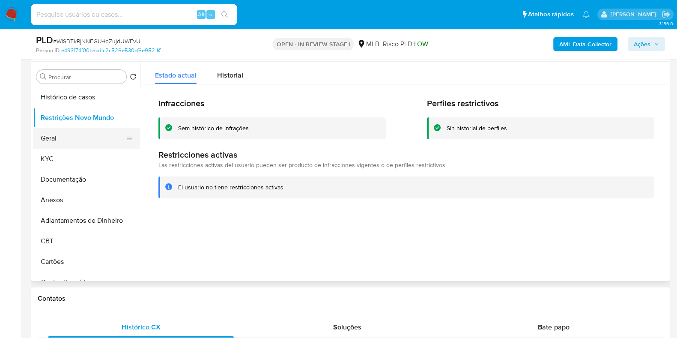
click at [58, 138] on button "Geral" at bounding box center [83, 138] width 100 height 21
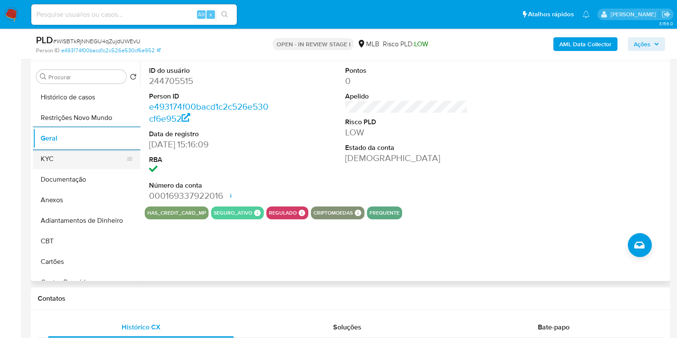
click at [68, 155] on button "KYC" at bounding box center [83, 159] width 100 height 21
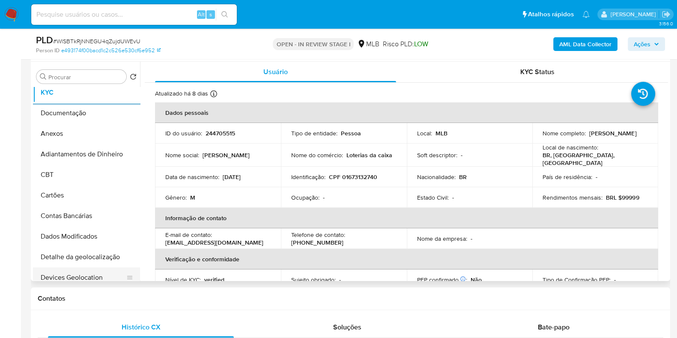
scroll to position [161, 0]
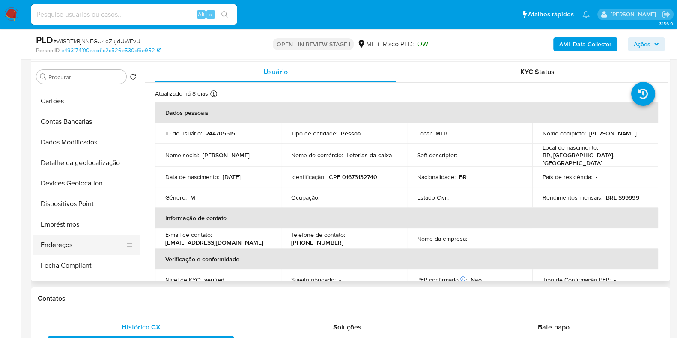
click at [62, 241] on button "Endereços" at bounding box center [83, 245] width 100 height 21
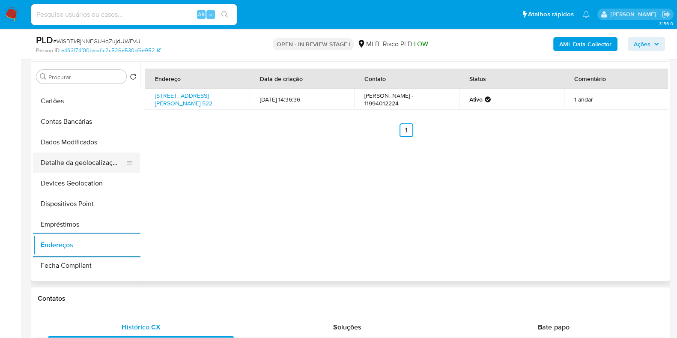
click at [73, 161] on button "Detalhe da geolocalização" at bounding box center [83, 162] width 100 height 21
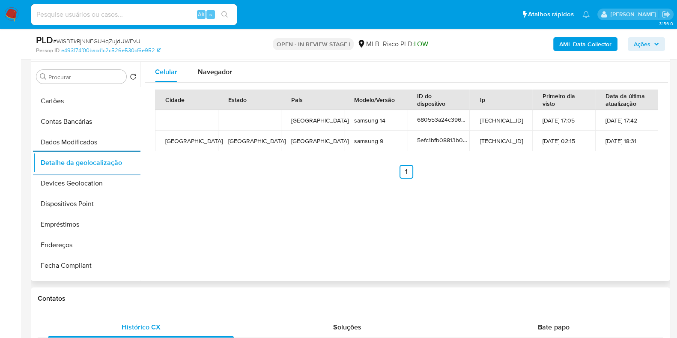
scroll to position [0, 0]
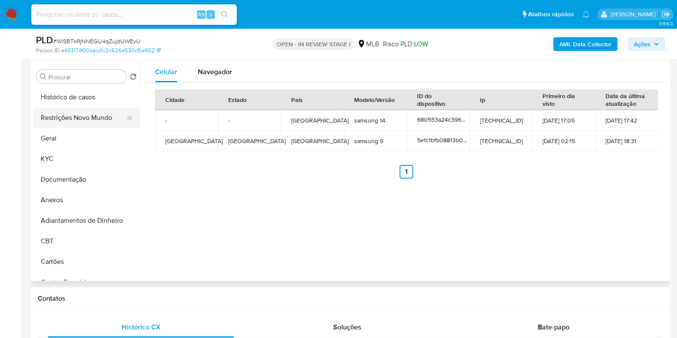
drag, startPoint x: 88, startPoint y: 106, endPoint x: 81, endPoint y: 113, distance: 9.7
click at [87, 107] on button "Histórico de casos" at bounding box center [86, 97] width 107 height 21
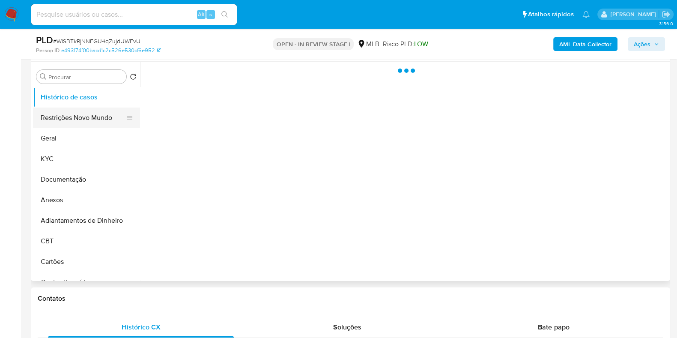
click at [81, 113] on button "Restrições Novo Mundo" at bounding box center [83, 118] width 100 height 21
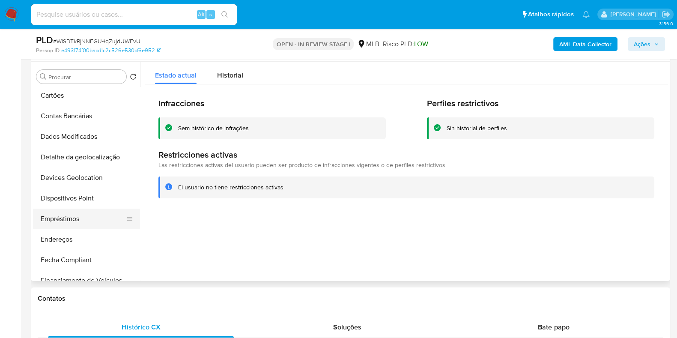
scroll to position [214, 0]
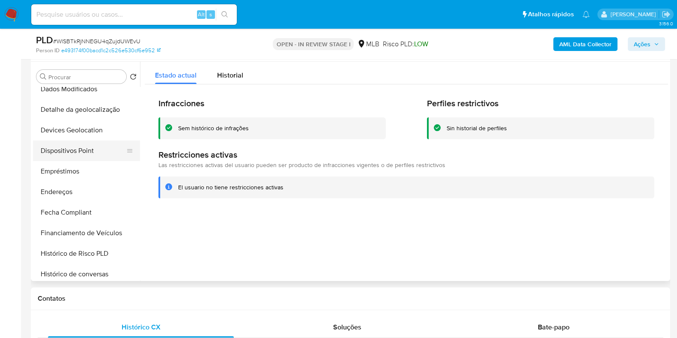
click at [95, 149] on button "Dispositivos Point" at bounding box center [83, 150] width 100 height 21
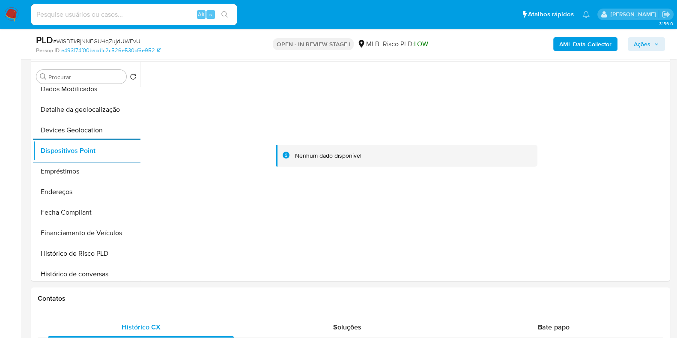
click at [597, 44] on b "AML Data Collector" at bounding box center [585, 44] width 52 height 14
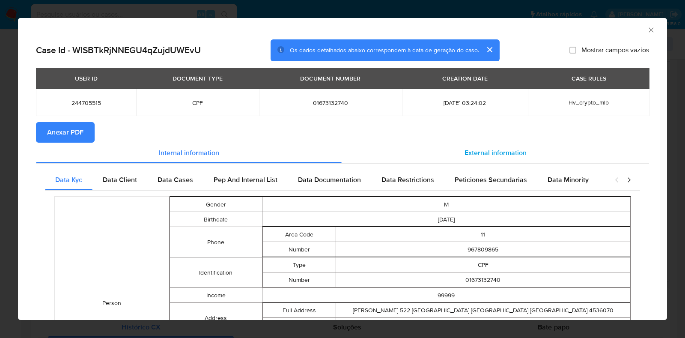
click at [496, 155] on span "External information" at bounding box center [496, 153] width 62 height 10
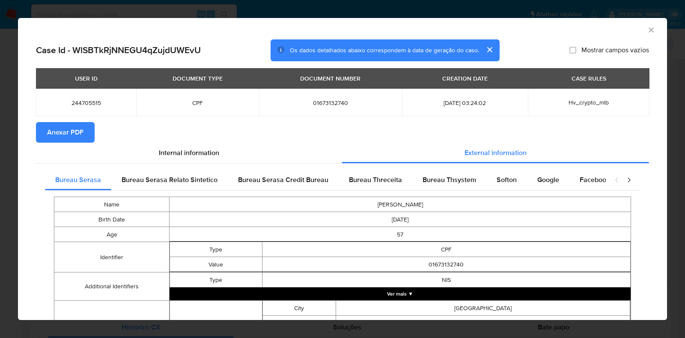
click at [82, 138] on span "Anexar PDF" at bounding box center [65, 132] width 36 height 19
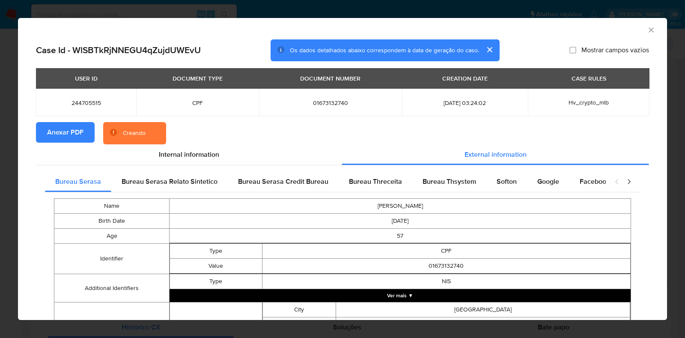
click at [9, 200] on div "AML Data Collector Case Id - WlSBTkRjNNEGU4qZujdUWEvU Os dados detalhados abaix…" at bounding box center [342, 169] width 685 height 338
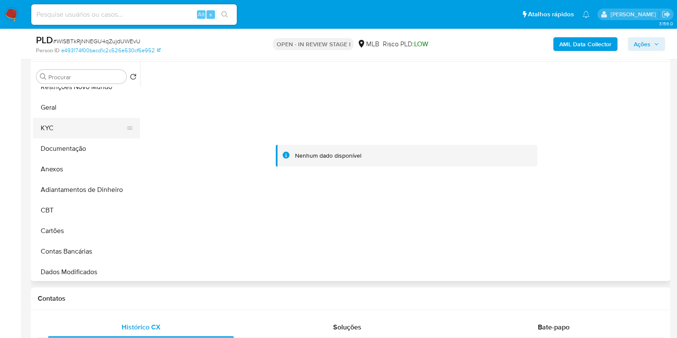
scroll to position [0, 0]
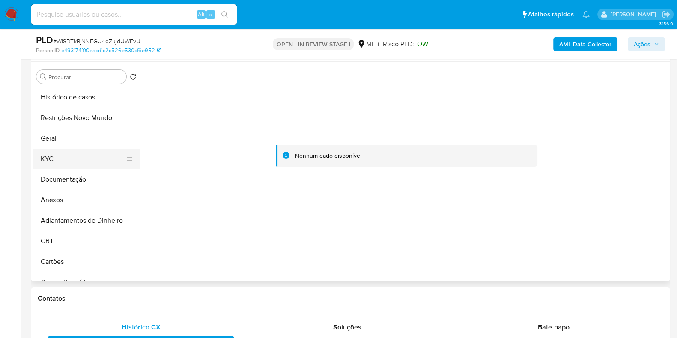
click at [69, 164] on button "KYC" at bounding box center [83, 159] width 100 height 21
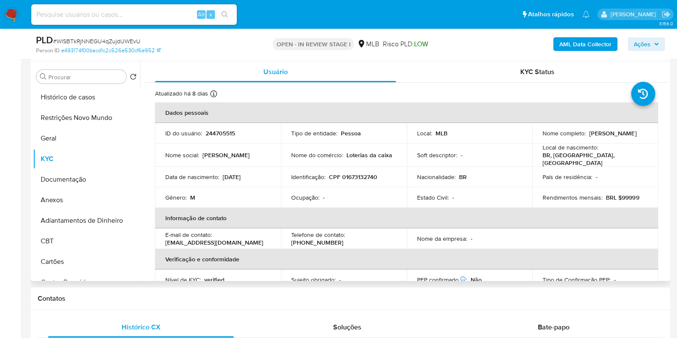
drag, startPoint x: 625, startPoint y: 132, endPoint x: 588, endPoint y: 136, distance: 37.5
click at [588, 136] on div "Nome completo : Alexandre Berti Aun" at bounding box center [595, 133] width 105 height 8
copy p "[PERSON_NAME]"
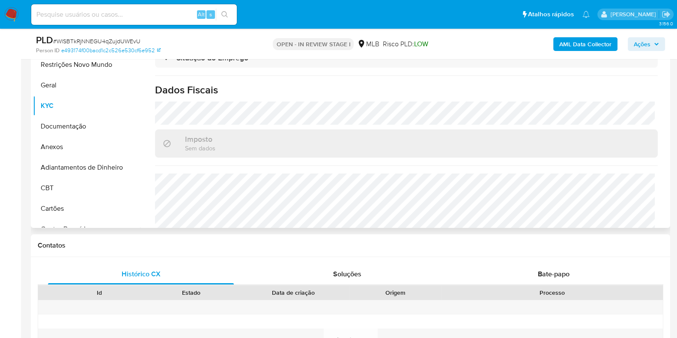
scroll to position [372, 0]
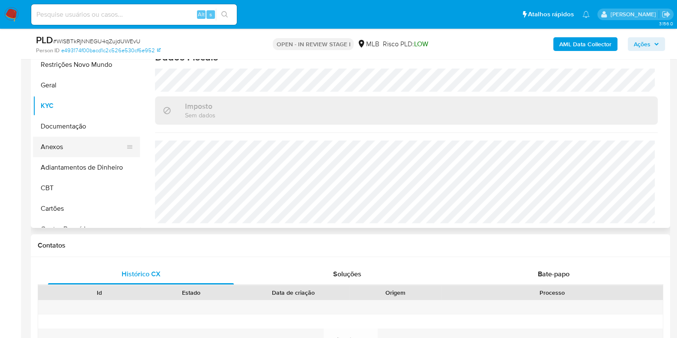
click at [87, 151] on button "Anexos" at bounding box center [83, 147] width 100 height 21
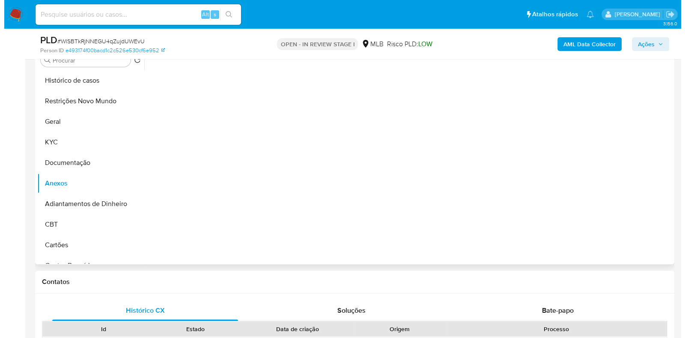
scroll to position [161, 0]
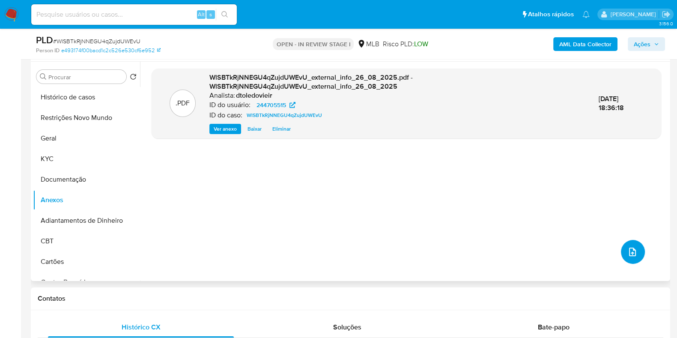
click at [632, 254] on icon "upload-file" at bounding box center [633, 252] width 10 height 10
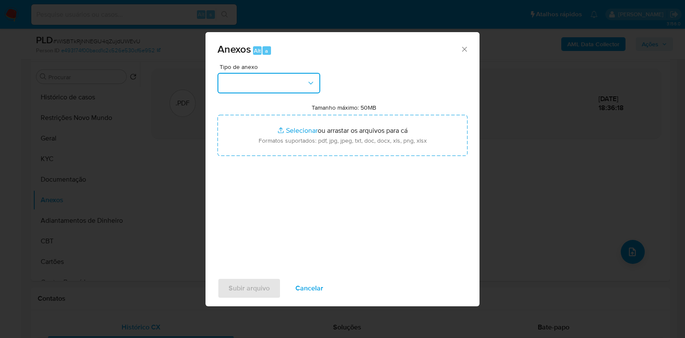
click at [282, 82] on button "button" at bounding box center [269, 83] width 103 height 21
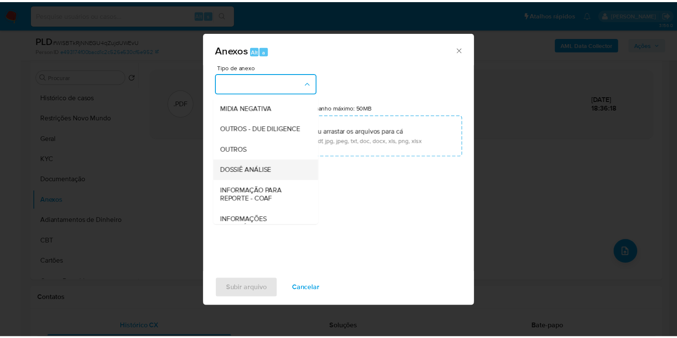
scroll to position [132, 0]
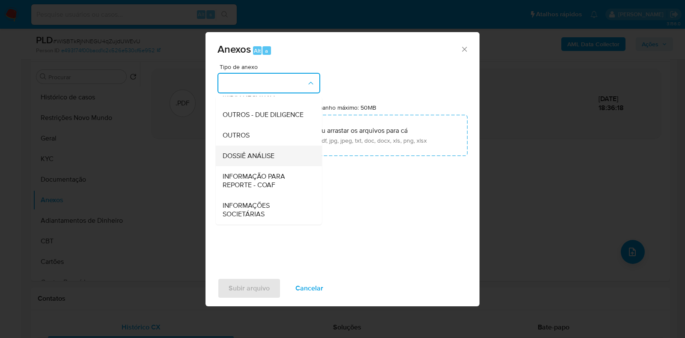
click at [262, 155] on span "DOSSIÊ ANÁLISE" at bounding box center [249, 156] width 52 height 9
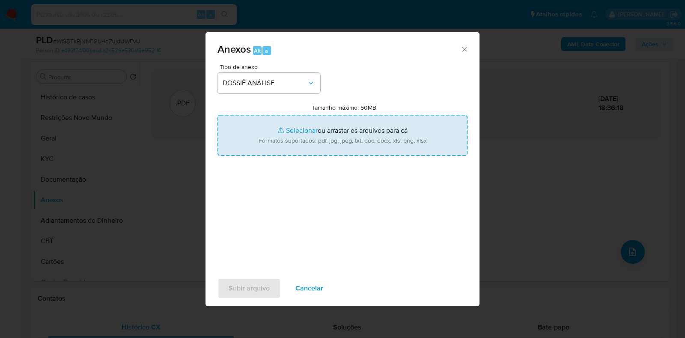
type input "C:\fakepath\CPF 01673132740 - ALEXANDRE BERTI AUN.pdf"
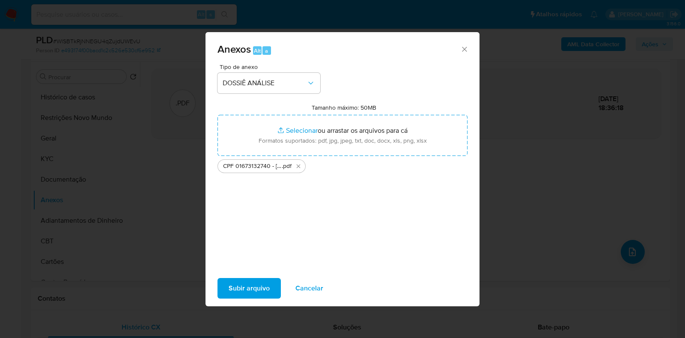
click at [241, 281] on span "Subir arquivo" at bounding box center [249, 288] width 41 height 19
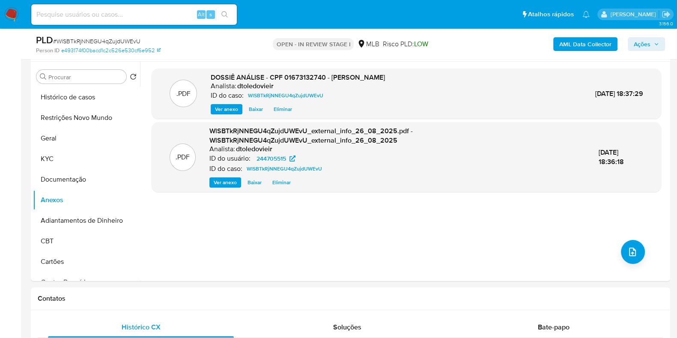
click at [658, 42] on icon "button" at bounding box center [656, 44] width 5 height 5
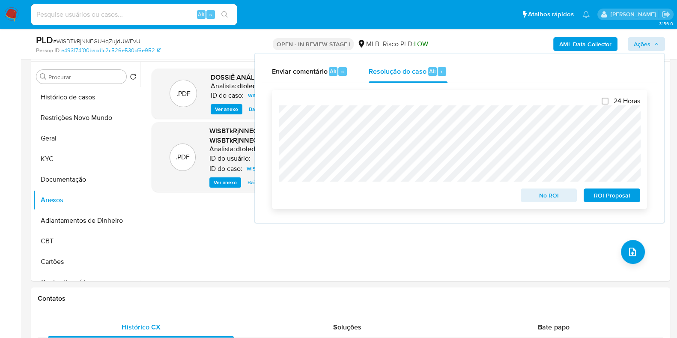
click at [545, 201] on span "No ROI" at bounding box center [549, 195] width 45 height 12
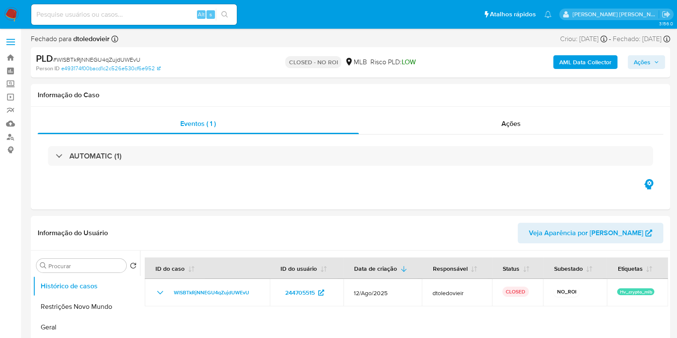
select select "10"
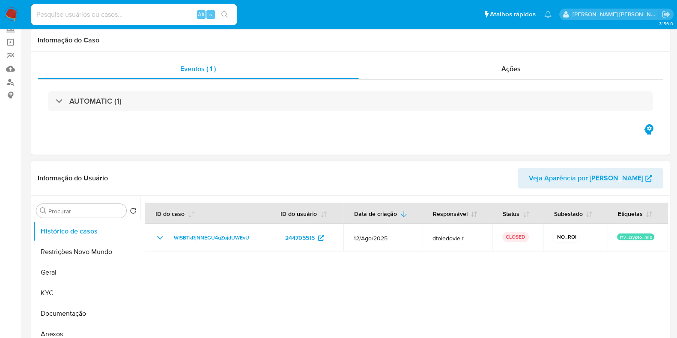
scroll to position [107, 0]
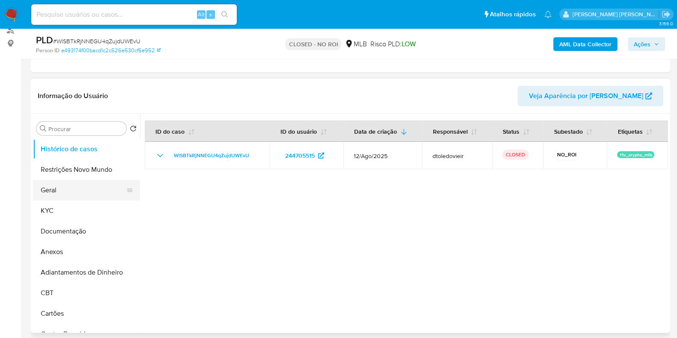
click at [69, 193] on button "Geral" at bounding box center [83, 190] width 100 height 21
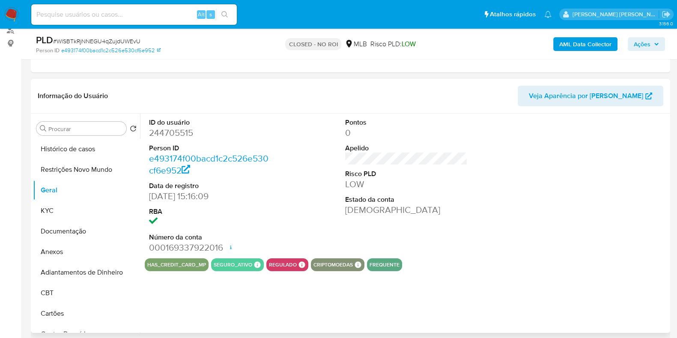
click at [182, 131] on dd "244705515" at bounding box center [210, 133] width 123 height 12
copy dd "244705515"
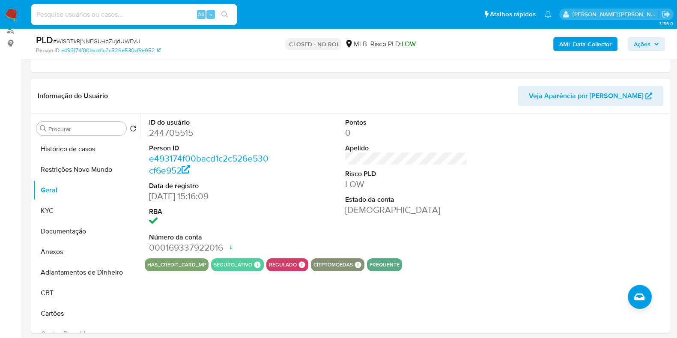
click at [173, 16] on input at bounding box center [134, 14] width 206 height 11
paste input "294351151"
type input "294351151"
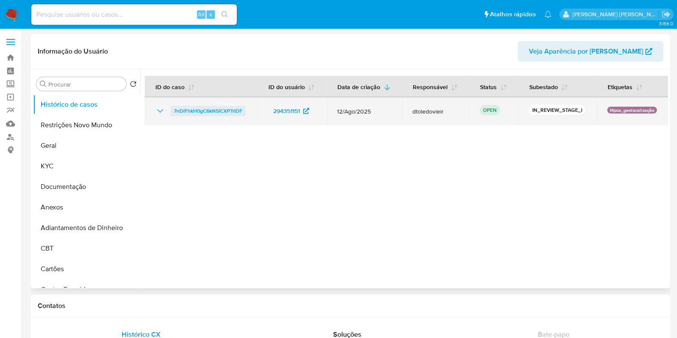
select select "10"
click at [210, 110] on span "7nDiFhkH0gC6kN5iCXP7rlDF" at bounding box center [208, 111] width 69 height 10
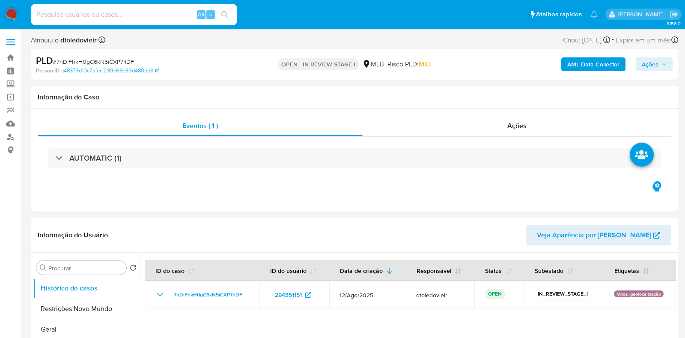
select select "10"
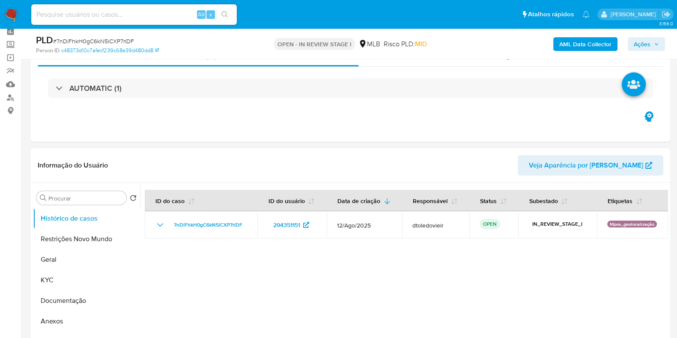
scroll to position [161, 0]
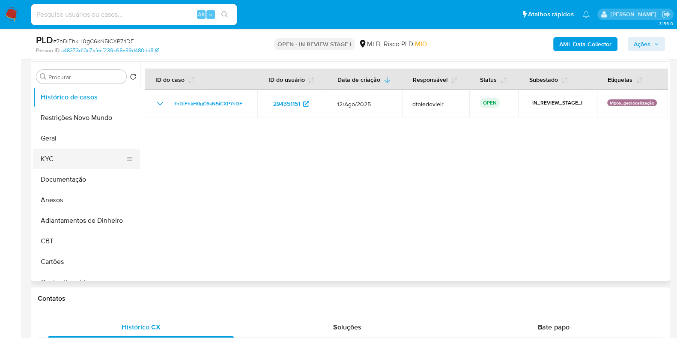
click at [99, 161] on button "KYC" at bounding box center [83, 159] width 100 height 21
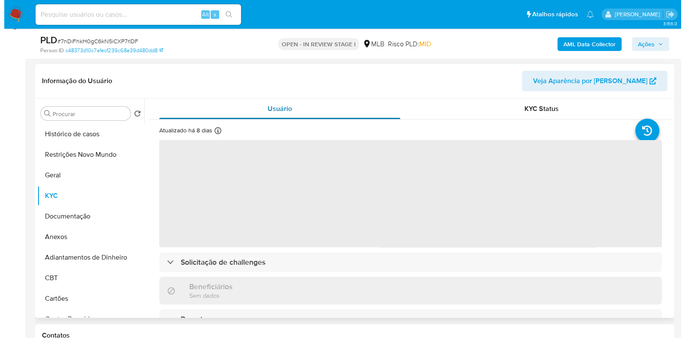
scroll to position [107, 0]
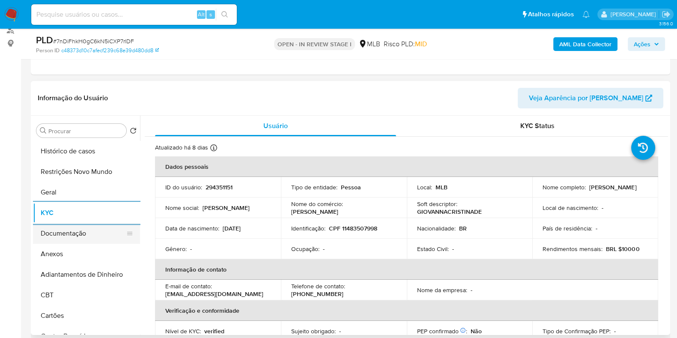
click at [68, 226] on button "Documentação" at bounding box center [83, 233] width 100 height 21
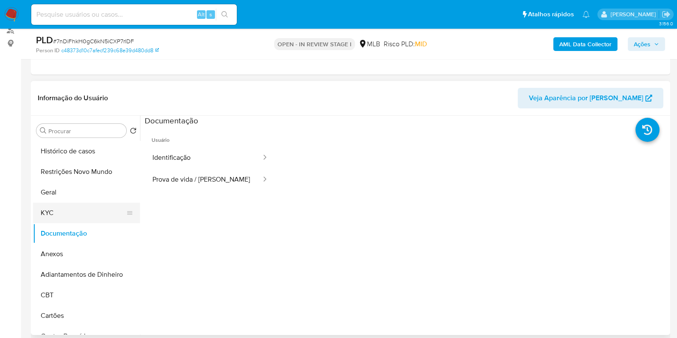
click at [75, 209] on button "KYC" at bounding box center [83, 213] width 100 height 21
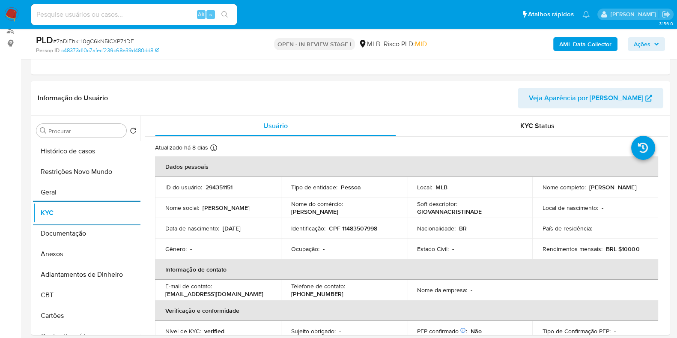
click at [587, 47] on b "AML Data Collector" at bounding box center [585, 44] width 52 height 14
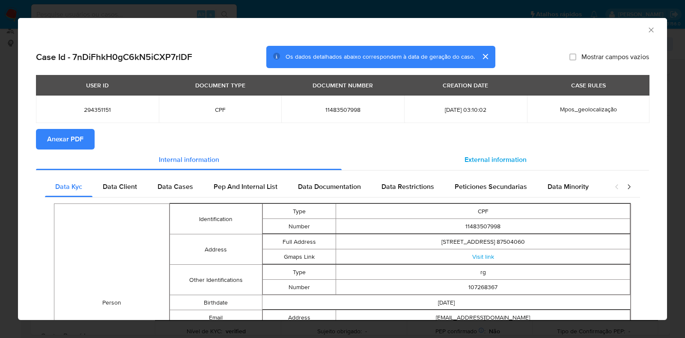
click at [472, 163] on span "External information" at bounding box center [496, 160] width 62 height 10
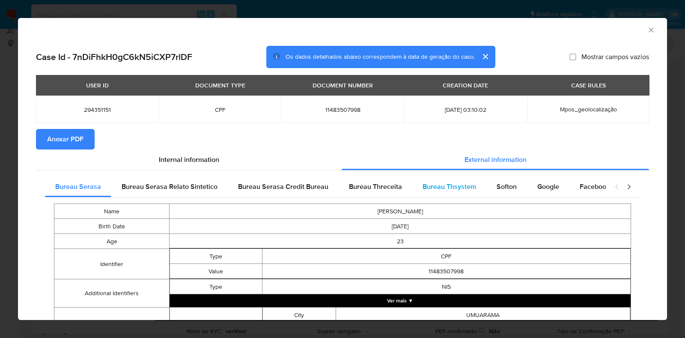
click at [439, 187] on span "Bureau Thsystem" at bounding box center [450, 187] width 54 height 10
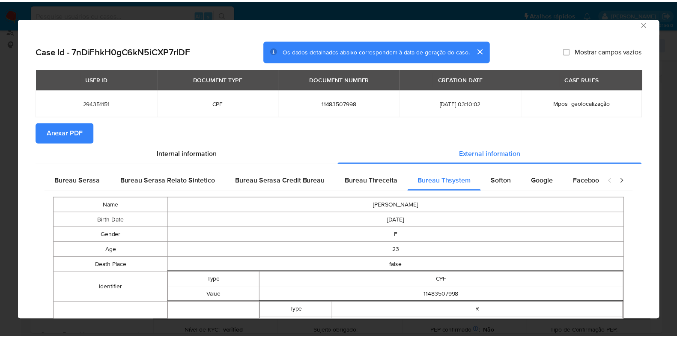
scroll to position [0, 0]
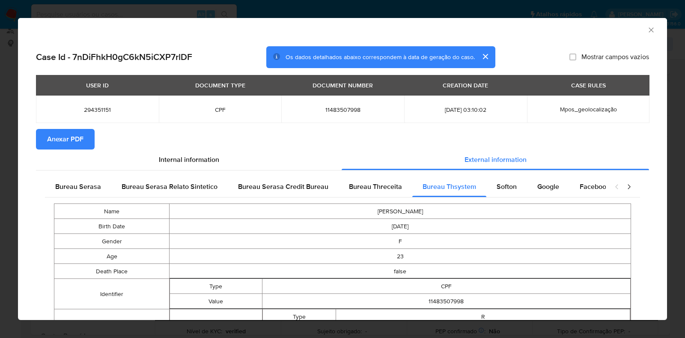
click at [338, 108] on span "11483507998" at bounding box center [343, 110] width 102 height 8
copy span "11483507998"
click at [647, 28] on icon "Fechar a janela" at bounding box center [651, 30] width 9 height 9
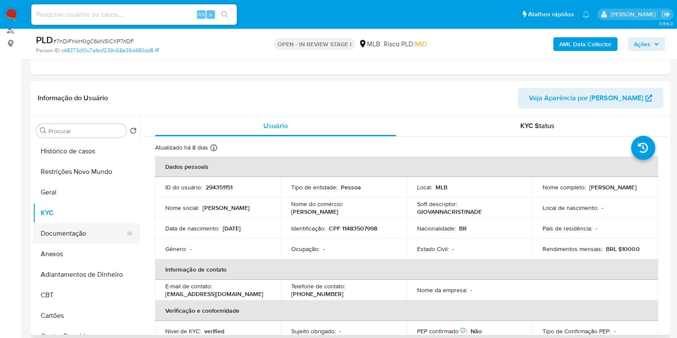
click at [66, 227] on button "Documentação" at bounding box center [83, 233] width 100 height 21
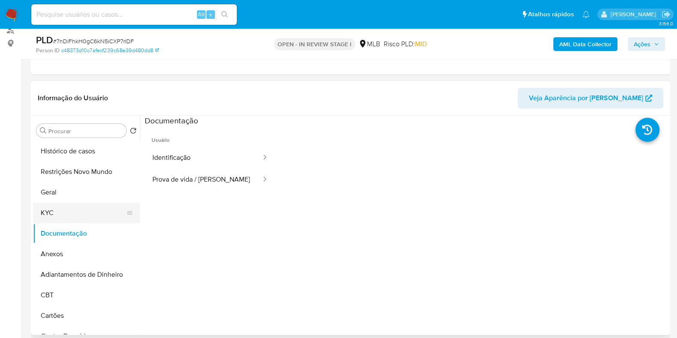
click at [79, 207] on button "KYC" at bounding box center [83, 213] width 100 height 21
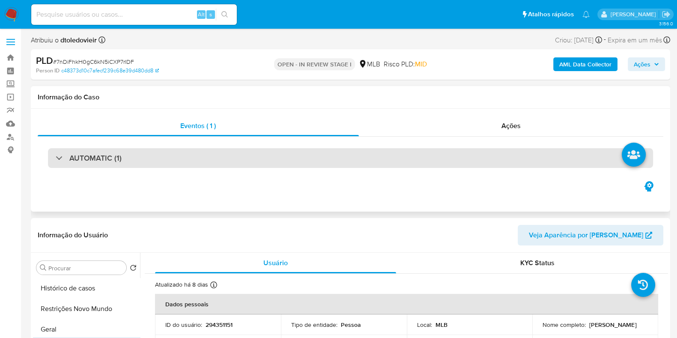
click at [486, 159] on div "AUTOMATIC (1)" at bounding box center [350, 158] width 605 height 20
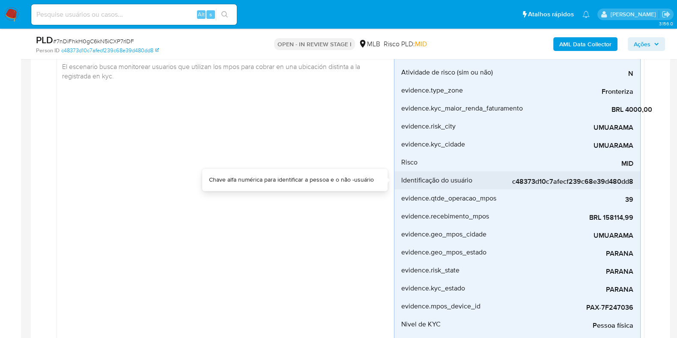
scroll to position [161, 0]
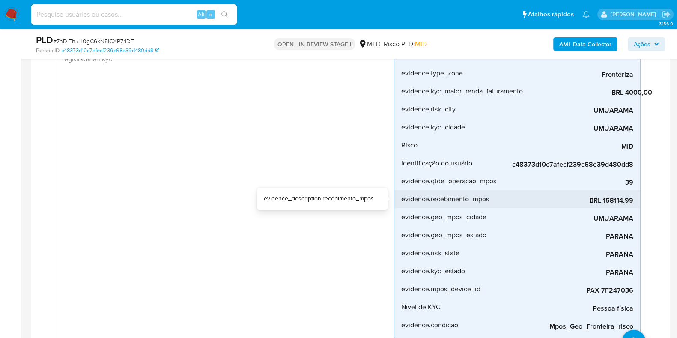
drag, startPoint x: 636, startPoint y: 201, endPoint x: 604, endPoint y: 202, distance: 31.7
click at [604, 202] on li "evidence.recebimento_mpos BRL 158114,99" at bounding box center [518, 199] width 246 height 18
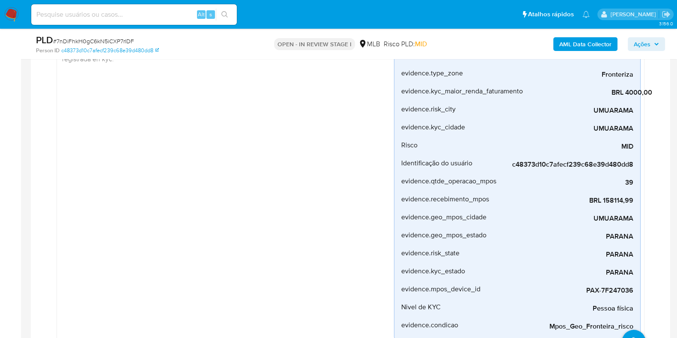
click at [640, 45] on span "Ações" at bounding box center [642, 44] width 17 height 14
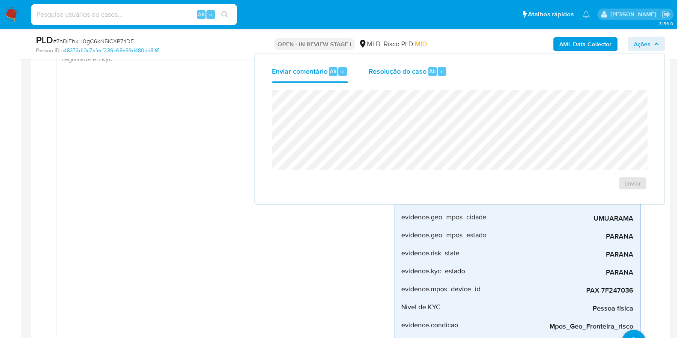
click at [393, 80] on div "Resolução do caso Alt r" at bounding box center [408, 71] width 78 height 22
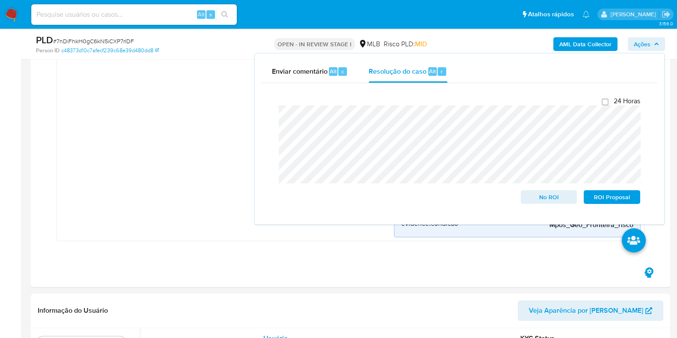
scroll to position [482, 0]
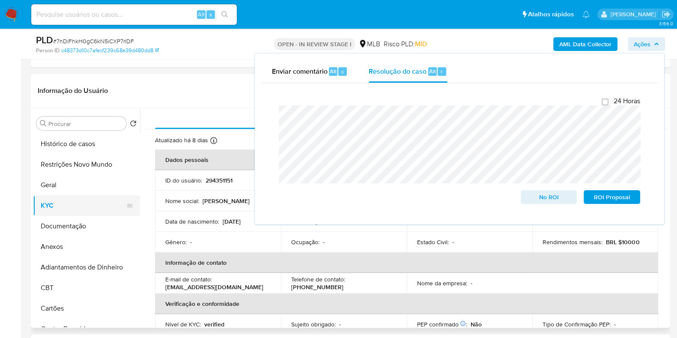
click at [53, 209] on button "KYC" at bounding box center [83, 205] width 100 height 21
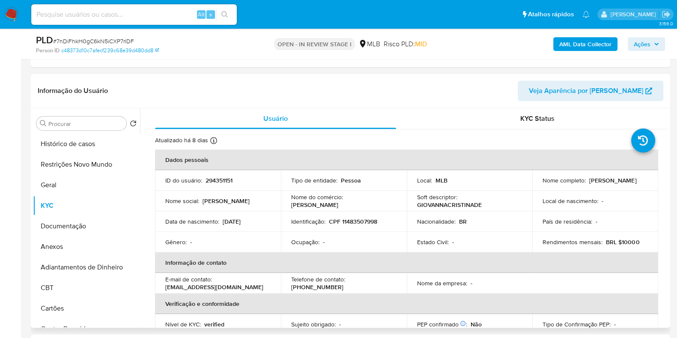
drag, startPoint x: 620, startPoint y: 180, endPoint x: 538, endPoint y: 187, distance: 83.0
click at [538, 187] on td "Nome completo : Giovanna Cristina de Oliveira" at bounding box center [595, 180] width 126 height 21
copy p "Giovanna Cristina de Oliveira"
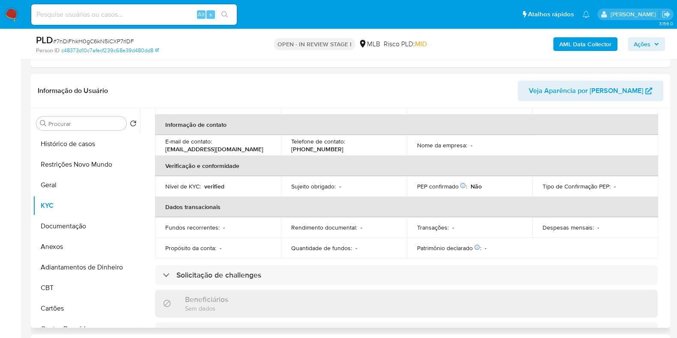
scroll to position [0, 0]
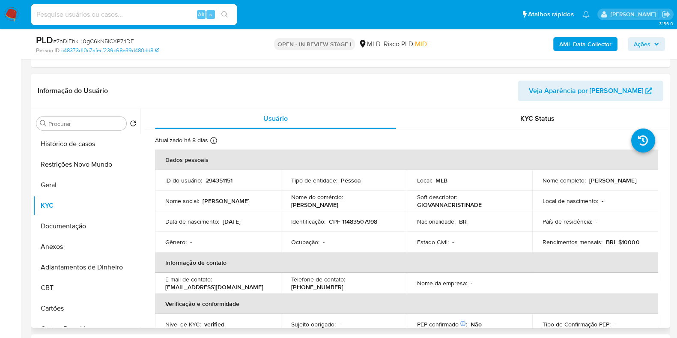
click at [351, 221] on p "CPF 11483507998" at bounding box center [353, 222] width 48 height 8
copy p "11483507998"
click at [85, 161] on button "Restrições Novo Mundo" at bounding box center [83, 164] width 100 height 21
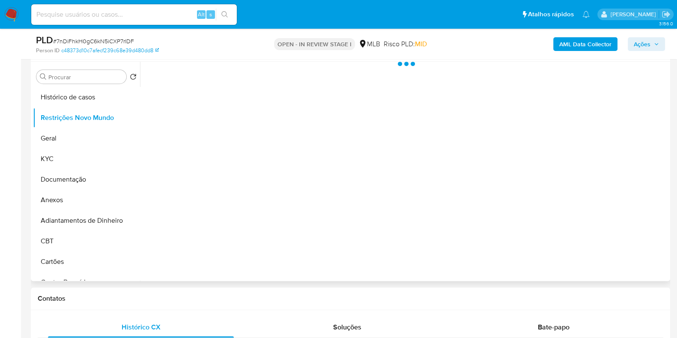
scroll to position [535, 0]
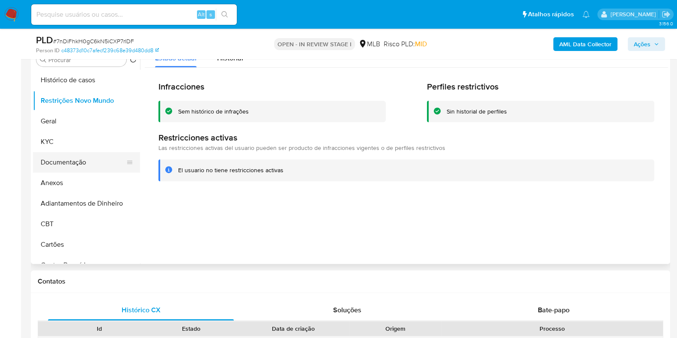
click at [76, 164] on button "Documentação" at bounding box center [83, 162] width 100 height 21
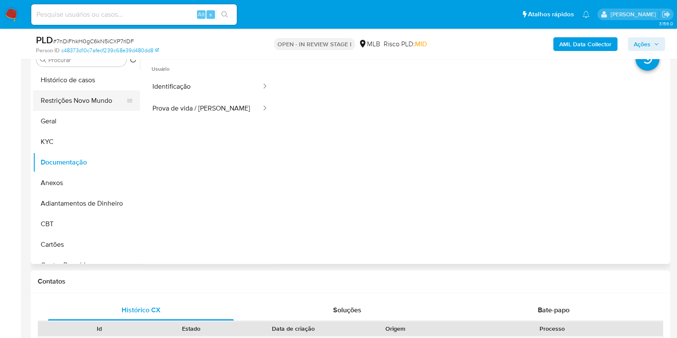
click at [80, 98] on button "Restrições Novo Mundo" at bounding box center [83, 100] width 100 height 21
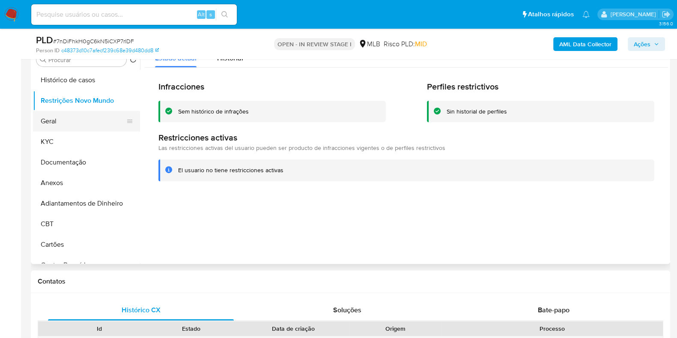
click at [72, 127] on button "Geral" at bounding box center [83, 121] width 100 height 21
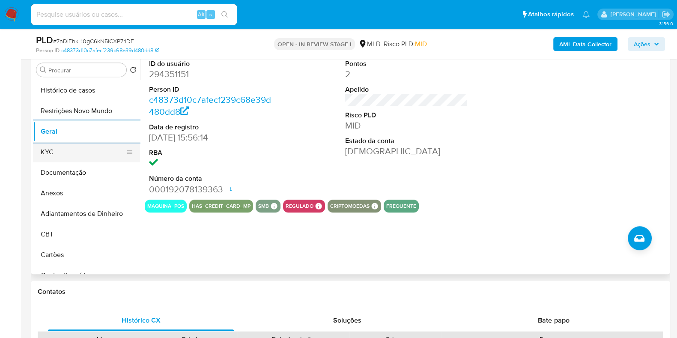
click at [75, 156] on button "KYC" at bounding box center [83, 152] width 100 height 21
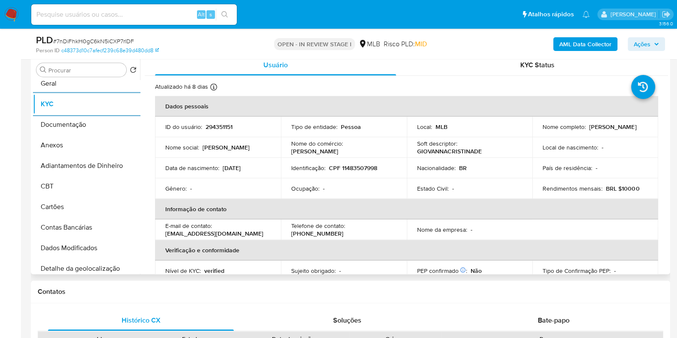
scroll to position [161, 0]
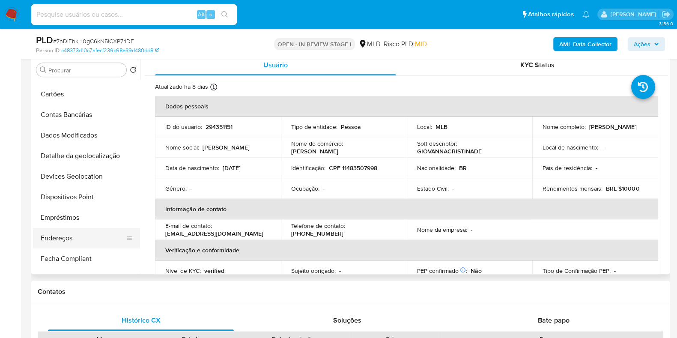
click at [57, 233] on button "Endereços" at bounding box center [83, 238] width 100 height 21
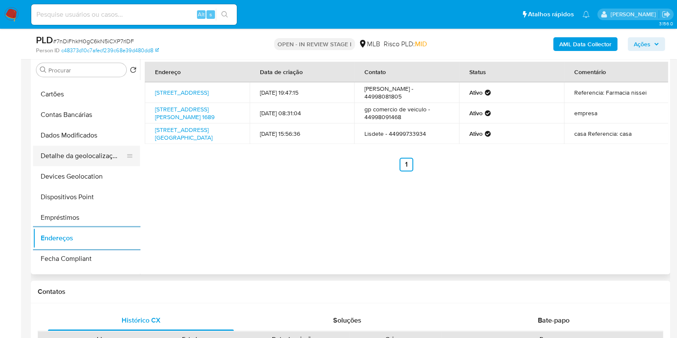
click at [86, 156] on button "Detalhe da geolocalização" at bounding box center [83, 156] width 100 height 21
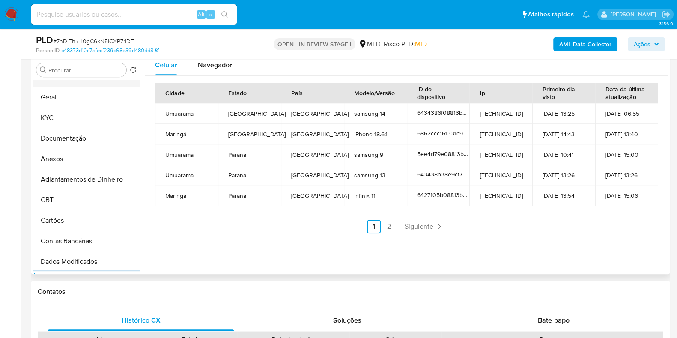
scroll to position [0, 0]
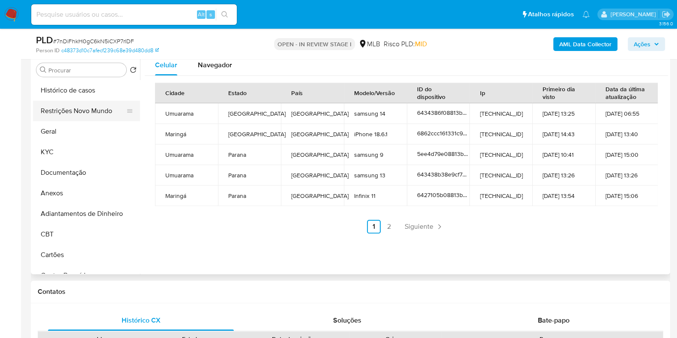
click at [90, 110] on button "Restrições Novo Mundo" at bounding box center [83, 111] width 100 height 21
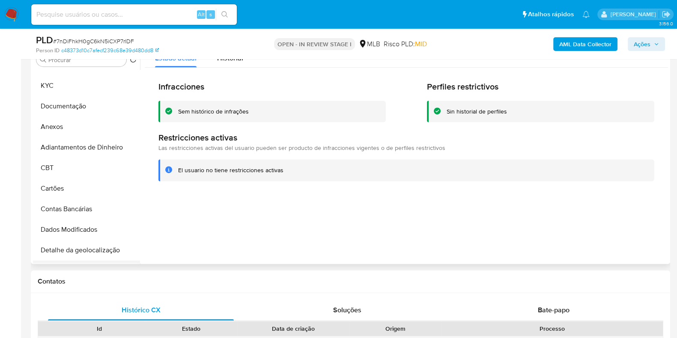
scroll to position [161, 0]
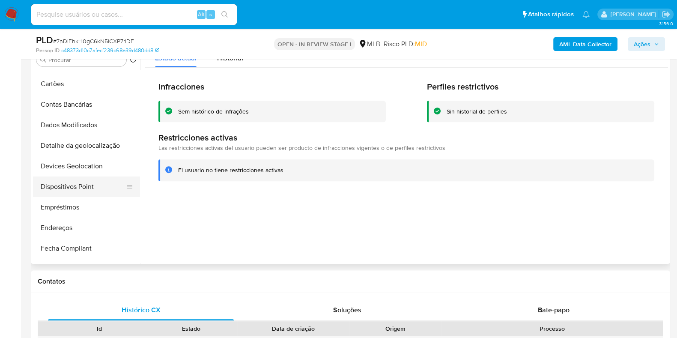
click at [87, 190] on button "Dispositivos Point" at bounding box center [83, 186] width 100 height 21
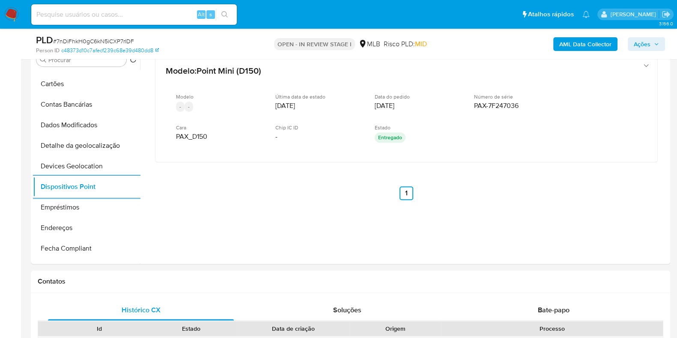
click at [585, 43] on b "AML Data Collector" at bounding box center [585, 44] width 52 height 14
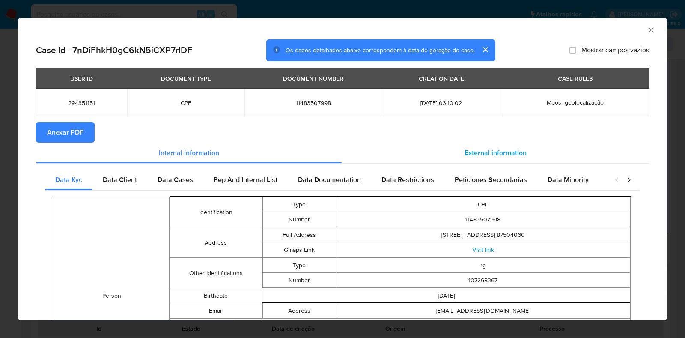
click at [487, 158] on div "External information" at bounding box center [496, 153] width 308 height 21
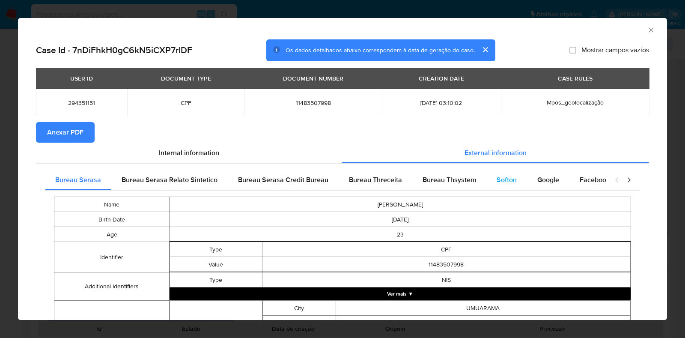
click at [491, 187] on div "Softon" at bounding box center [507, 180] width 41 height 21
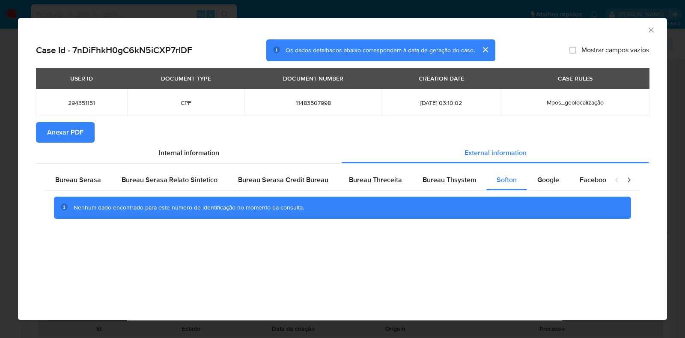
click at [457, 191] on div "Nenhum dado encontrado para este número de identificação no momento da consulta." at bounding box center [342, 208] width 595 height 34
click at [456, 181] on span "Bureau Thsystem" at bounding box center [450, 180] width 54 height 10
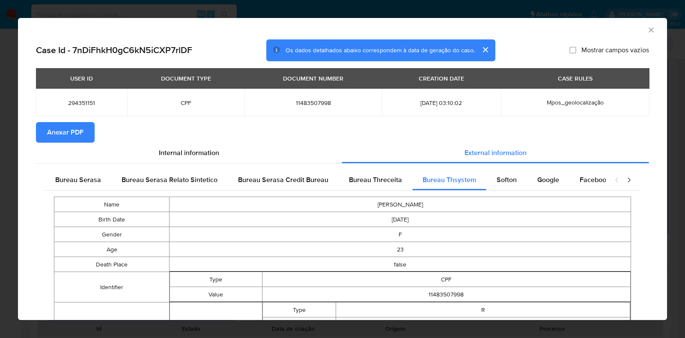
click at [73, 129] on span "Anexar PDF" at bounding box center [65, 132] width 36 height 19
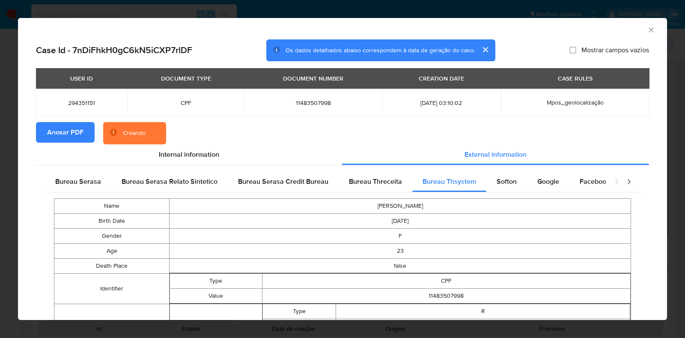
click at [5, 182] on div "AML Data Collector Case Id - 7nDiFhkH0gC6kN5iCXP7rlDF Os dados detalhados abaix…" at bounding box center [342, 169] width 685 height 338
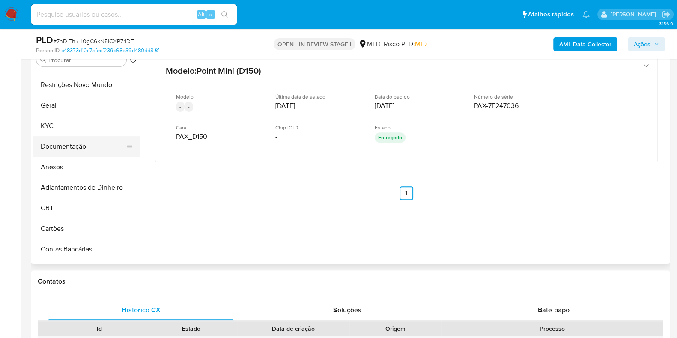
scroll to position [0, 0]
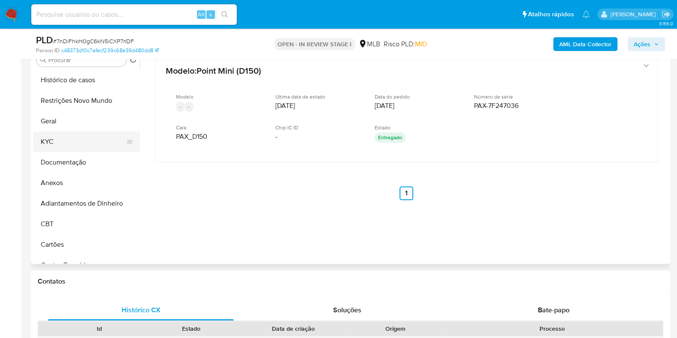
click at [77, 144] on button "KYC" at bounding box center [83, 142] width 100 height 21
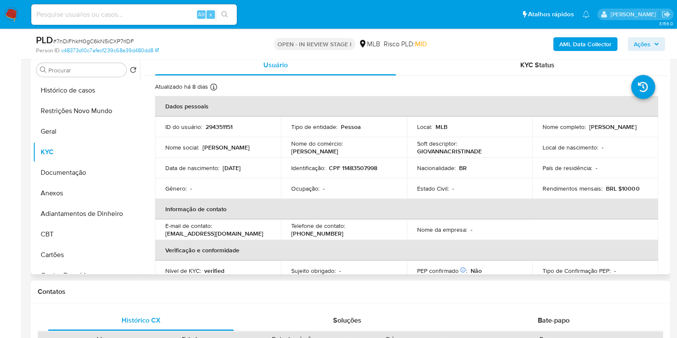
drag, startPoint x: 625, startPoint y: 131, endPoint x: 539, endPoint y: 132, distance: 86.1
click at [539, 132] on td "Nome completo : Giovanna Cristina de Oliveira" at bounding box center [595, 127] width 126 height 21
copy p "Giovanna Cristina de Oliveira"
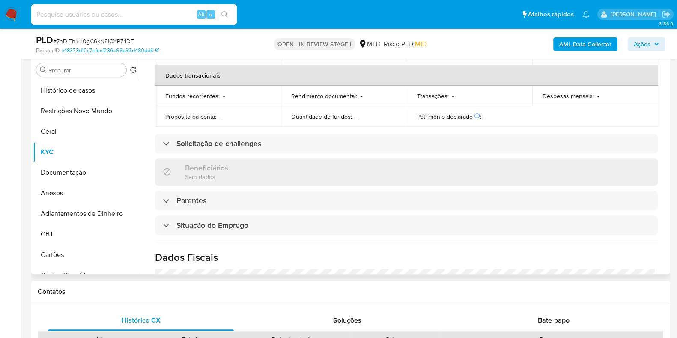
scroll to position [372, 0]
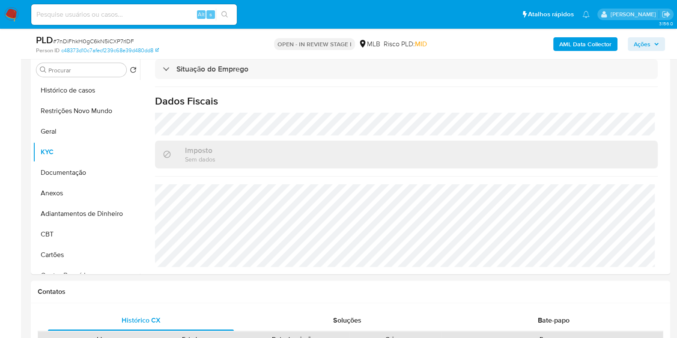
click at [637, 43] on span "Ações" at bounding box center [642, 44] width 17 height 14
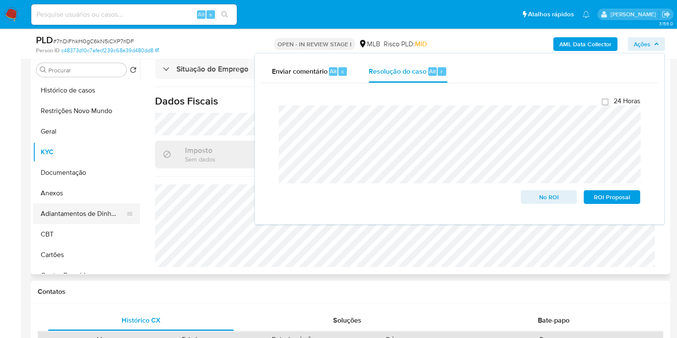
click at [84, 202] on button "Anexos" at bounding box center [86, 193] width 107 height 21
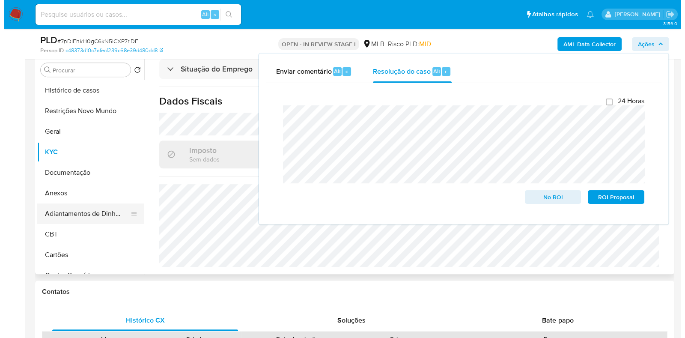
scroll to position [0, 0]
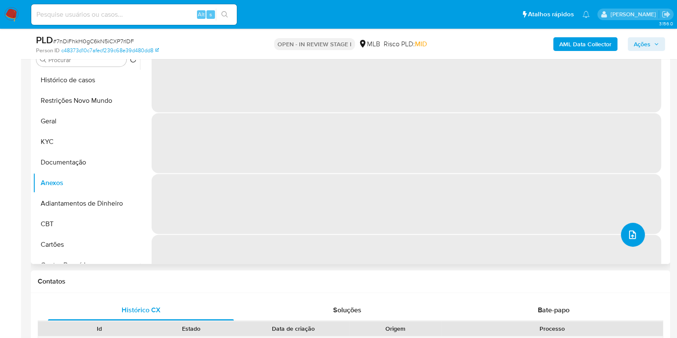
click at [631, 235] on icon "upload-file" at bounding box center [633, 235] width 10 height 10
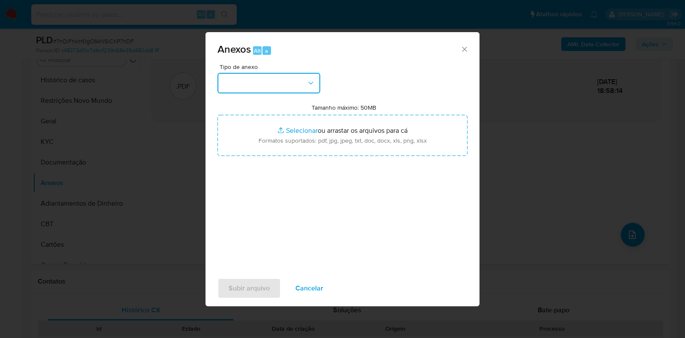
click at [284, 78] on button "button" at bounding box center [269, 83] width 103 height 21
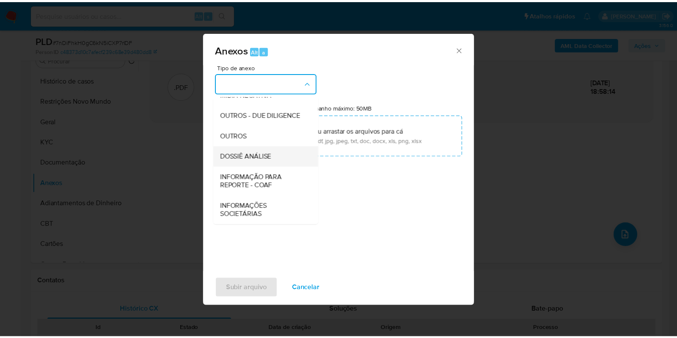
scroll to position [132, 0]
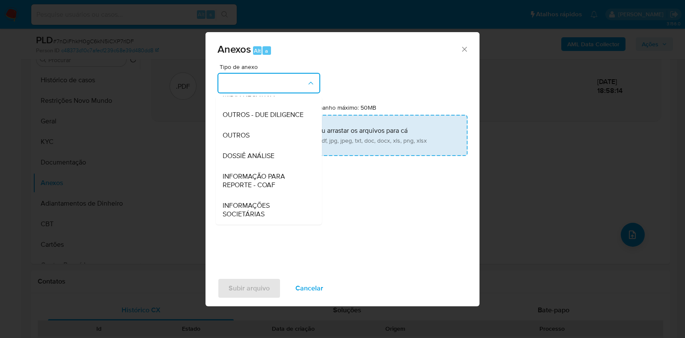
click at [250, 152] on span "DOSSIÊ ANÁLISE" at bounding box center [249, 156] width 52 height 9
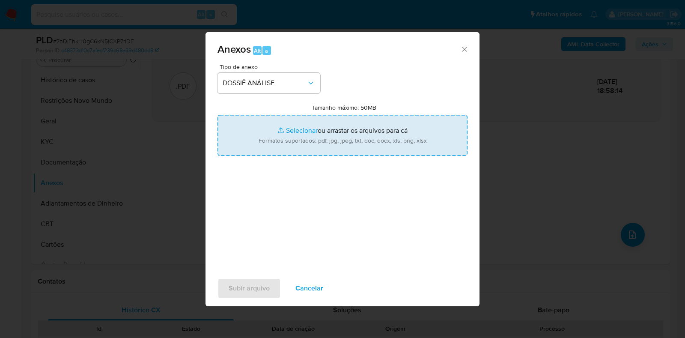
type input "C:\fakepath\SAR - CPF 11483507998 - GIOVANNA CRISTINA DE OLIVEIRA.pdf"
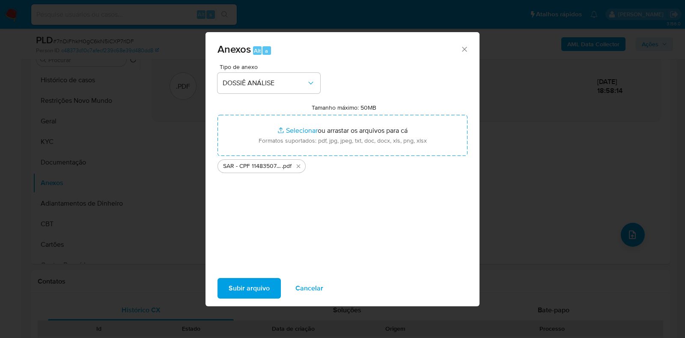
click at [246, 284] on span "Subir arquivo" at bounding box center [249, 288] width 41 height 19
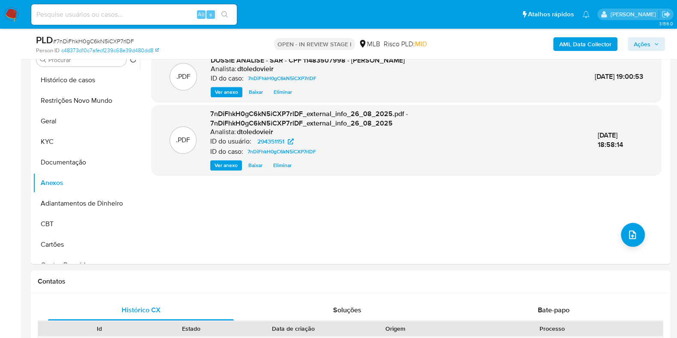
click at [643, 41] on span "Ações" at bounding box center [642, 44] width 17 height 14
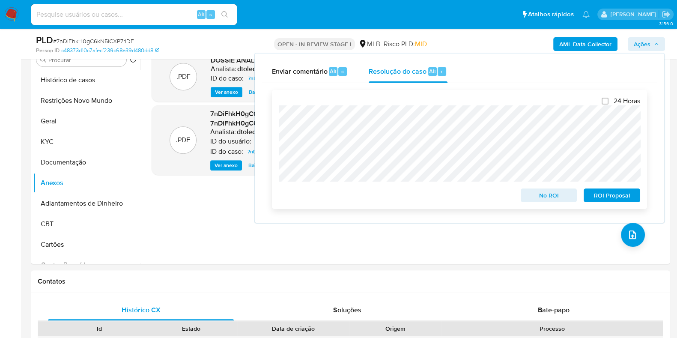
click at [600, 196] on span "ROI Proposal" at bounding box center [612, 195] width 45 height 12
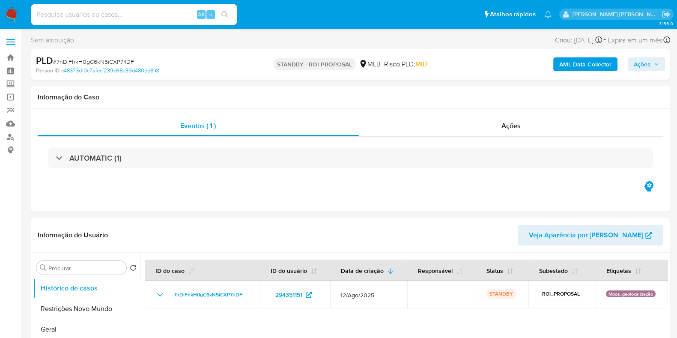
select select "10"
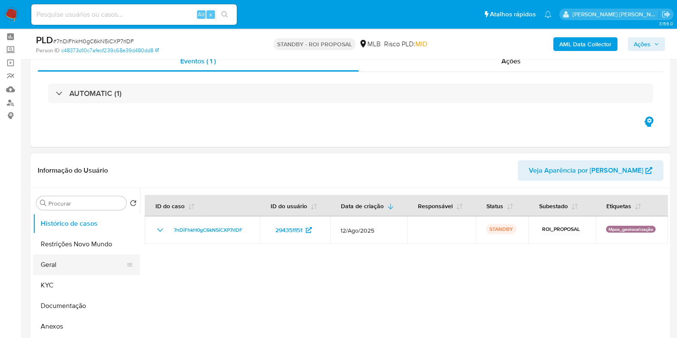
scroll to position [107, 0]
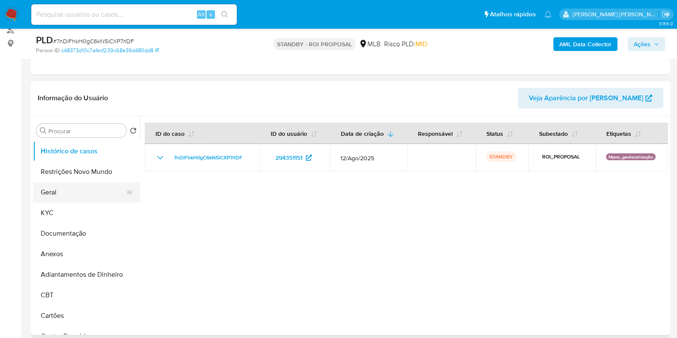
click at [68, 192] on button "Geral" at bounding box center [83, 192] width 100 height 21
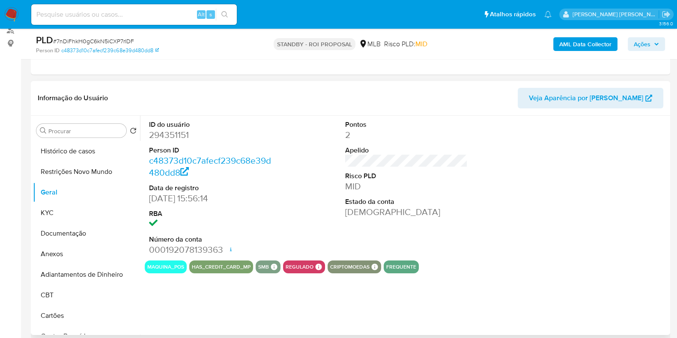
click at [182, 129] on dd "294351151" at bounding box center [210, 135] width 123 height 12
click at [174, 133] on dd "294351151" at bounding box center [210, 135] width 123 height 12
copy dd "294351151"
click at [138, 13] on input at bounding box center [134, 14] width 206 height 11
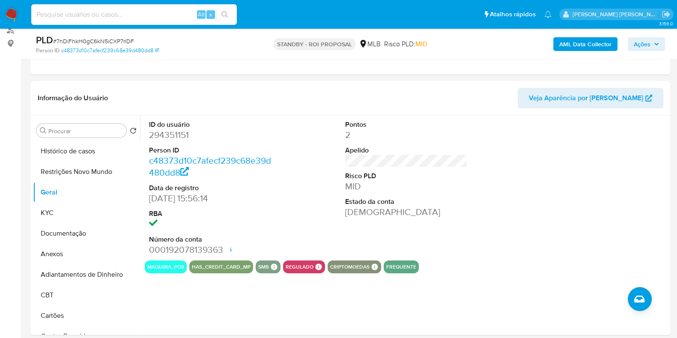
paste input "2239682"
type input "2239682"
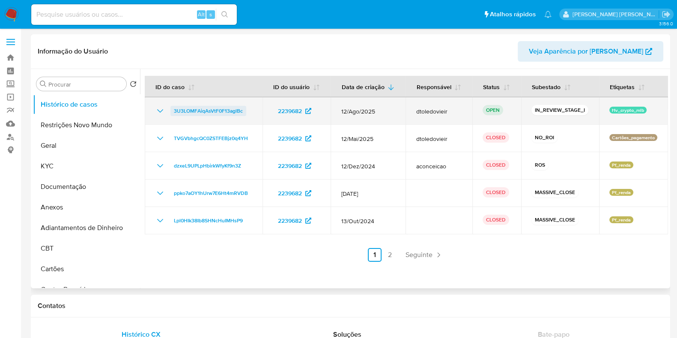
select select "10"
click at [212, 113] on span "3U3LOMFAiqAsVtF0F13aglBc" at bounding box center [208, 111] width 69 height 10
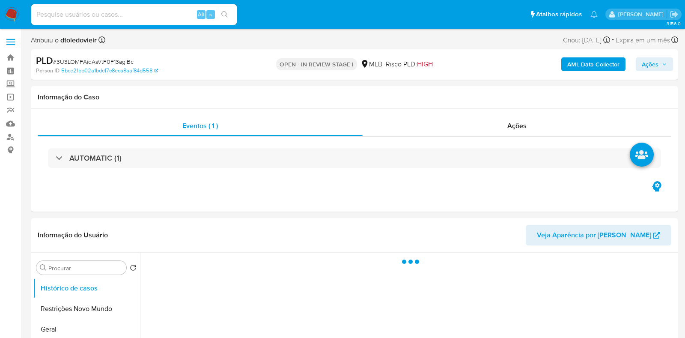
select select "10"
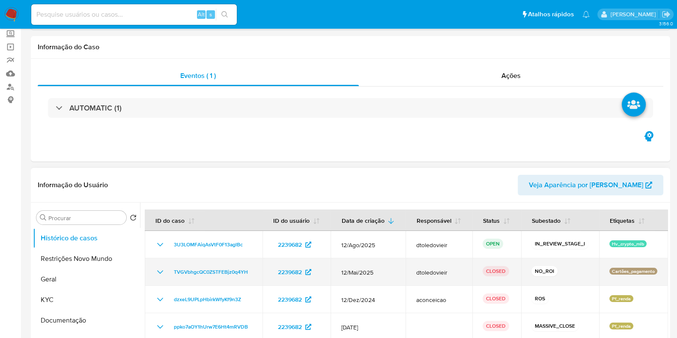
scroll to position [107, 0]
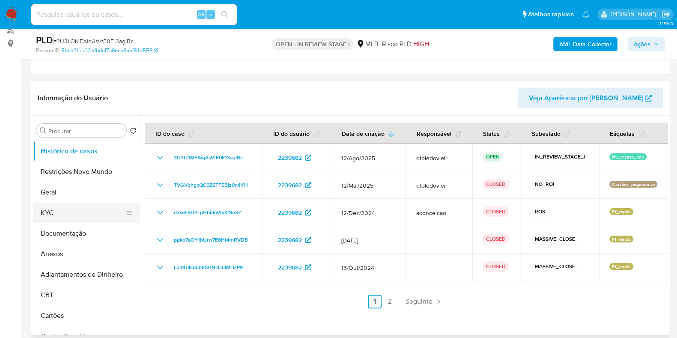
click at [71, 207] on button "KYC" at bounding box center [83, 213] width 100 height 21
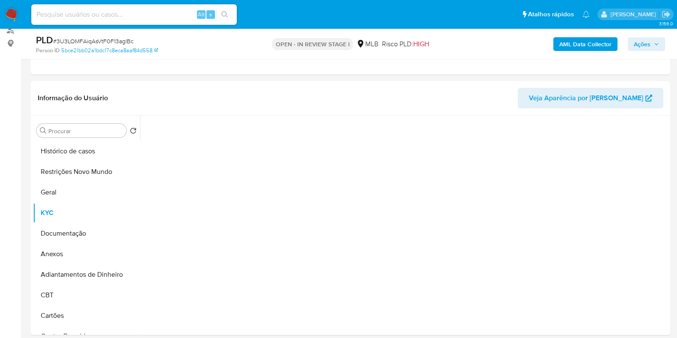
scroll to position [161, 0]
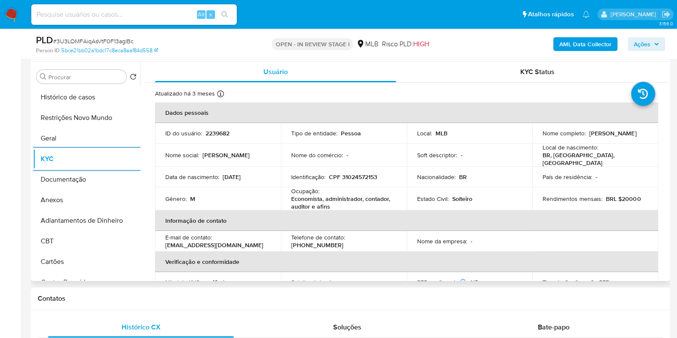
click at [455, 200] on p "Solteiro" at bounding box center [462, 199] width 20 height 8
click at [492, 191] on td "Estado Civil : [DEMOGRAPHIC_DATA]" at bounding box center [470, 198] width 126 height 23
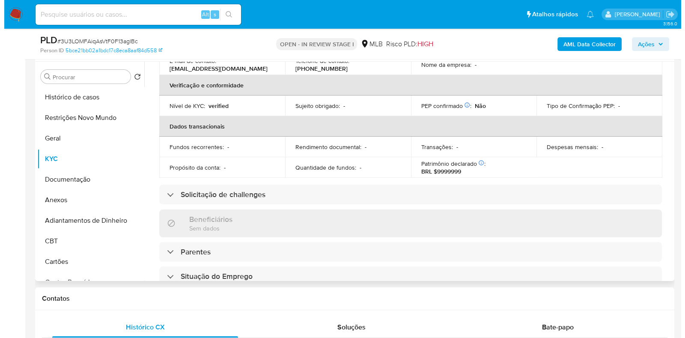
scroll to position [0, 0]
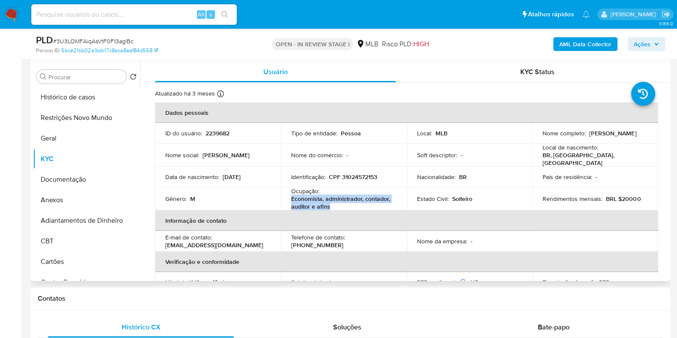
drag, startPoint x: 336, startPoint y: 206, endPoint x: 290, endPoint y: 198, distance: 46.4
click at [291, 198] on p "Economista, administrador, contador, auditor e afins" at bounding box center [342, 202] width 102 height 15
copy p "Economista, administrador, contador, auditor e afins"
click at [62, 175] on button "Documentação" at bounding box center [83, 179] width 100 height 21
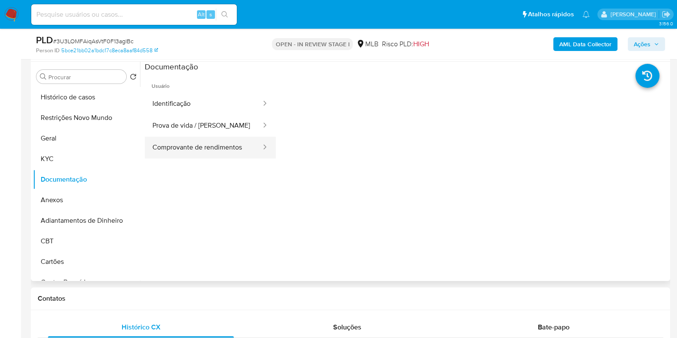
click at [218, 145] on button "Comprovante de rendimentos" at bounding box center [203, 148] width 117 height 22
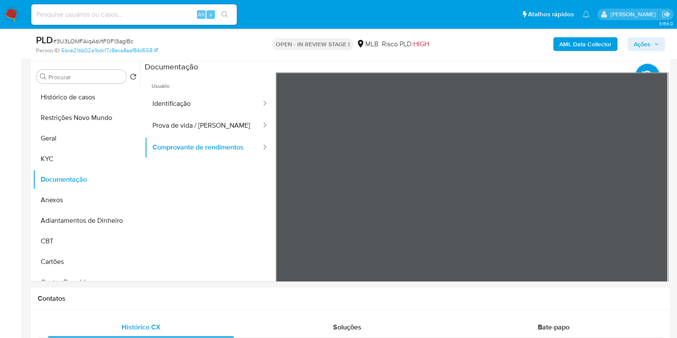
click at [585, 41] on b "AML Data Collector" at bounding box center [585, 44] width 52 height 14
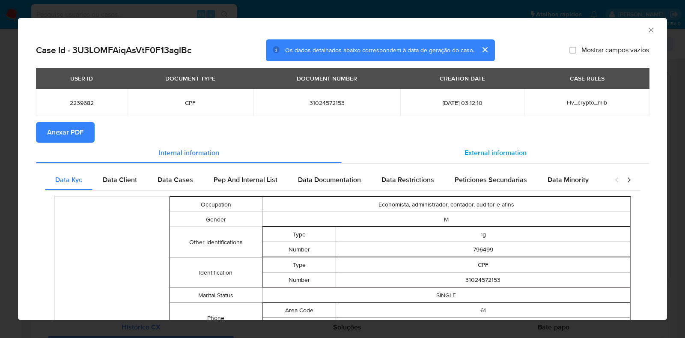
click at [494, 155] on span "External information" at bounding box center [496, 153] width 62 height 10
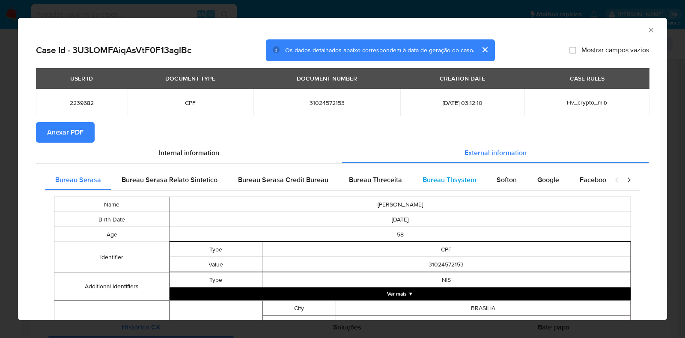
click at [442, 179] on span "Bureau Thsystem" at bounding box center [450, 180] width 54 height 10
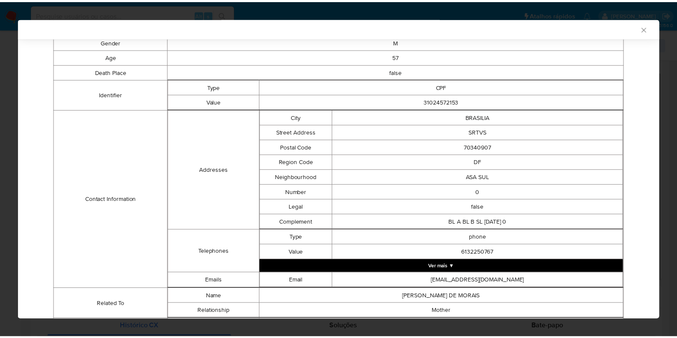
scroll to position [313, 0]
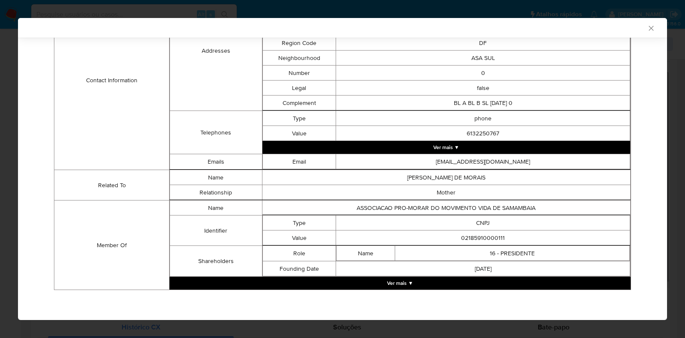
click at [489, 239] on td "02185910000111" at bounding box center [483, 237] width 294 height 15
copy td "02185910000111"
click at [10, 125] on div "AML Data Collector Case Id - 3U3LOMFAiqAsVtF0F13aglBc Os dados detalhados abaix…" at bounding box center [342, 169] width 685 height 338
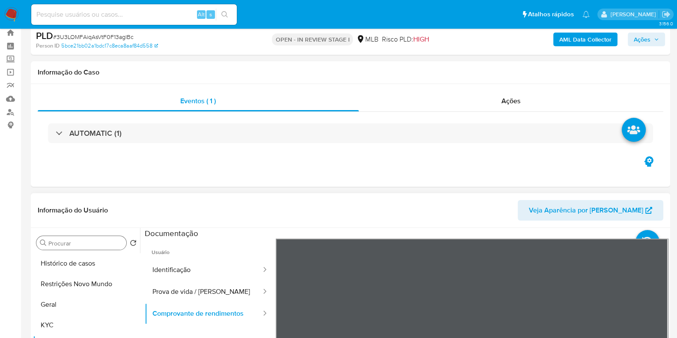
scroll to position [107, 0]
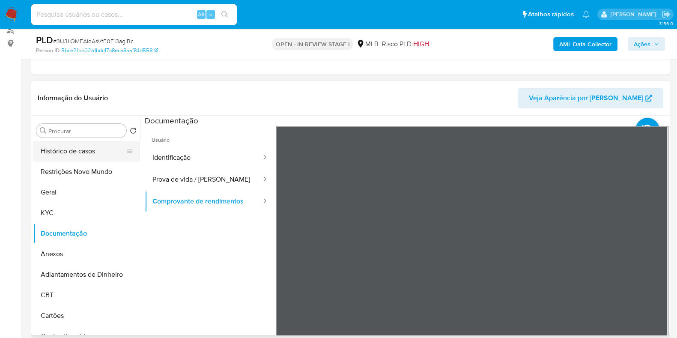
click at [75, 152] on button "Histórico de casos" at bounding box center [83, 151] width 100 height 21
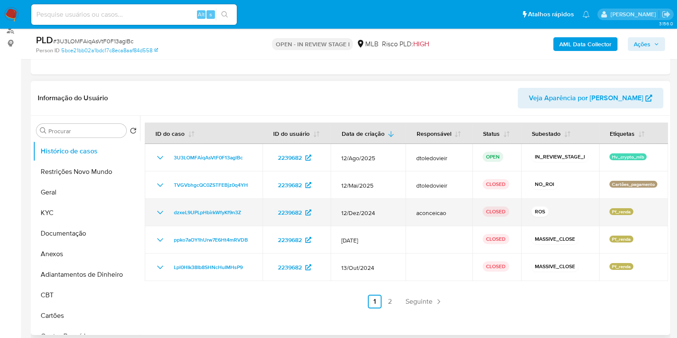
drag, startPoint x: 449, startPoint y: 215, endPoint x: 415, endPoint y: 215, distance: 33.8
click at [415, 215] on td "aconceicao" at bounding box center [439, 212] width 67 height 27
click at [409, 217] on td "aconceicao" at bounding box center [439, 212] width 67 height 27
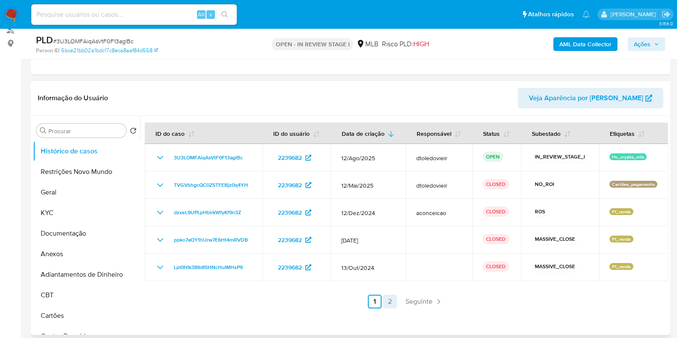
click at [387, 301] on link "2" at bounding box center [390, 302] width 14 height 14
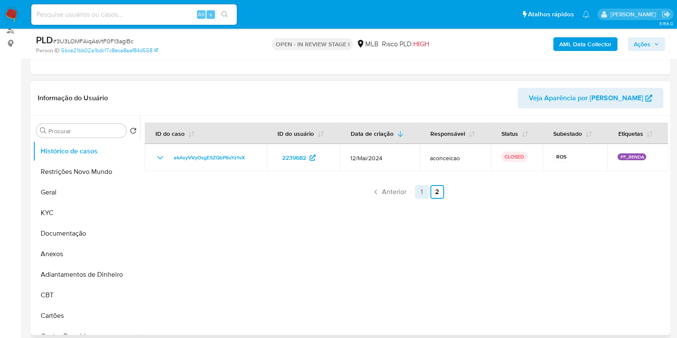
click at [420, 191] on link "1" at bounding box center [422, 192] width 14 height 14
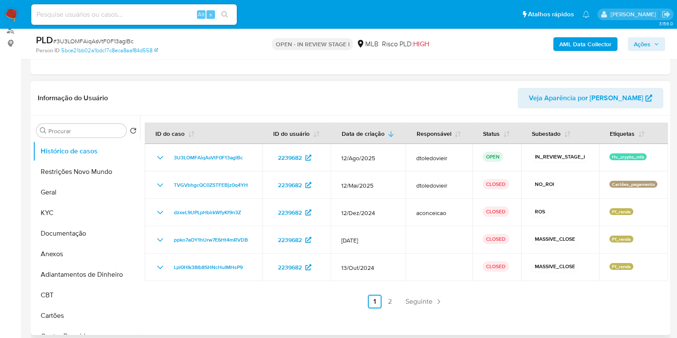
click at [650, 47] on span "Ações" at bounding box center [642, 44] width 17 height 14
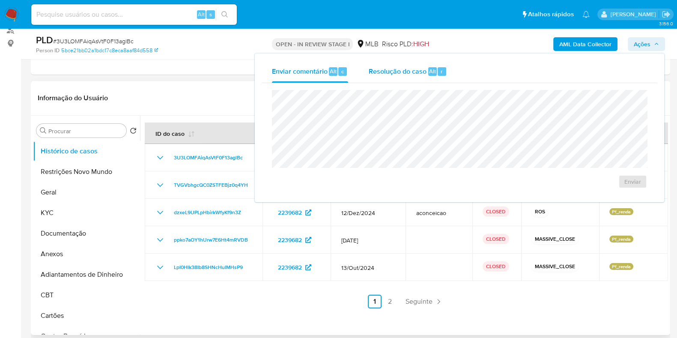
click at [411, 73] on span "Resolução do caso" at bounding box center [398, 71] width 58 height 10
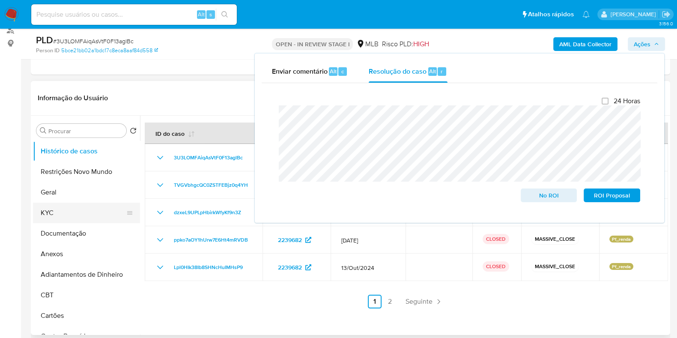
click at [69, 220] on button "KYC" at bounding box center [83, 213] width 100 height 21
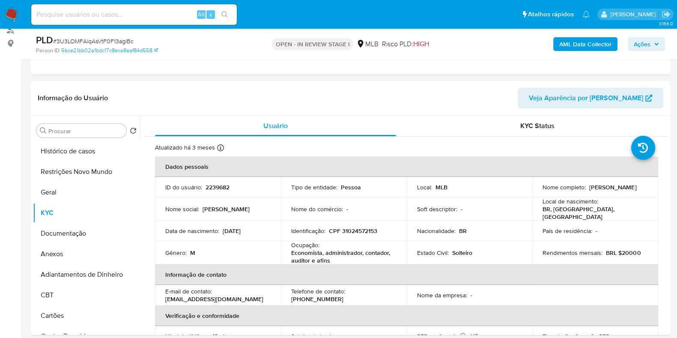
drag, startPoint x: 617, startPoint y: 188, endPoint x: 535, endPoint y: 191, distance: 82.3
click at [535, 191] on td "Nome completo : Antonio Batista de Morais" at bounding box center [595, 187] width 126 height 21
copy p "Antonio Batista de Morais"
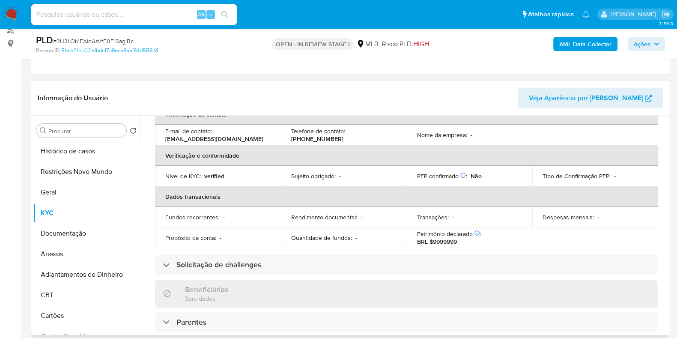
scroll to position [0, 0]
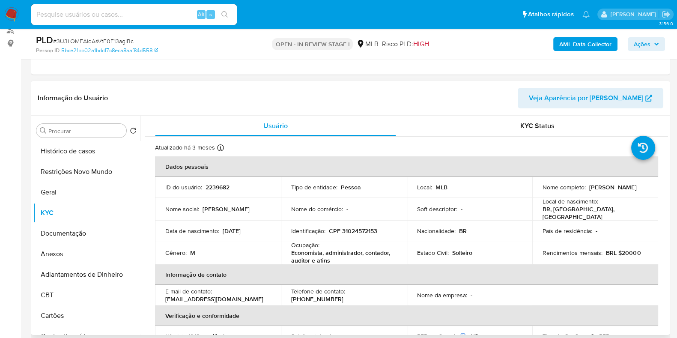
click at [355, 229] on p "CPF 31024572153" at bounding box center [353, 231] width 48 height 8
copy p "31024572153"
click at [88, 172] on button "Restrições Novo Mundo" at bounding box center [83, 171] width 100 height 21
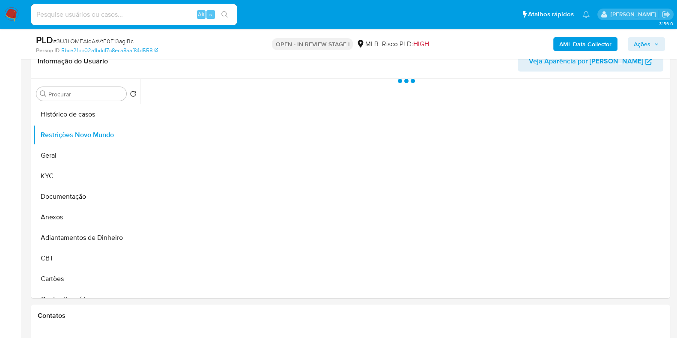
scroll to position [161, 0]
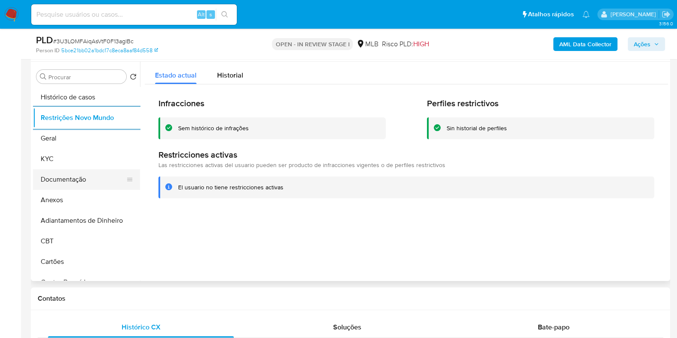
click at [75, 178] on button "Documentação" at bounding box center [83, 179] width 100 height 21
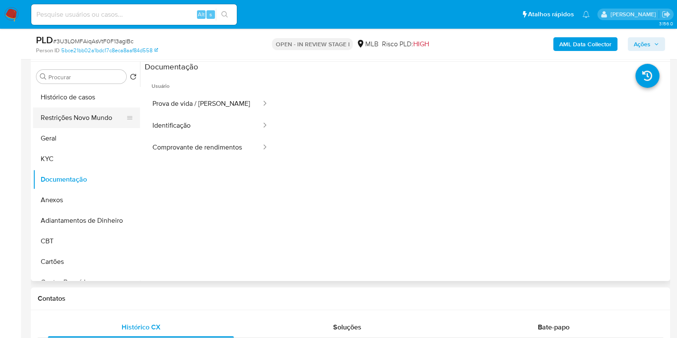
click at [84, 116] on button "Restrições Novo Mundo" at bounding box center [83, 118] width 100 height 21
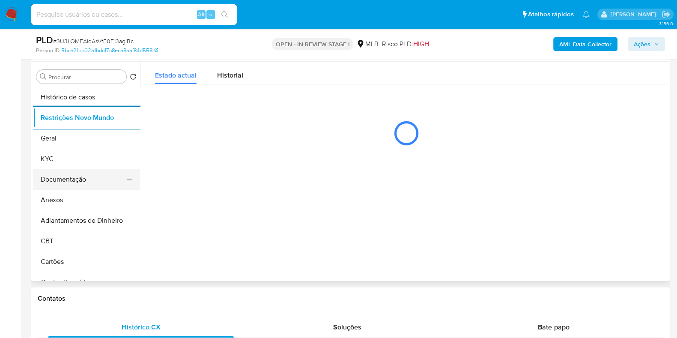
click at [63, 175] on button "Documentação" at bounding box center [83, 179] width 100 height 21
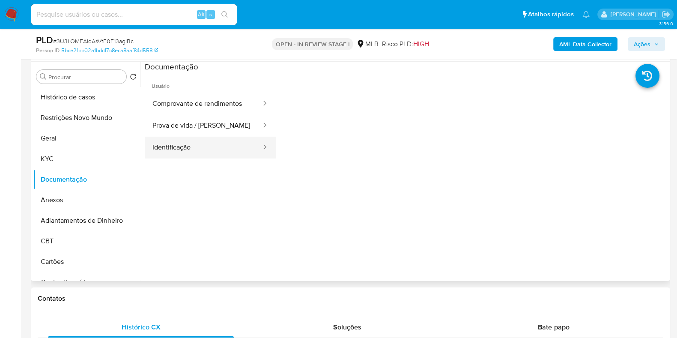
click at [201, 152] on button "Identificação" at bounding box center [203, 148] width 117 height 22
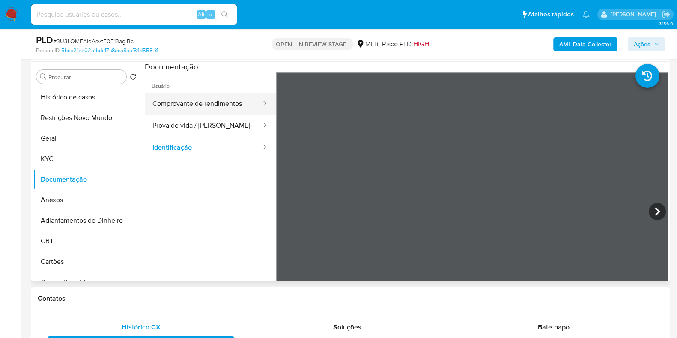
click at [224, 105] on button "Comprovante de rendimentos" at bounding box center [203, 104] width 117 height 22
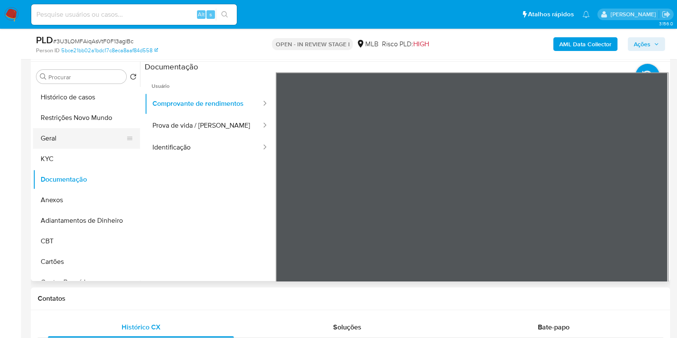
click at [70, 144] on button "Geral" at bounding box center [83, 138] width 100 height 21
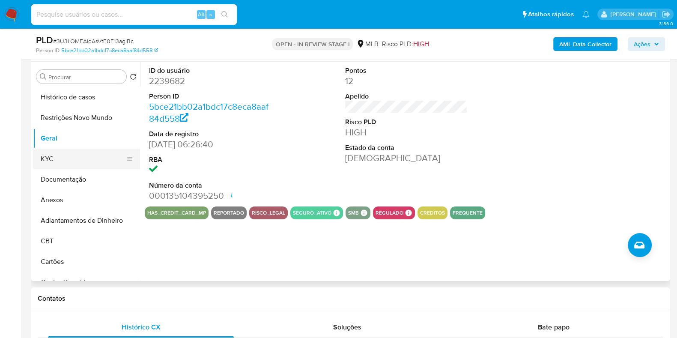
click at [58, 153] on button "KYC" at bounding box center [83, 159] width 100 height 21
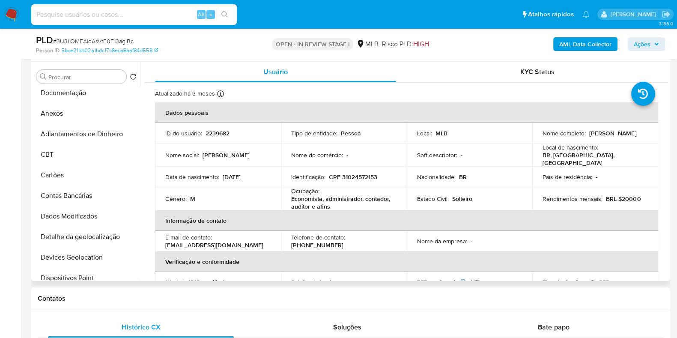
scroll to position [214, 0]
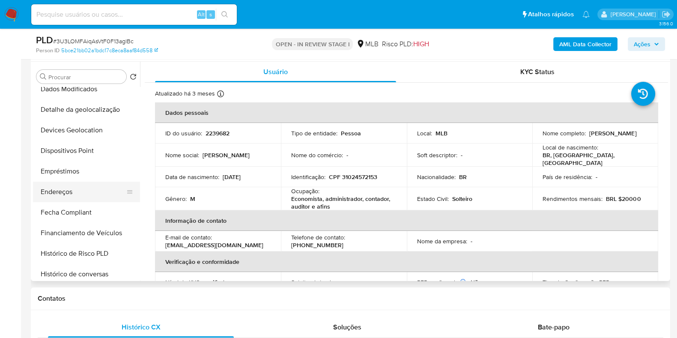
click at [86, 189] on button "Endereços" at bounding box center [83, 192] width 100 height 21
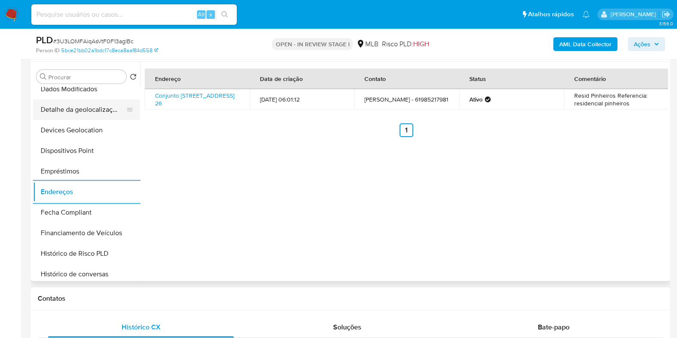
click at [88, 102] on button "Detalhe da geolocalização" at bounding box center [83, 109] width 100 height 21
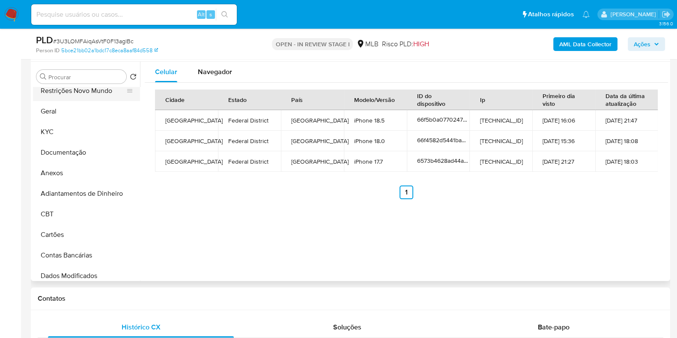
scroll to position [0, 0]
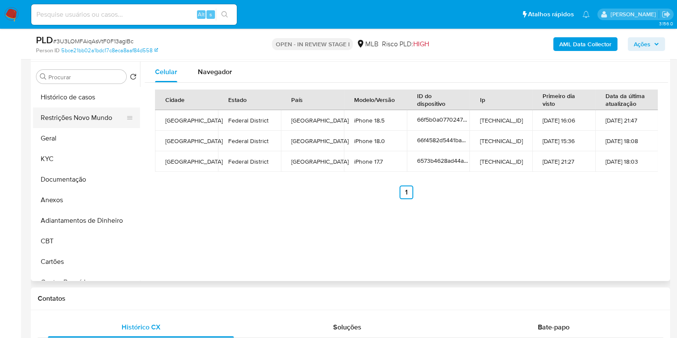
click at [97, 123] on button "Restrições Novo Mundo" at bounding box center [83, 118] width 100 height 21
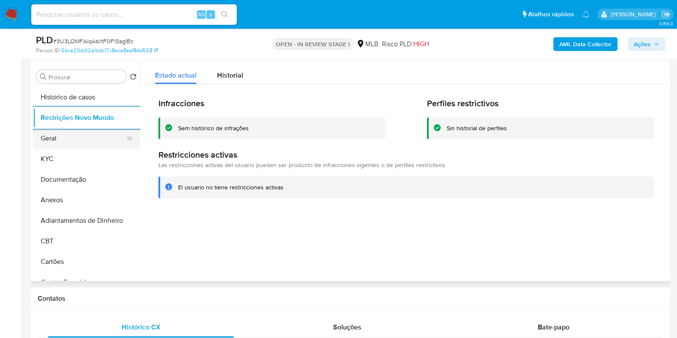
scroll to position [160, 0]
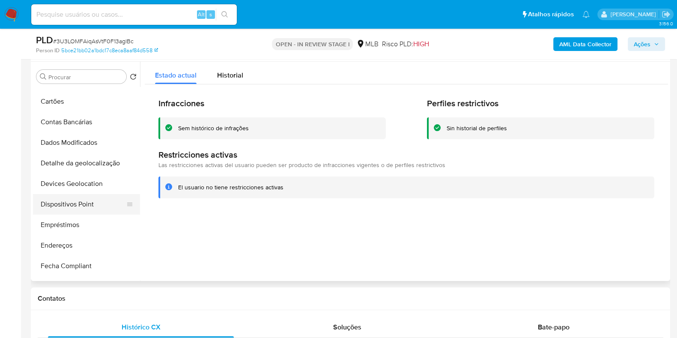
click at [66, 206] on button "Dispositivos Point" at bounding box center [83, 204] width 100 height 21
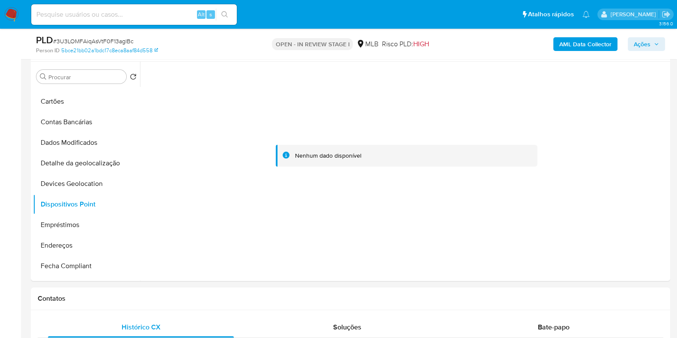
click at [591, 46] on b "AML Data Collector" at bounding box center [585, 44] width 52 height 14
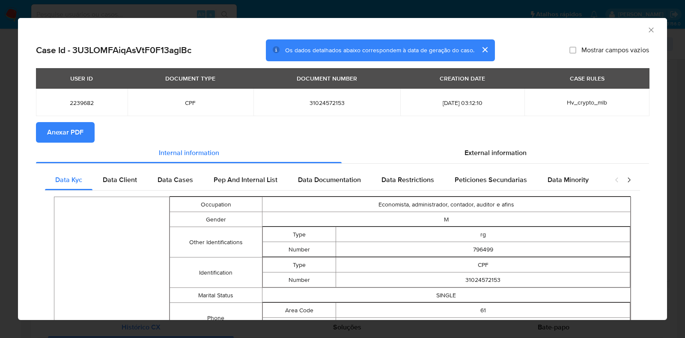
click at [95, 138] on section "Anexar PDF" at bounding box center [342, 132] width 613 height 21
click at [70, 136] on span "Anexar PDF" at bounding box center [65, 132] width 36 height 19
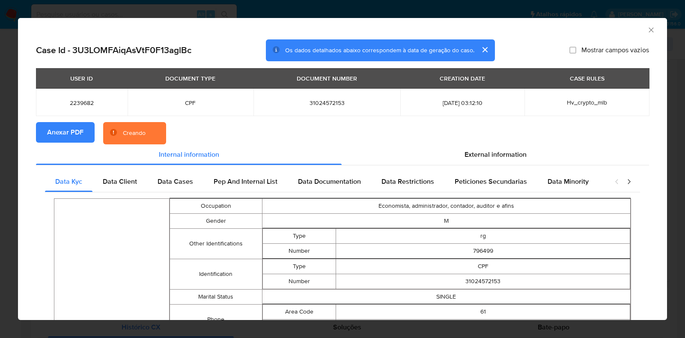
click at [6, 179] on div "AML Data Collector Case Id - 3U3LOMFAiqAsVtF0F13aglBc Os dados detalhados abaix…" at bounding box center [342, 169] width 685 height 338
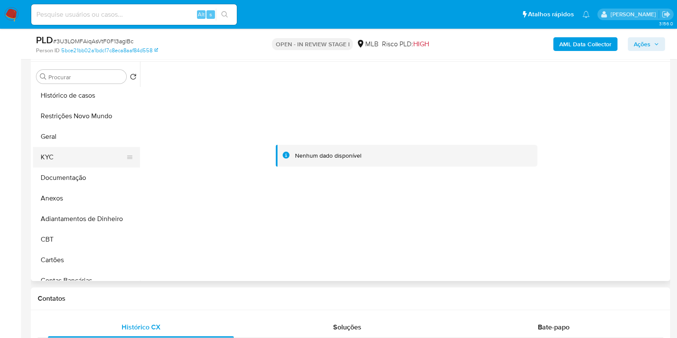
scroll to position [0, 0]
click at [75, 165] on button "KYC" at bounding box center [83, 159] width 100 height 21
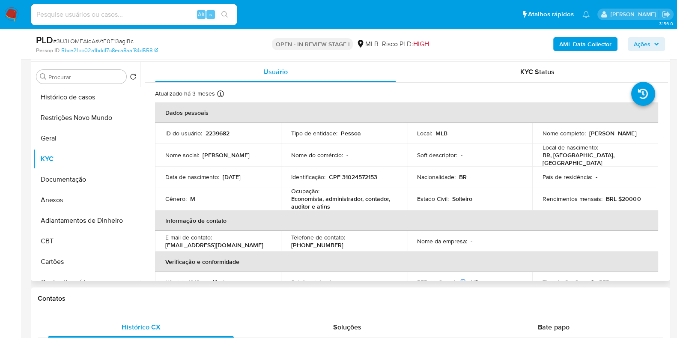
drag, startPoint x: 620, startPoint y: 138, endPoint x: 539, endPoint y: 139, distance: 81.0
click at [539, 139] on td "Nome completo : Antonio Batista de Morais" at bounding box center [595, 133] width 126 height 21
copy p "Antonio Batista de Morais"
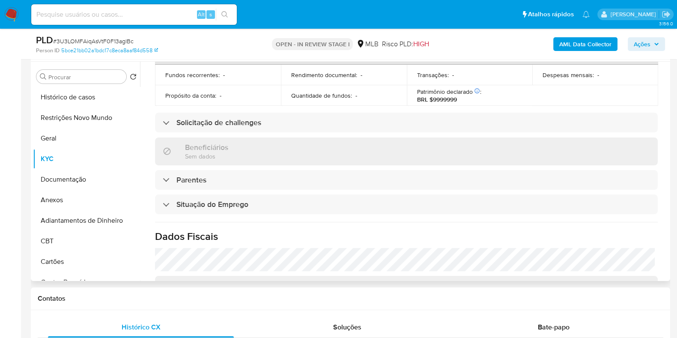
scroll to position [374, 0]
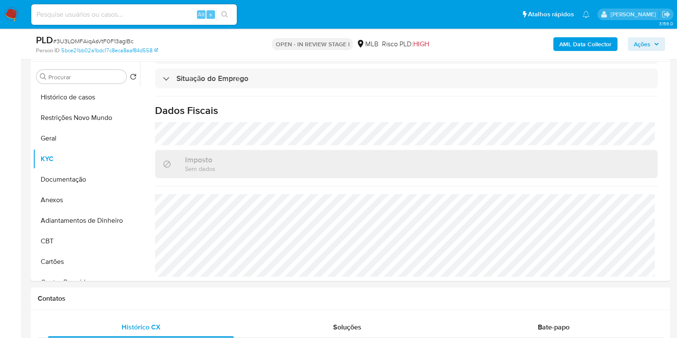
click at [650, 50] on span "Ações" at bounding box center [642, 44] width 17 height 14
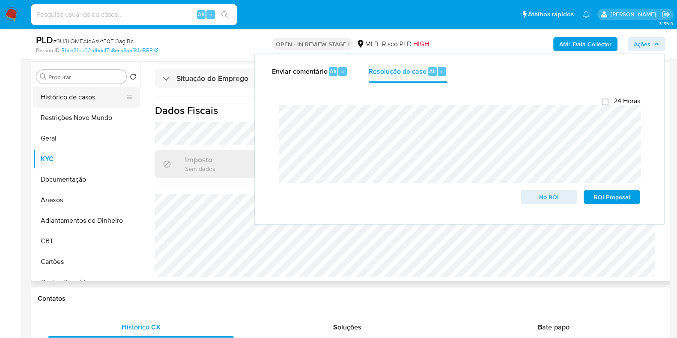
click at [71, 91] on button "Histórico de casos" at bounding box center [83, 97] width 100 height 21
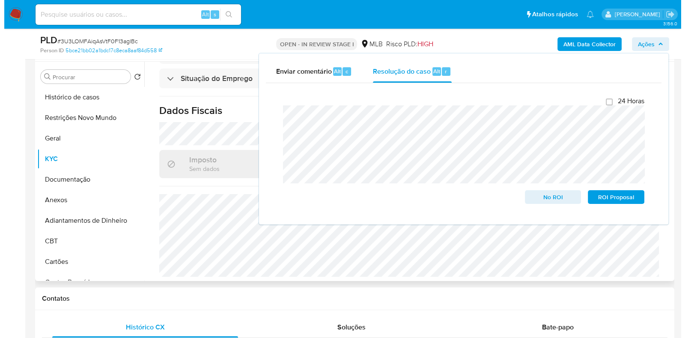
scroll to position [0, 0]
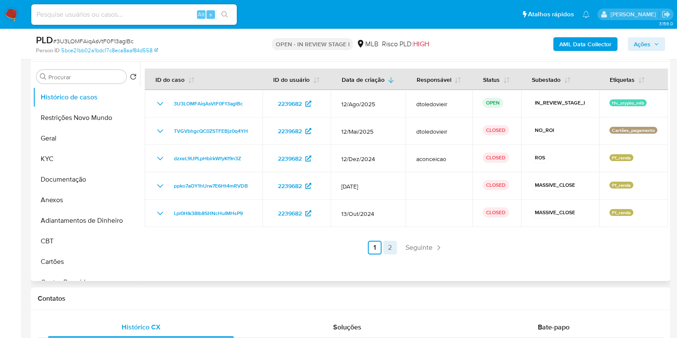
click at [391, 248] on link "2" at bounding box center [390, 248] width 14 height 14
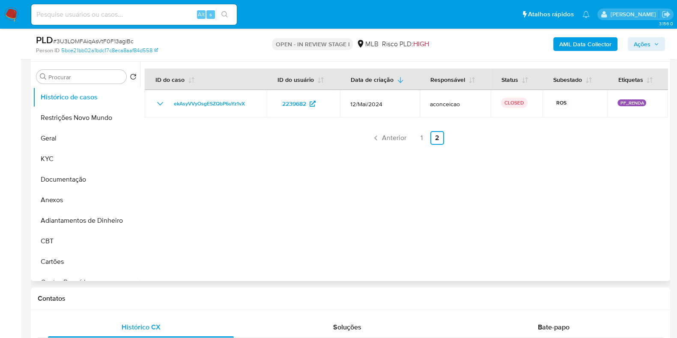
click at [416, 136] on link "1" at bounding box center [422, 138] width 14 height 14
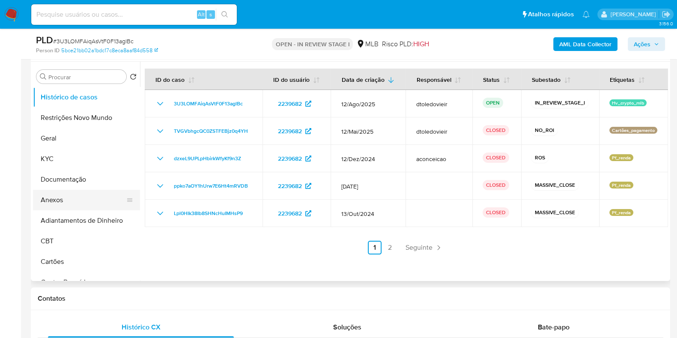
click at [67, 200] on button "Anexos" at bounding box center [83, 200] width 100 height 21
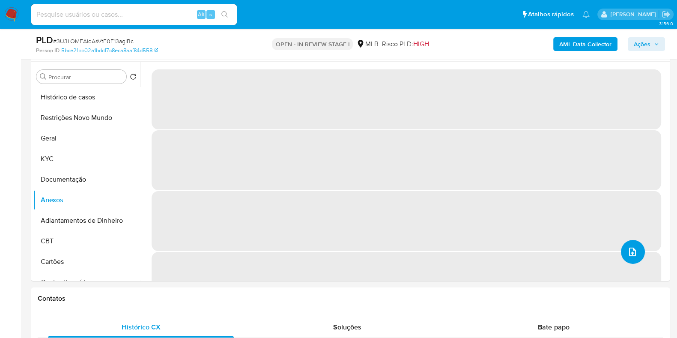
click at [634, 247] on span "upload-file" at bounding box center [633, 252] width 10 height 10
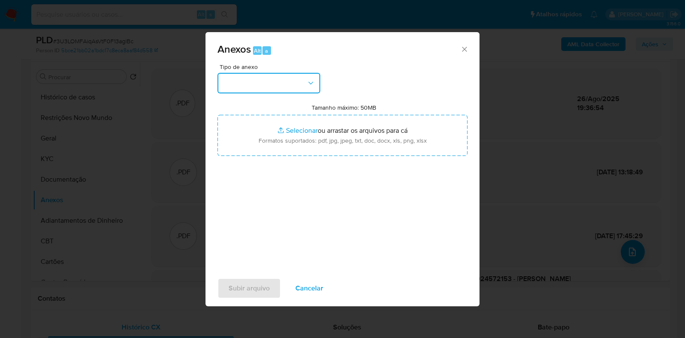
click at [290, 82] on button "button" at bounding box center [269, 83] width 103 height 21
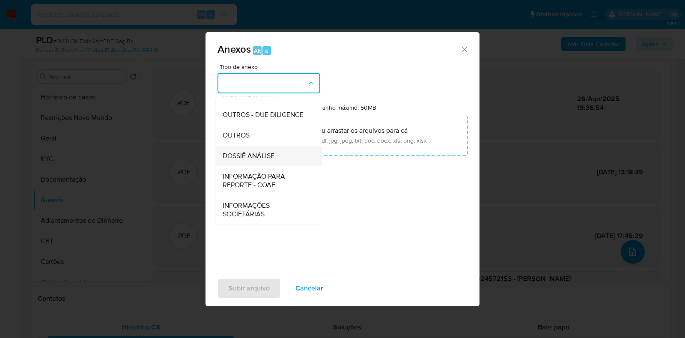
scroll to position [132, 0]
click at [263, 157] on span "DOSSIÊ ANÁLISE" at bounding box center [249, 156] width 52 height 9
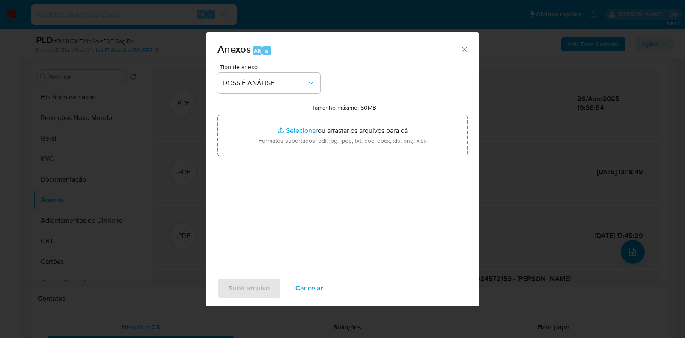
click at [311, 284] on span "Cancelar" at bounding box center [310, 288] width 28 height 19
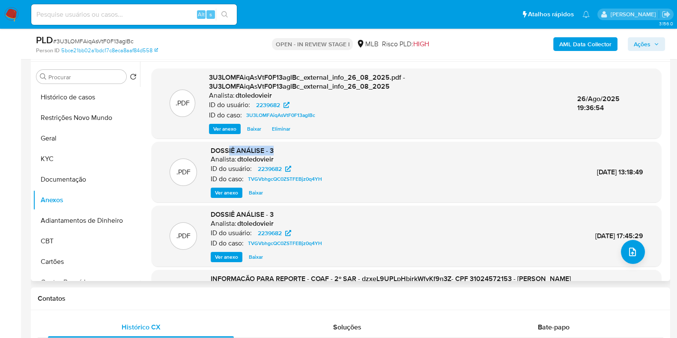
drag, startPoint x: 286, startPoint y: 151, endPoint x: 228, endPoint y: 150, distance: 57.8
click at [228, 150] on div "DOSSIÊ ANÁLISE - 3 Analista: dtoledovieir ID do usuário: 2239682 ID do caso: TV…" at bounding box center [268, 172] width 115 height 52
click at [227, 150] on span "DOSSIÊ ANÁLISE - 3" at bounding box center [242, 151] width 63 height 10
click at [83, 95] on button "Histórico de casos" at bounding box center [83, 97] width 100 height 21
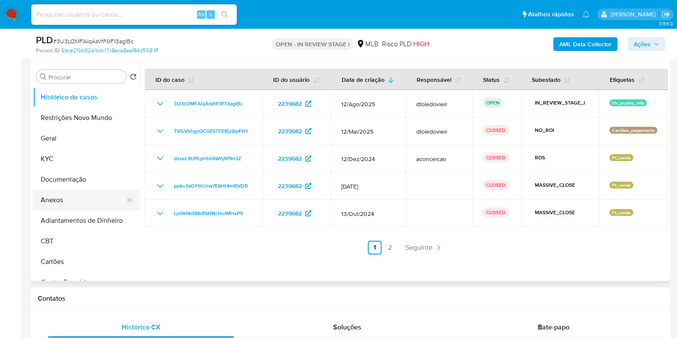
click at [86, 202] on button "Anexos" at bounding box center [83, 200] width 100 height 21
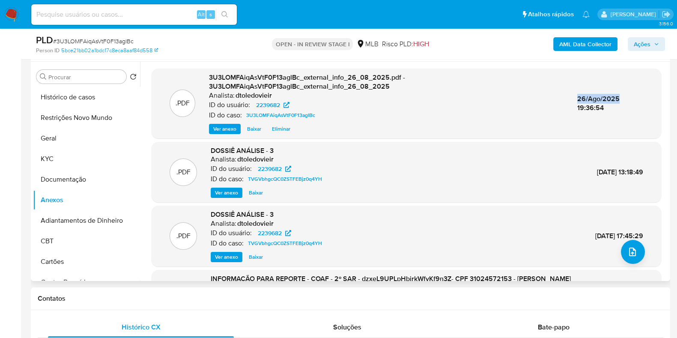
drag, startPoint x: 576, startPoint y: 98, endPoint x: 619, endPoint y: 98, distance: 43.3
click at [618, 99] on div "26/Ago/2025 19:36:54" at bounding box center [610, 103] width 66 height 18
click at [621, 97] on div "26/Ago/2025 19:36:54" at bounding box center [610, 103] width 66 height 18
drag, startPoint x: 576, startPoint y: 173, endPoint x: 650, endPoint y: 170, distance: 73.7
click at [650, 170] on div ".PDF DOSSIÊ ANÁLISE - 3 Analista: dtoledovieir ID do usuário: 2239682 ID do cas…" at bounding box center [406, 172] width 501 height 52
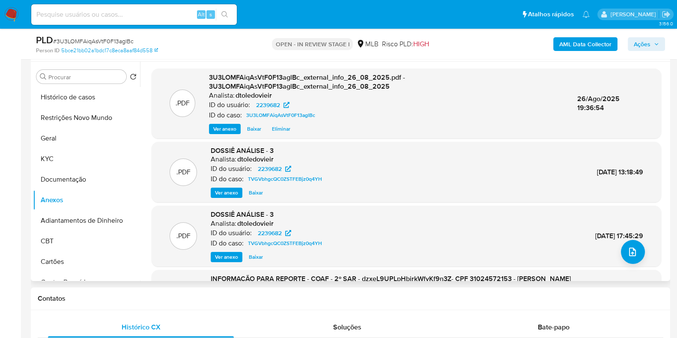
click at [650, 170] on div ".PDF DOSSIÊ ANÁLISE - 3 Analista: dtoledovieir ID do usuário: 2239682 ID do cas…" at bounding box center [406, 172] width 501 height 52
click at [629, 250] on icon "upload-file" at bounding box center [632, 252] width 7 height 9
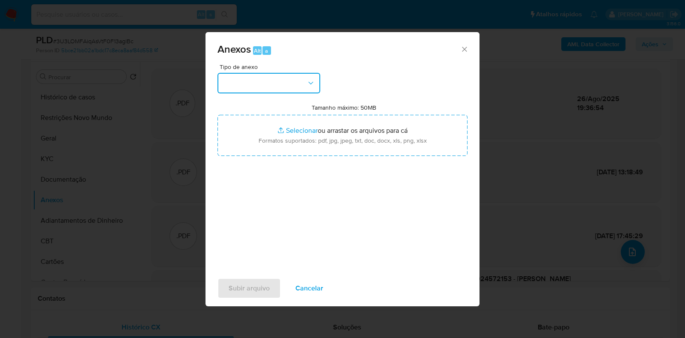
click at [275, 86] on button "button" at bounding box center [269, 83] width 103 height 21
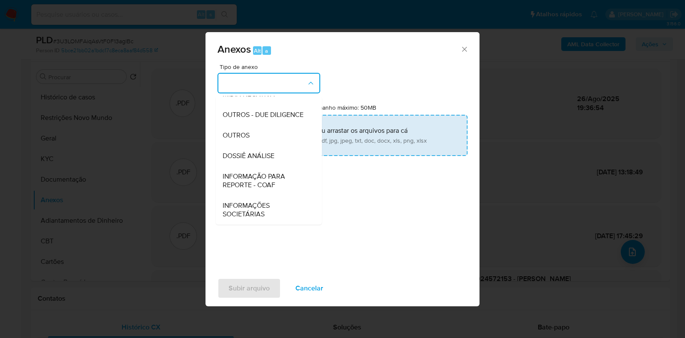
drag, startPoint x: 281, startPoint y: 155, endPoint x: 312, endPoint y: 129, distance: 40.5
click at [280, 155] on div "DOSSIÊ ANÁLISE" at bounding box center [266, 156] width 87 height 21
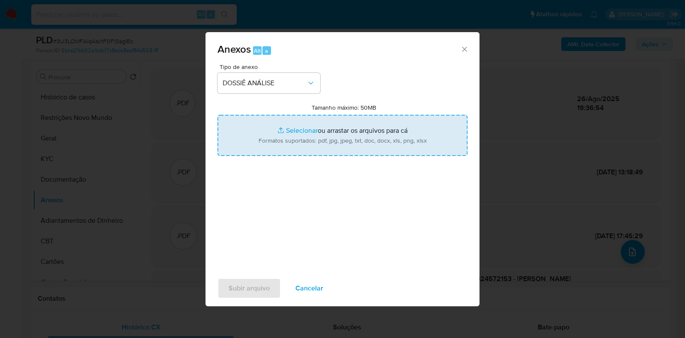
type input "C:\fakepath\3.ª SAR - CPF 31024572153 - ANTONIO BATISTA DE MORAIS (2).pdf"
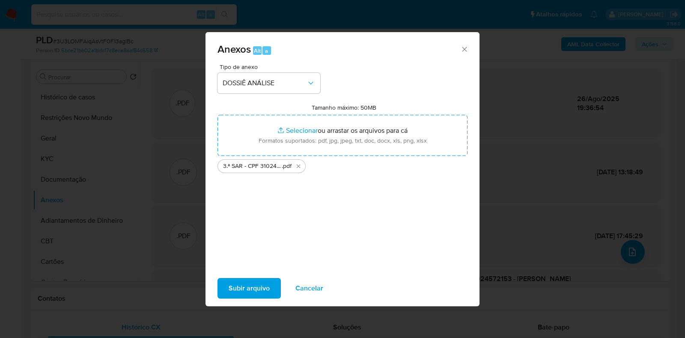
click at [258, 287] on span "Subir arquivo" at bounding box center [249, 288] width 41 height 19
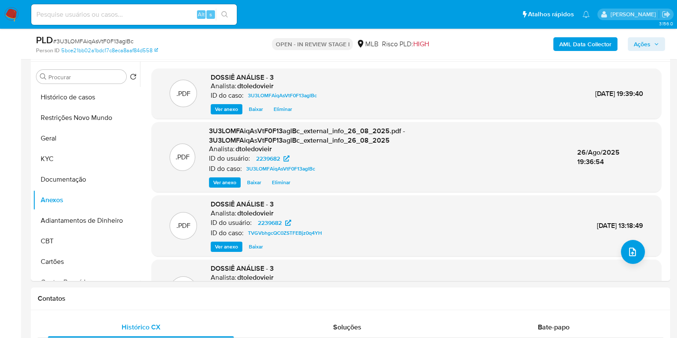
click at [658, 43] on icon "button" at bounding box center [656, 44] width 5 height 5
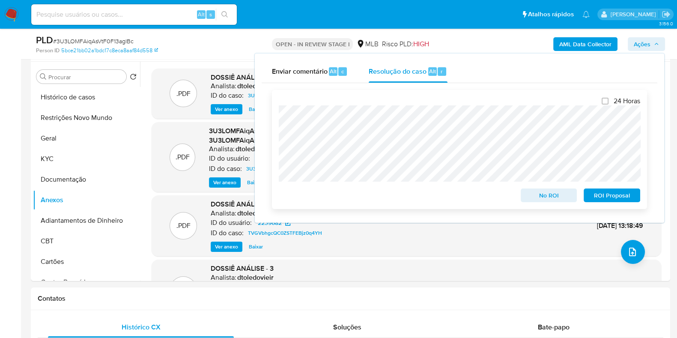
click at [604, 194] on span "ROI Proposal" at bounding box center [612, 195] width 45 height 12
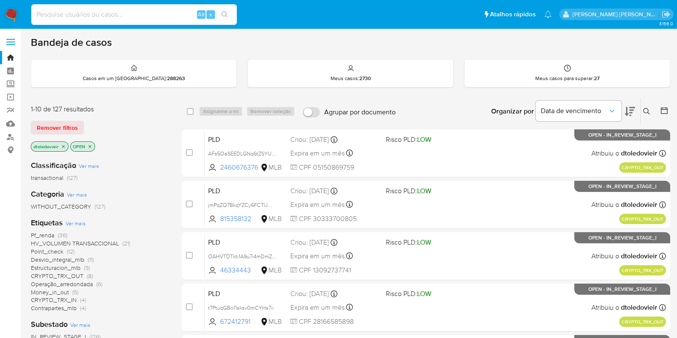
click at [85, 16] on input at bounding box center [134, 14] width 206 height 11
paste input "181935184"
type input "181935184"
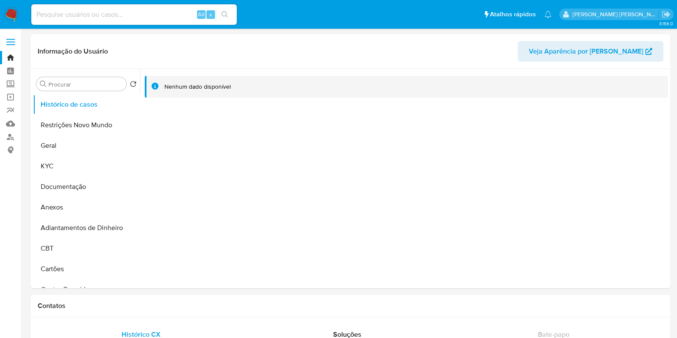
select select "10"
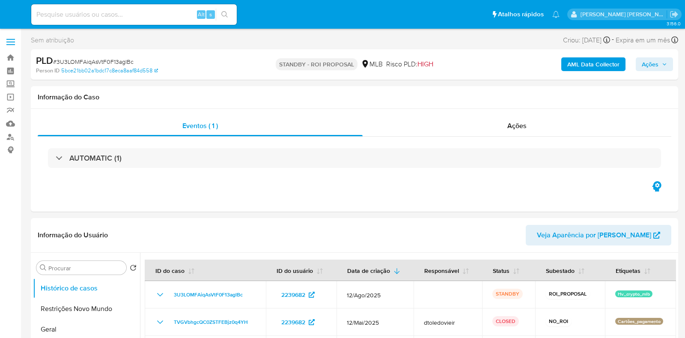
select select "10"
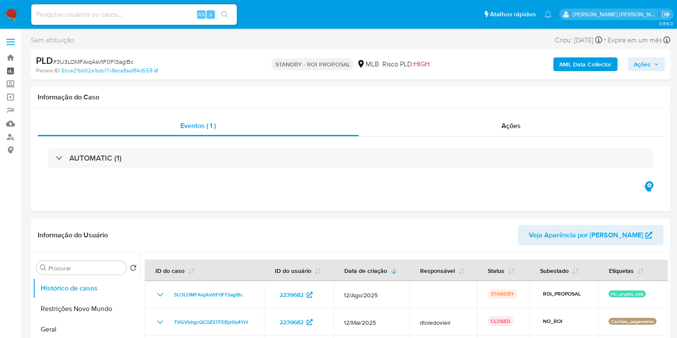
click at [9, 66] on link "Painel" at bounding box center [51, 70] width 102 height 13
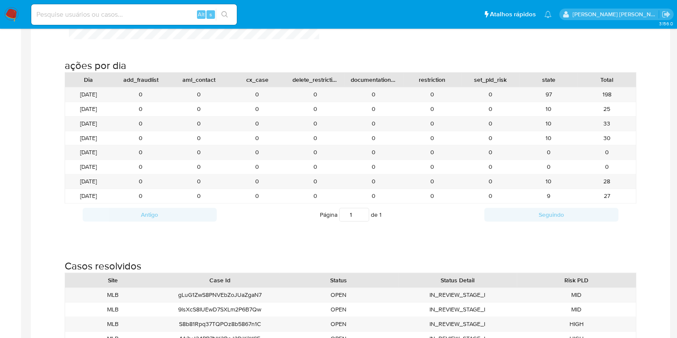
scroll to position [838, 0]
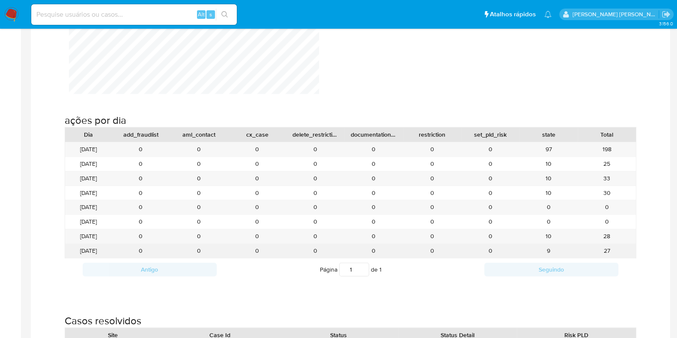
click at [548, 249] on div "9" at bounding box center [549, 251] width 58 height 14
drag, startPoint x: 535, startPoint y: 249, endPoint x: 544, endPoint y: 223, distance: 27.6
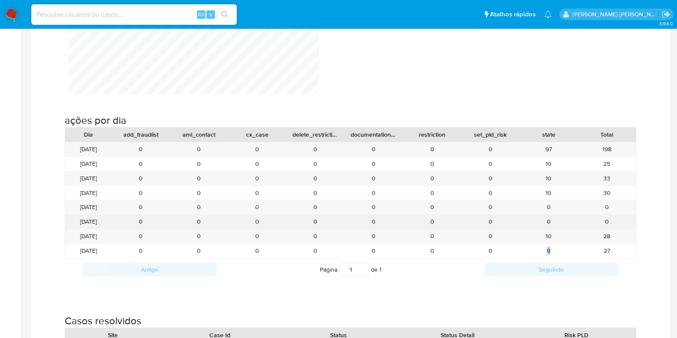
click at [535, 249] on div "9" at bounding box center [549, 251] width 58 height 14
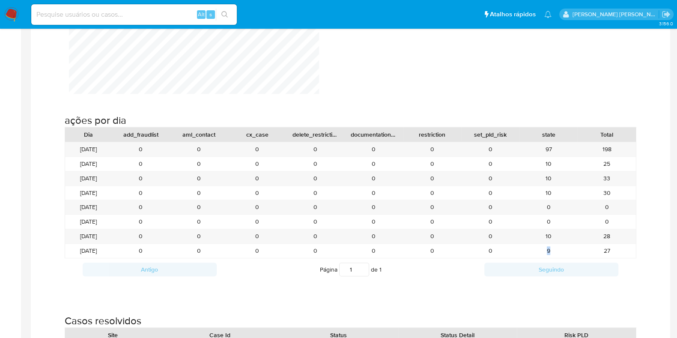
click at [17, 14] on img at bounding box center [11, 14] width 15 height 15
